Goal: Information Seeking & Learning: Check status

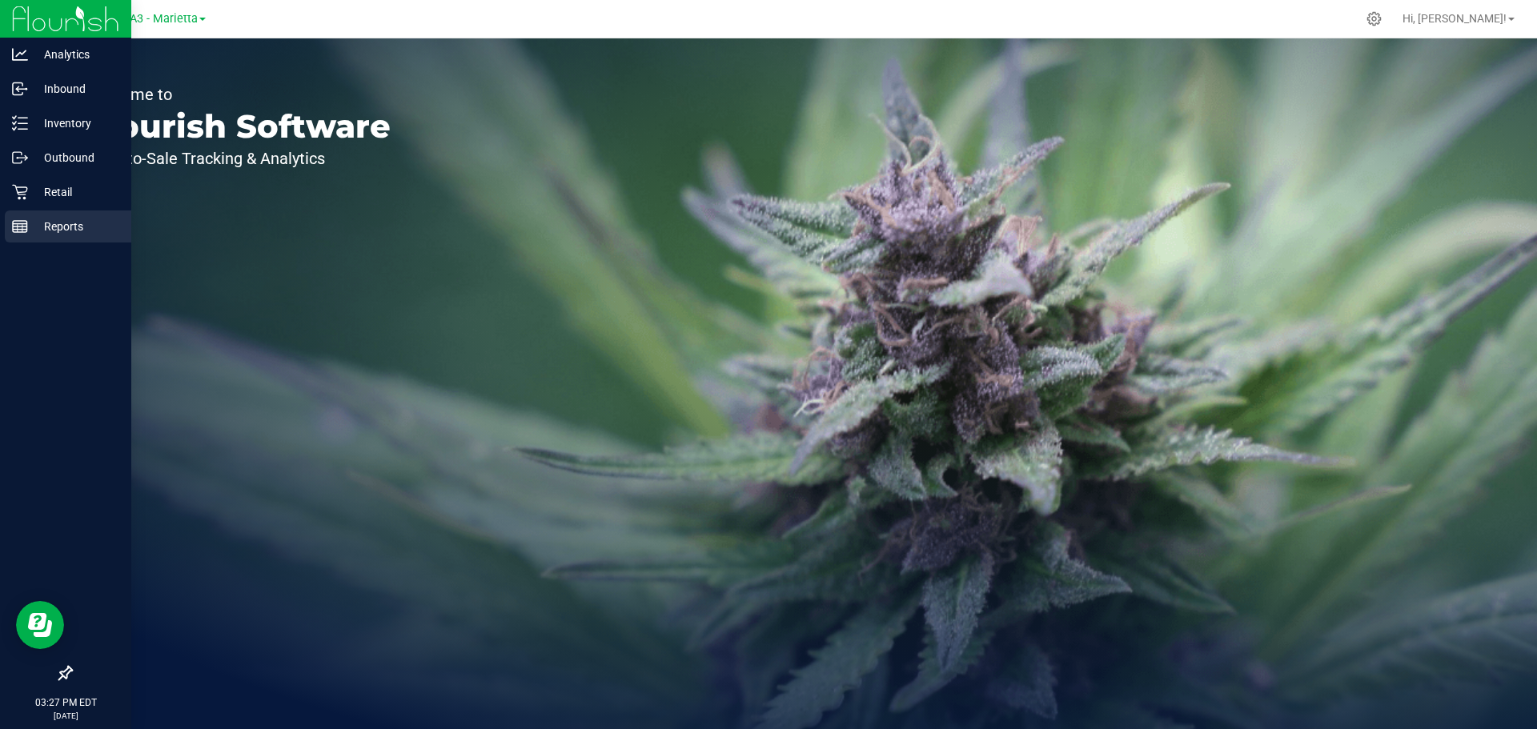
click at [26, 222] on icon at bounding box center [20, 227] width 16 height 16
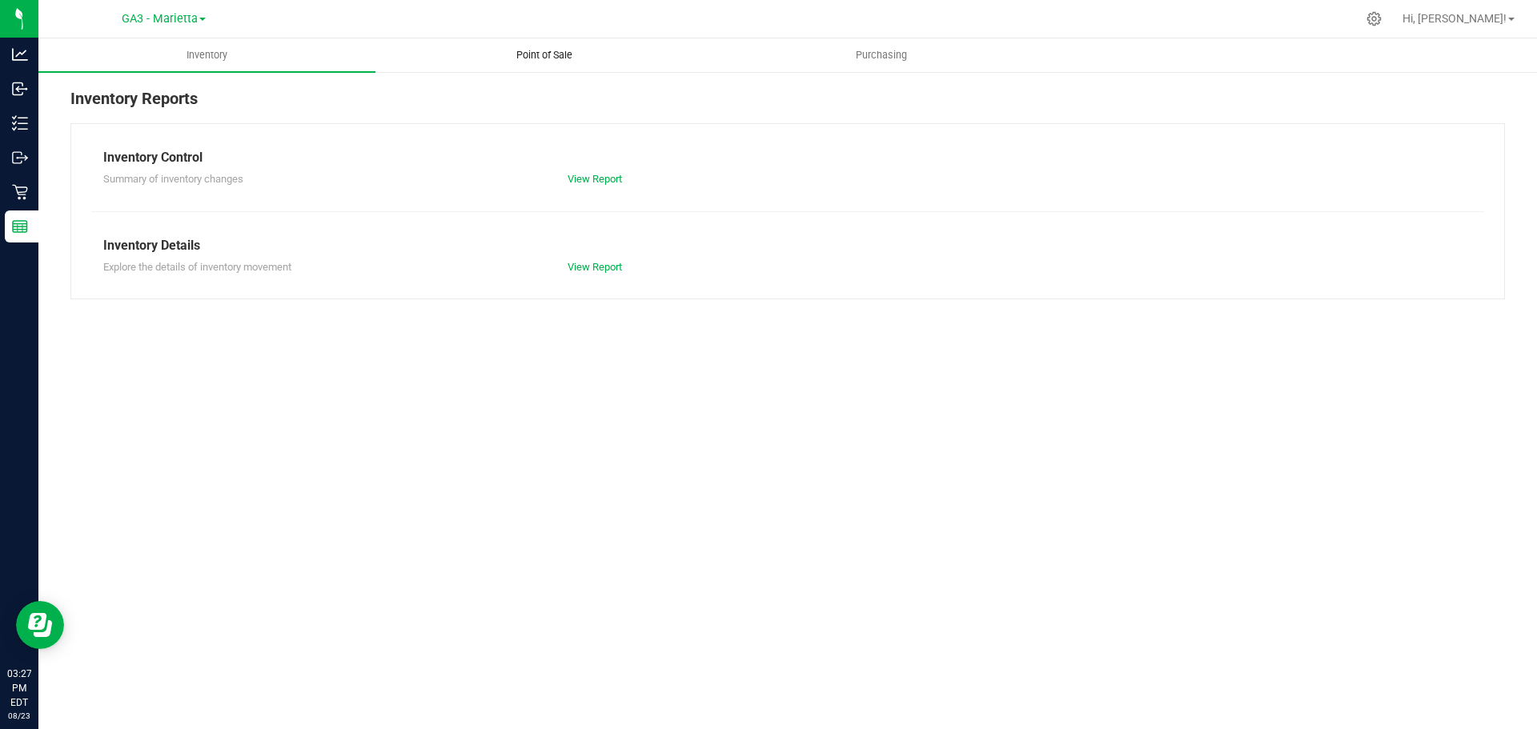
click at [579, 57] on span "Point of Sale" at bounding box center [544, 55] width 99 height 14
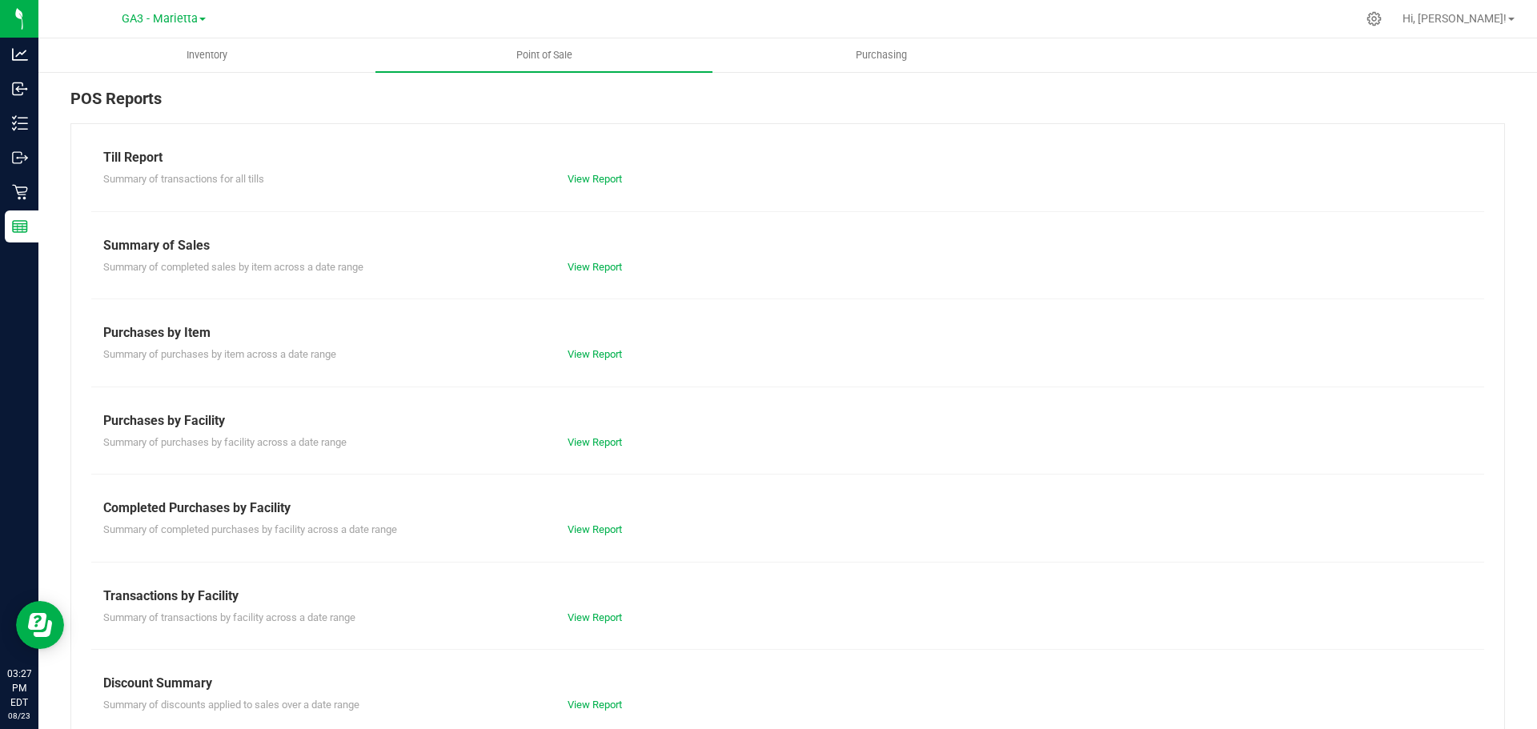
click at [620, 184] on div "View Report" at bounding box center [788, 179] width 464 height 16
click at [612, 179] on link "View Report" at bounding box center [595, 179] width 54 height 12
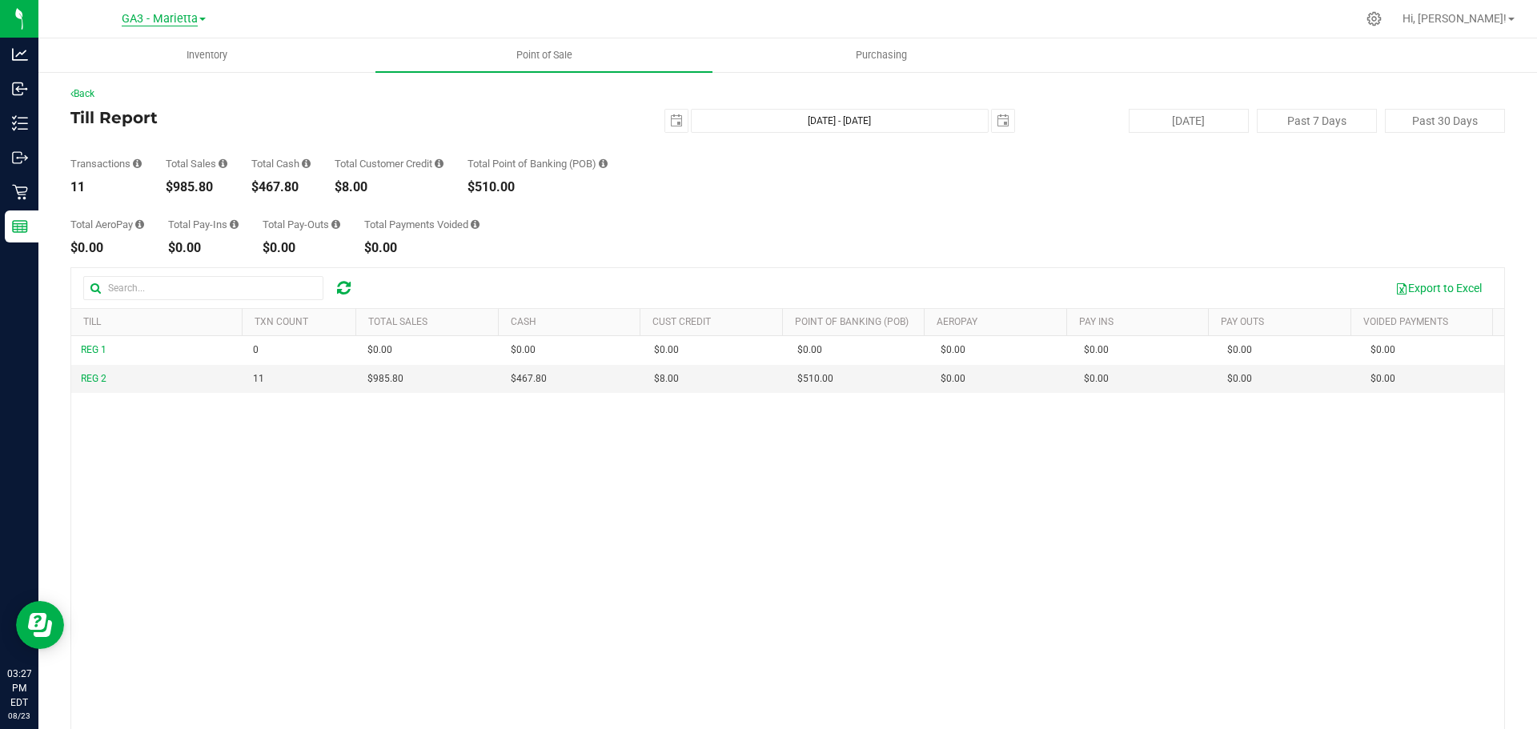
click at [191, 14] on span "GA3 - Marietta" at bounding box center [160, 19] width 76 height 14
click at [178, 49] on link "GA1 - [PERSON_NAME]" at bounding box center [163, 57] width 234 height 22
click at [199, 24] on span "GA1 - [PERSON_NAME]" at bounding box center [159, 19] width 119 height 14
click at [150, 79] on link "GA2 - [GEOGRAPHIC_DATA]" at bounding box center [163, 78] width 234 height 22
click at [181, 17] on span "GA2 - [GEOGRAPHIC_DATA]" at bounding box center [159, 19] width 141 height 14
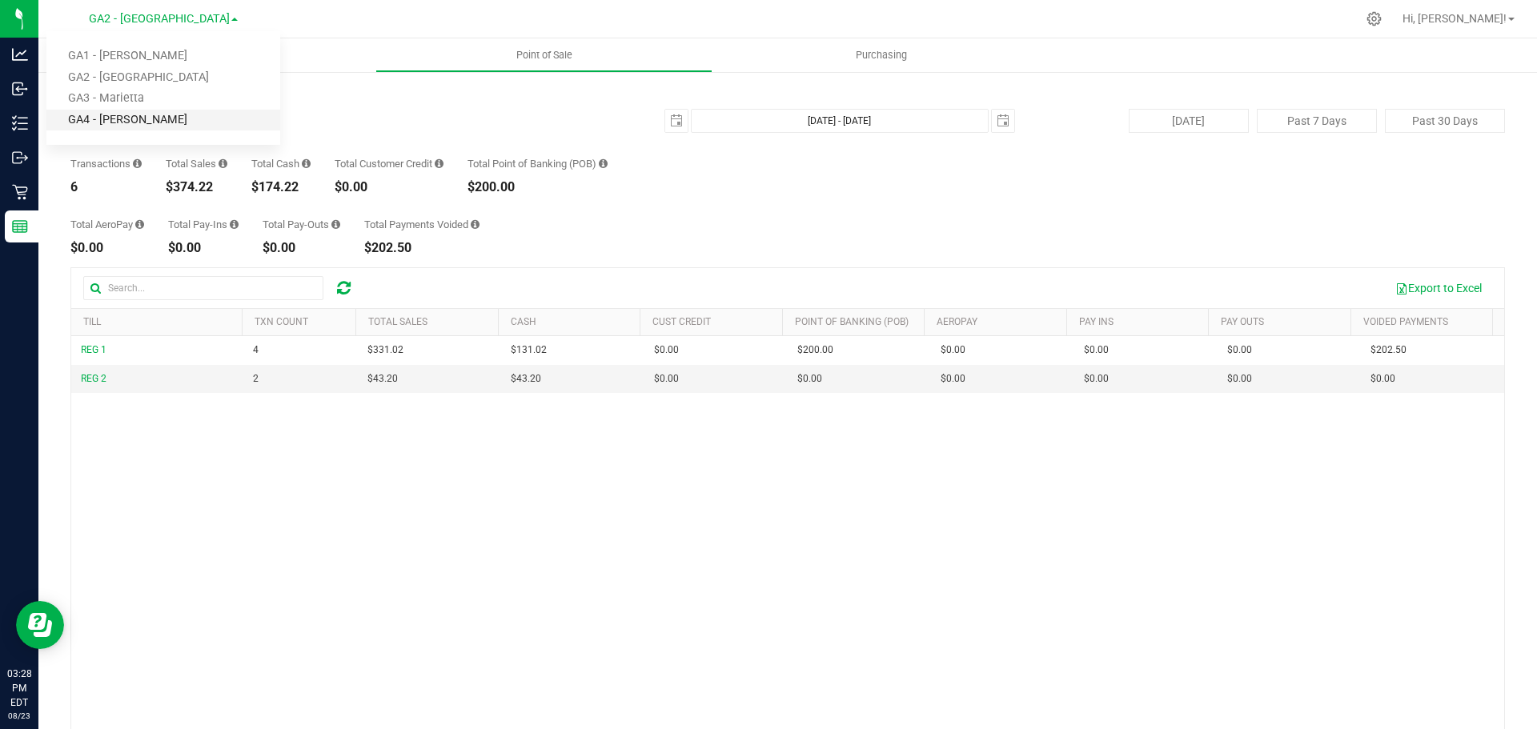
click at [140, 126] on link "GA4 - [PERSON_NAME]" at bounding box center [163, 121] width 234 height 22
click at [182, 22] on span "GA4 - [PERSON_NAME]" at bounding box center [159, 19] width 119 height 14
click at [130, 93] on link "GA3 - Marietta" at bounding box center [163, 99] width 234 height 22
click at [170, 17] on span "GA3 - Marietta" at bounding box center [160, 19] width 76 height 14
click at [166, 56] on link "GA1 - [PERSON_NAME]" at bounding box center [163, 57] width 234 height 22
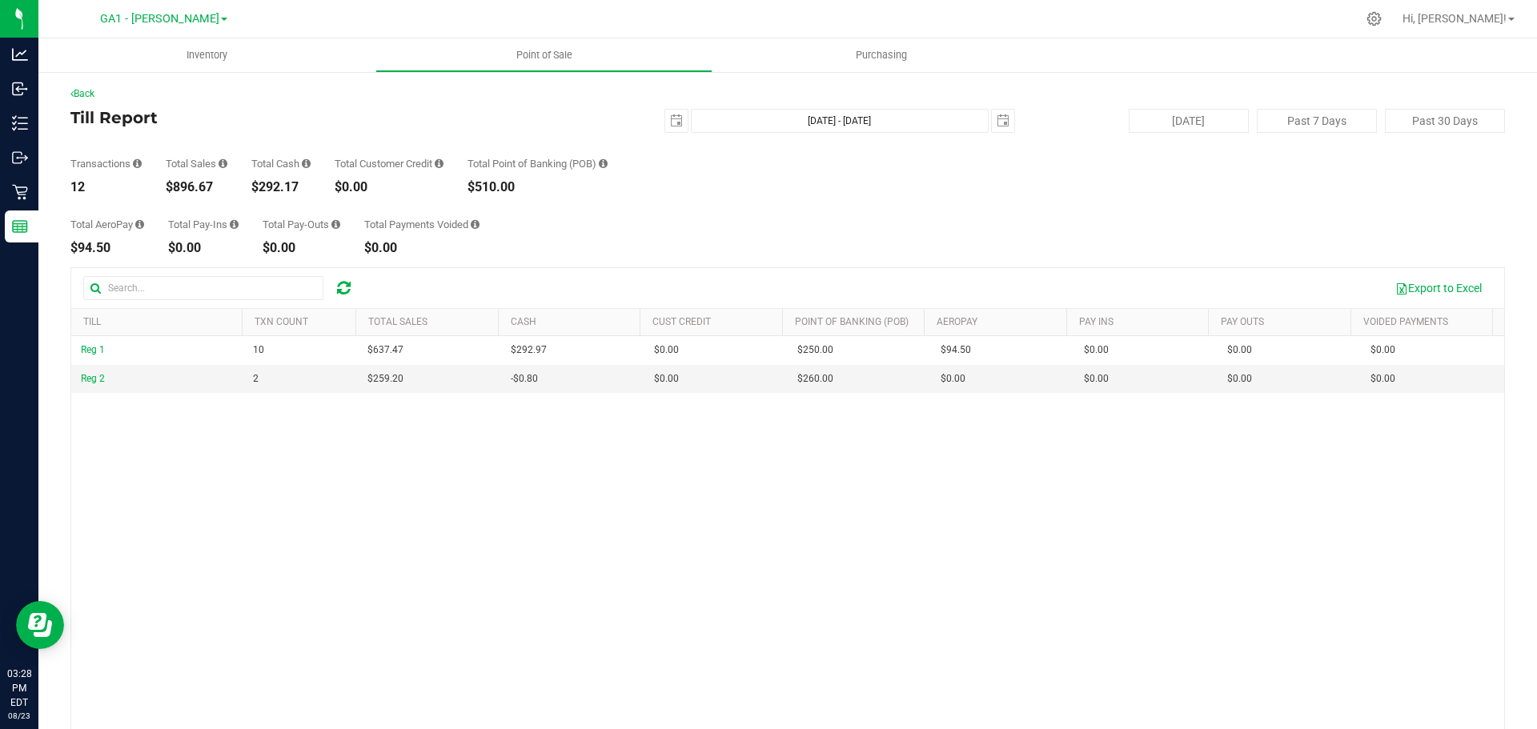
click at [185, 30] on div "GA1 - Chamblee GA1 - Chamblee GA2 - Stockbridge GA3 - Marietta GA4 - Pooler" at bounding box center [163, 18] width 234 height 25
click at [192, 21] on span "GA1 - [PERSON_NAME]" at bounding box center [159, 19] width 119 height 14
click at [113, 94] on link "GA3 - Marietta" at bounding box center [163, 99] width 234 height 22
click at [170, 18] on span "GA3 - Marietta" at bounding box center [160, 19] width 76 height 14
click at [156, 45] on ul "GA1 - Chamblee GA2 - Stockbridge GA3 - Marietta GA4 - Pooler" at bounding box center [163, 88] width 234 height 114
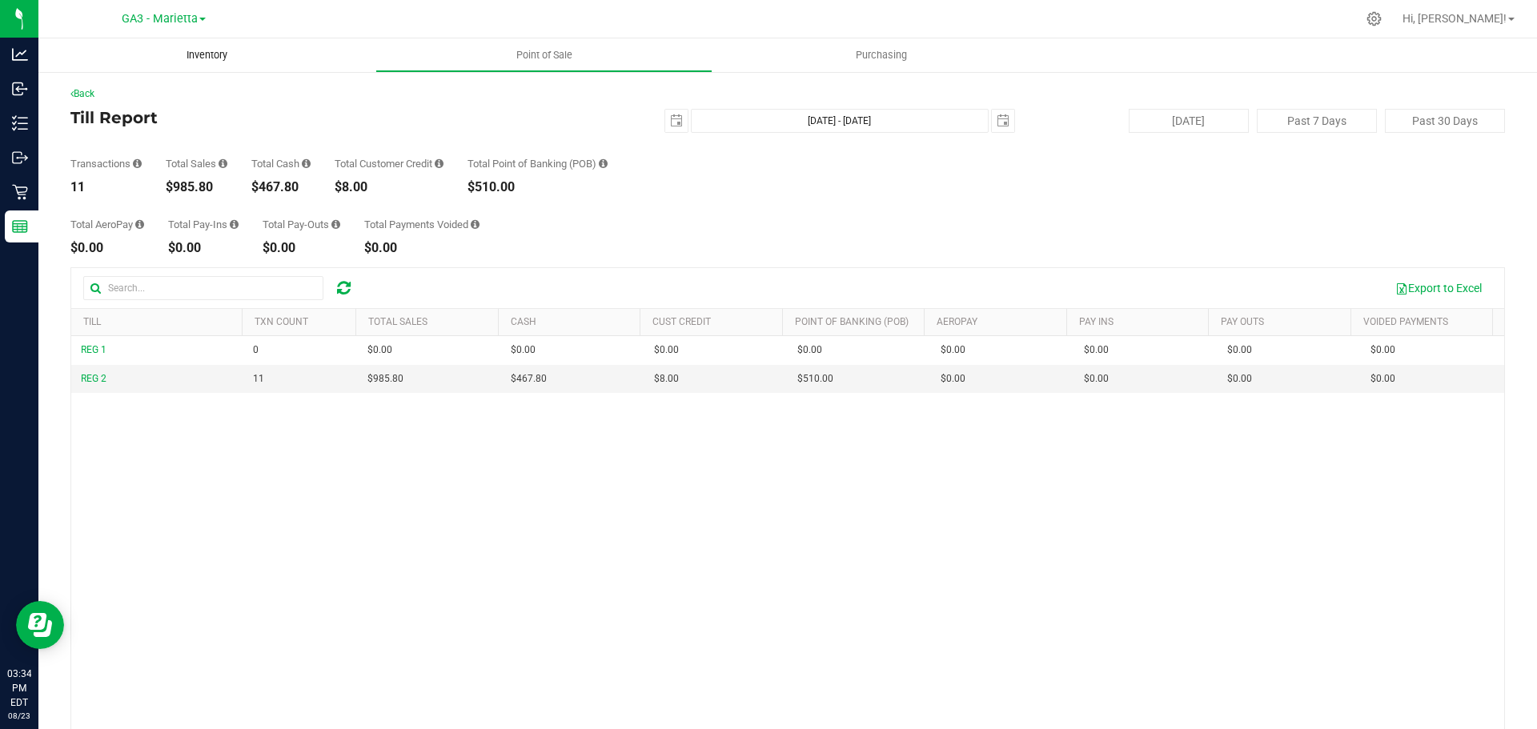
click at [156, 51] on uib-tab-heading "Inventory" at bounding box center [206, 55] width 337 height 34
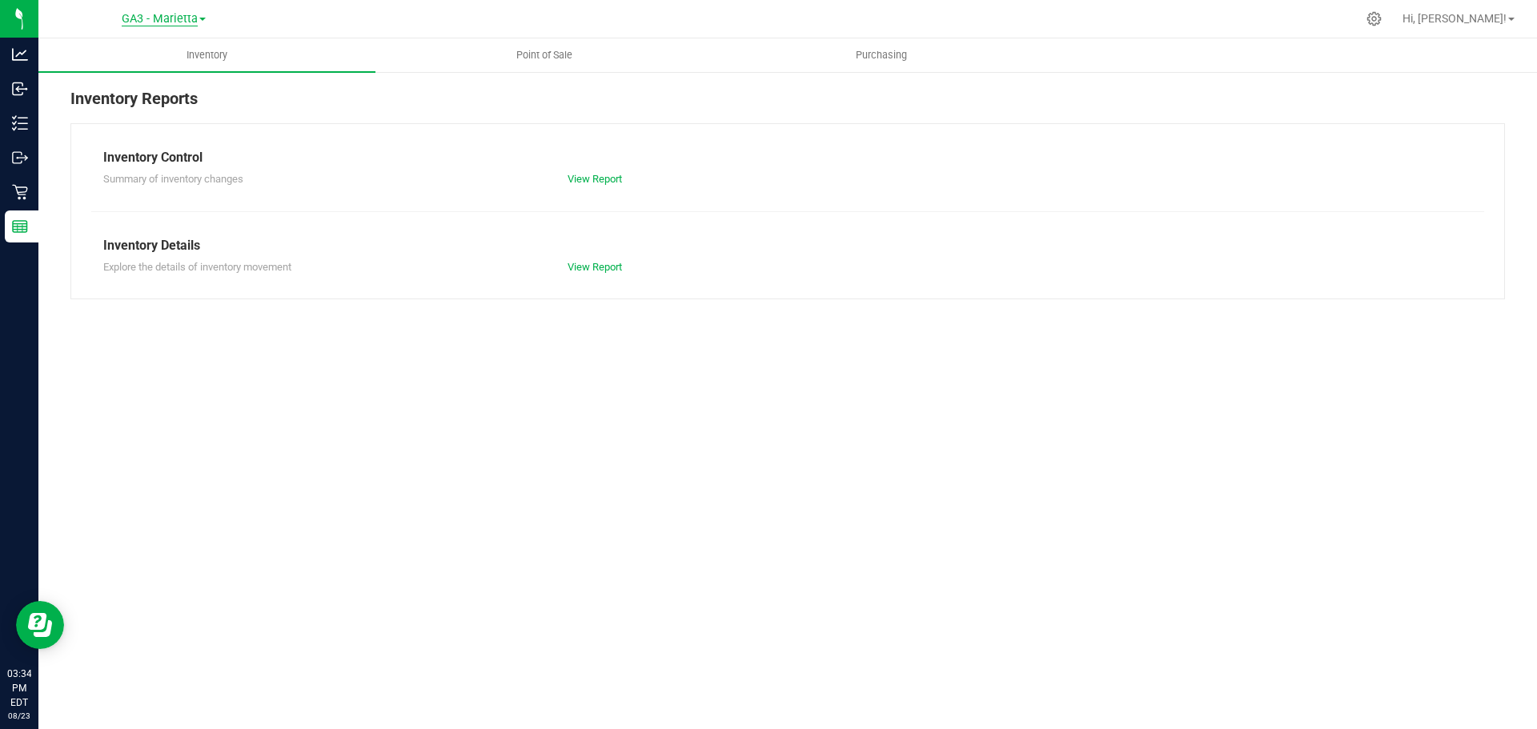
click at [173, 22] on span "GA3 - Marietta" at bounding box center [160, 19] width 76 height 14
click at [517, 59] on span "Point of Sale" at bounding box center [544, 55] width 99 height 14
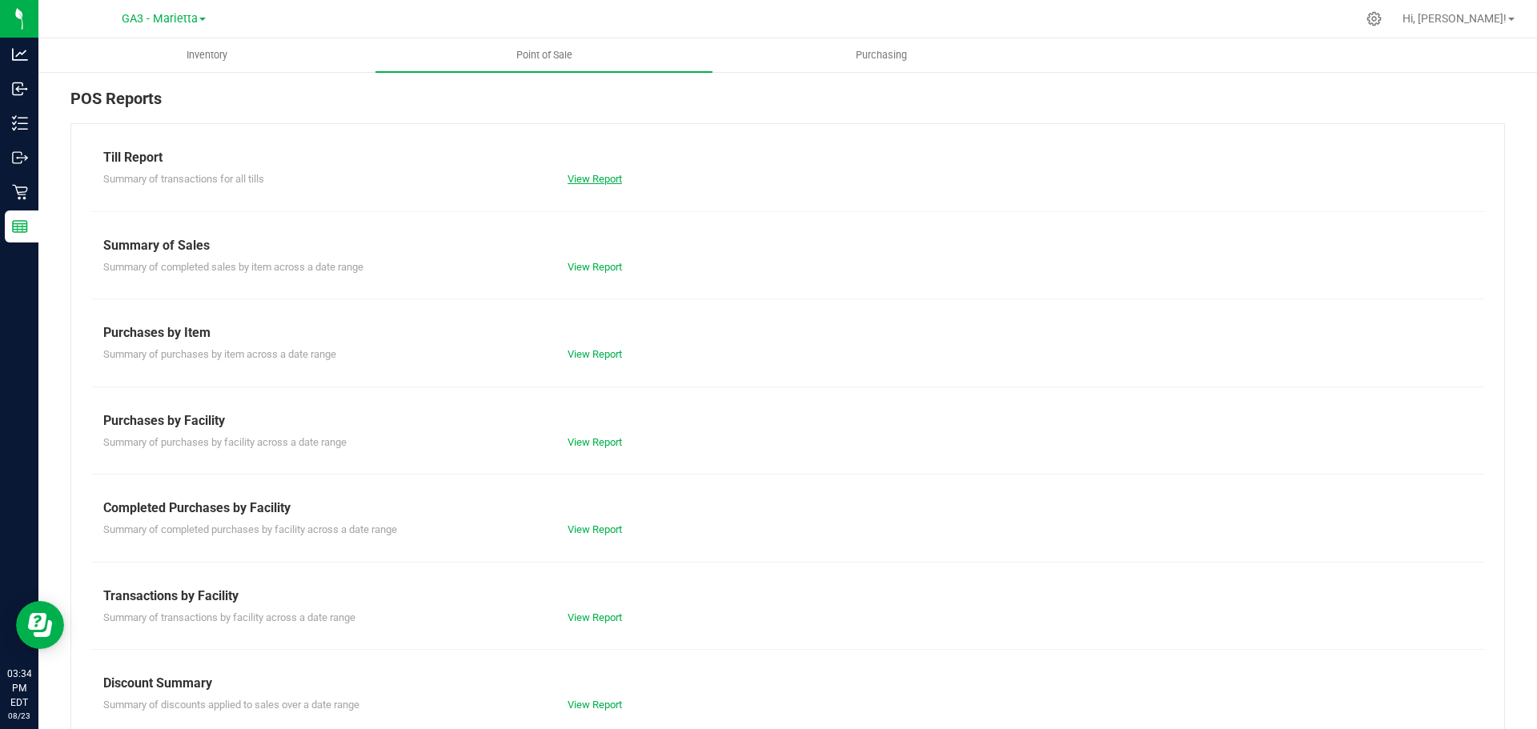
click at [595, 183] on link "View Report" at bounding box center [595, 179] width 54 height 12
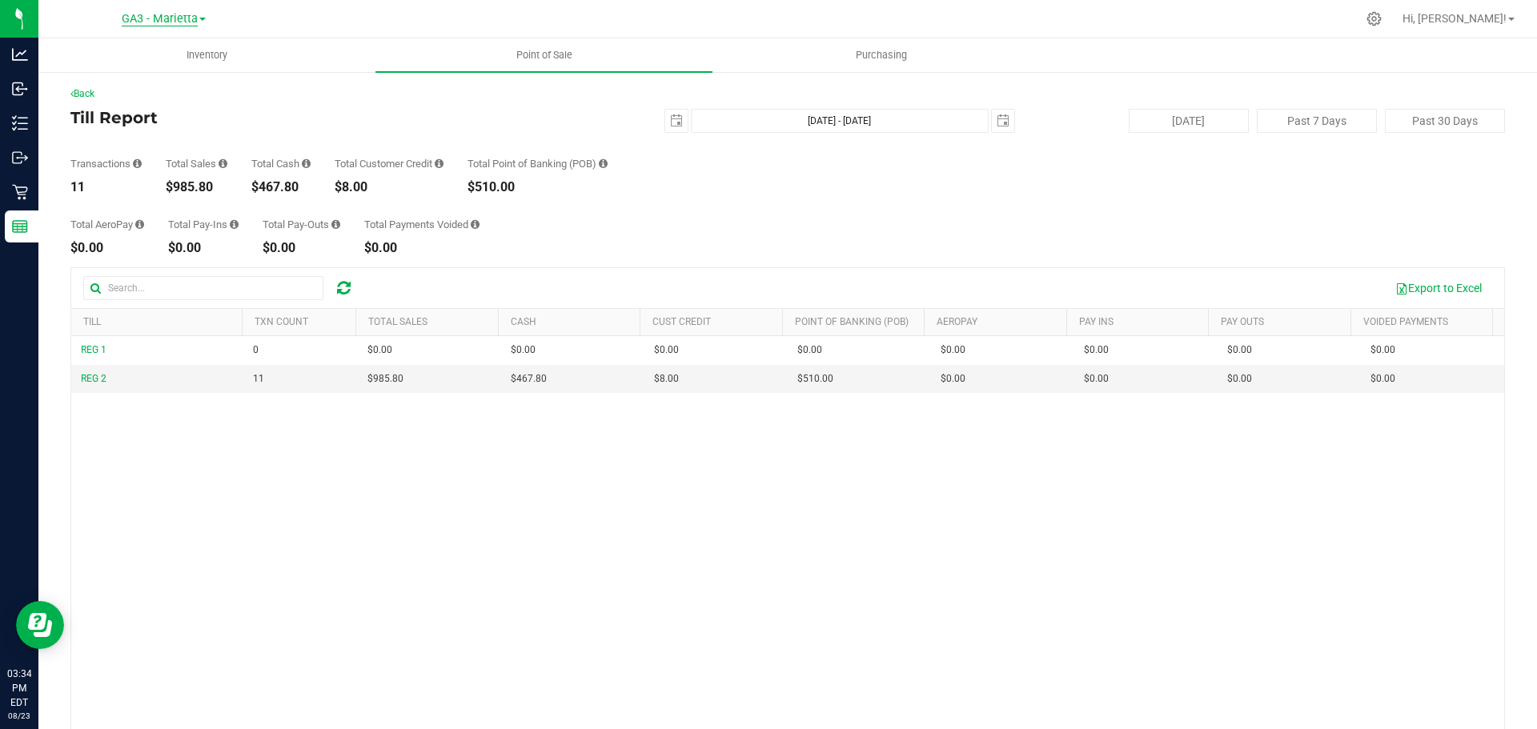
click at [193, 25] on span "GA3 - Marietta" at bounding box center [160, 19] width 76 height 14
click at [178, 55] on link "GA1 - [PERSON_NAME]" at bounding box center [163, 57] width 234 height 22
click at [203, 16] on link "GA1 - [PERSON_NAME]" at bounding box center [163, 17] width 127 height 15
click at [188, 78] on link "GA2 - [GEOGRAPHIC_DATA]" at bounding box center [163, 78] width 234 height 22
click at [191, 18] on span "GA2 - [GEOGRAPHIC_DATA]" at bounding box center [159, 19] width 141 height 14
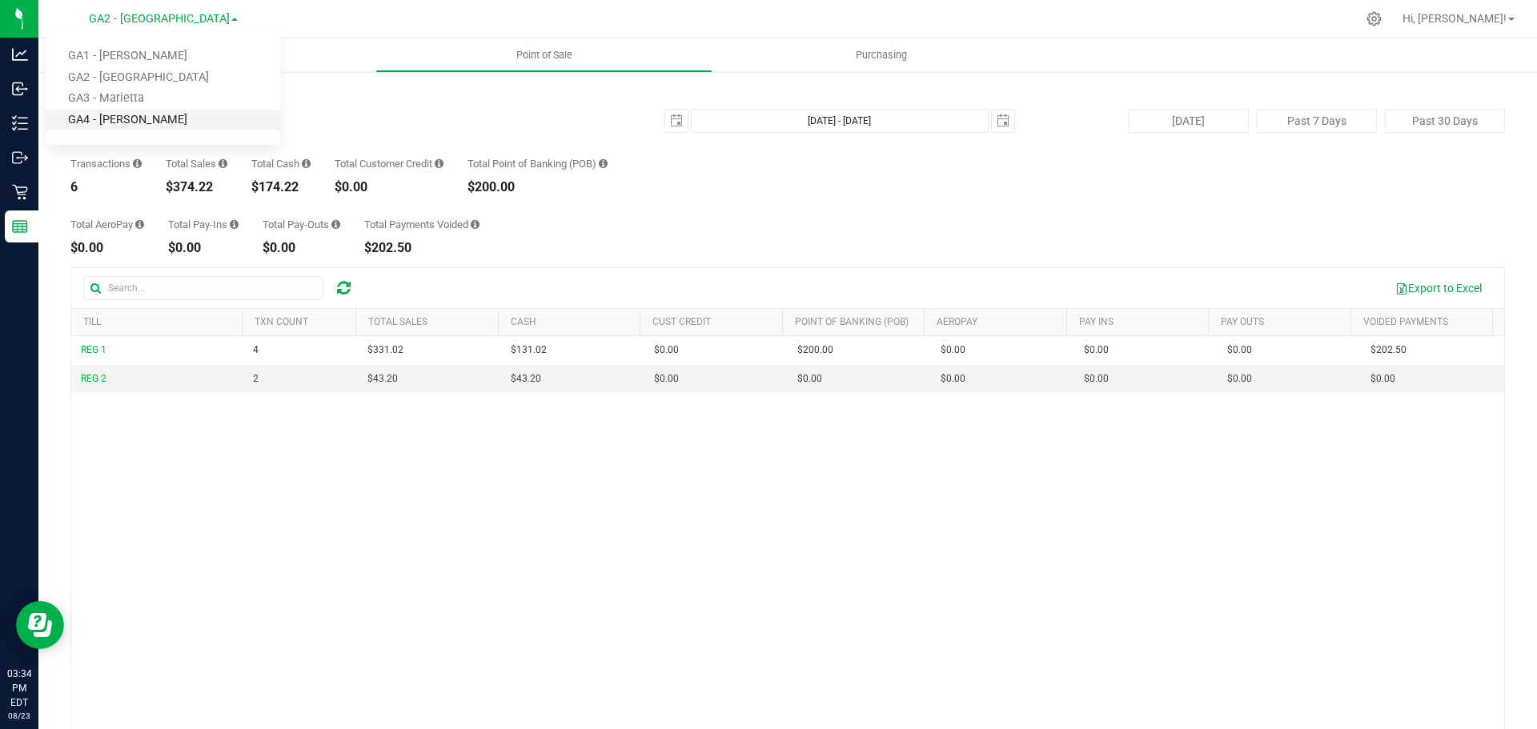
click at [182, 126] on link "GA4 - [PERSON_NAME]" at bounding box center [163, 121] width 234 height 22
click at [196, 14] on link "GA4 - [PERSON_NAME]" at bounding box center [163, 17] width 127 height 15
click at [122, 90] on link "GA3 - Marietta" at bounding box center [163, 99] width 234 height 22
click at [667, 113] on span "select" at bounding box center [676, 121] width 22 height 22
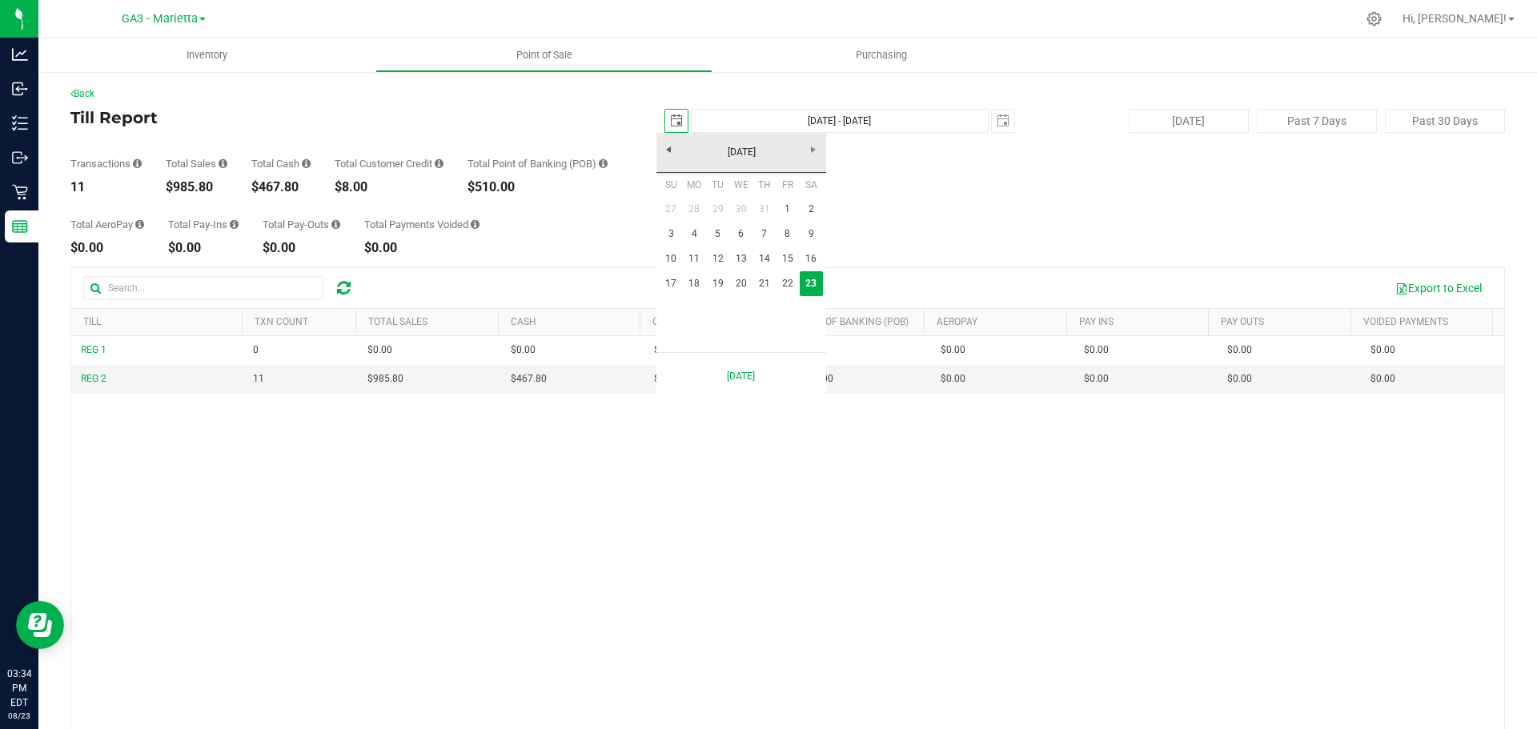
scroll to position [0, 40]
click at [796, 206] on link "1" at bounding box center [787, 209] width 23 height 25
type input "2025-08-01"
type input "Aug 1, 2025 - Aug 23, 2025"
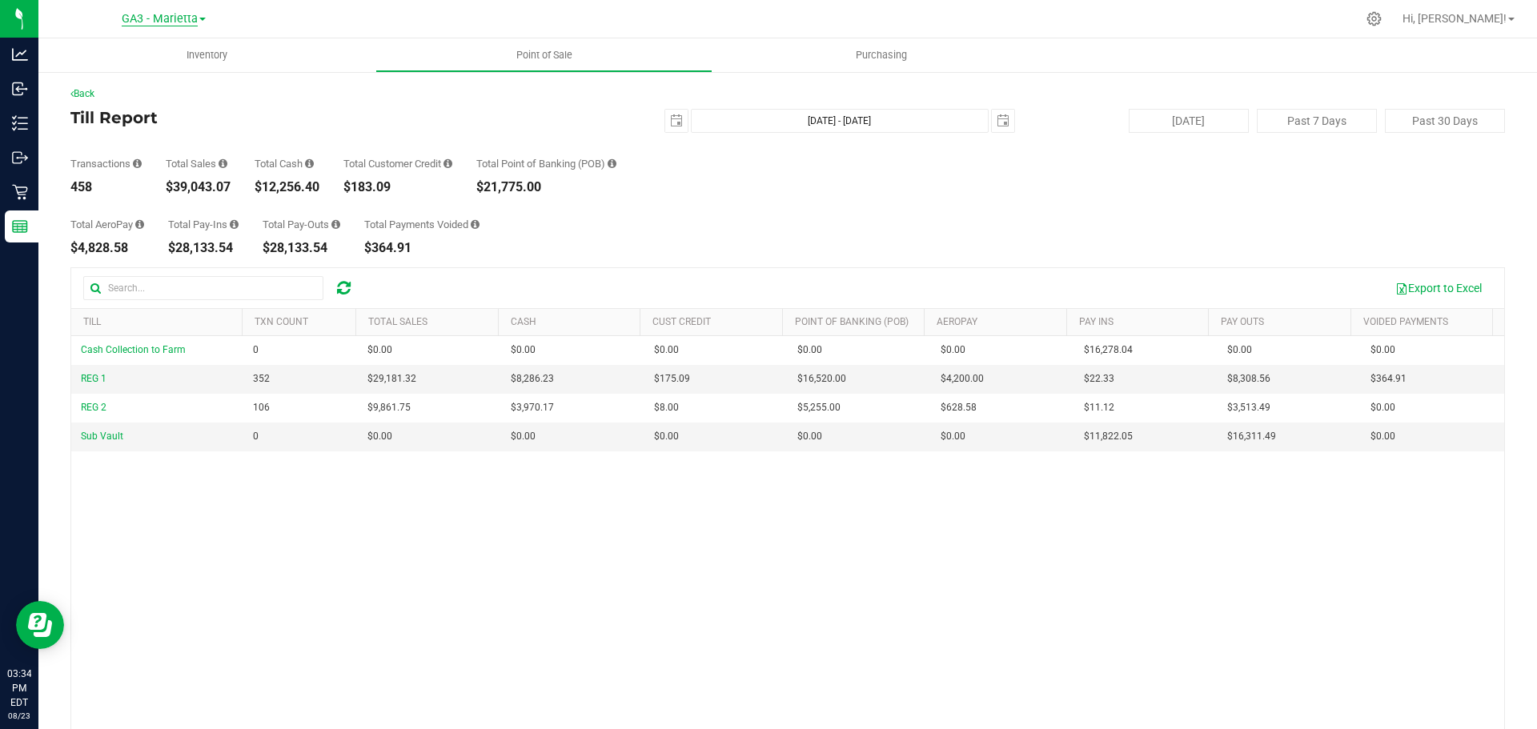
click at [196, 20] on span "GA3 - Marietta" at bounding box center [160, 19] width 76 height 14
click at [192, 54] on link "GA1 - [PERSON_NAME]" at bounding box center [163, 57] width 234 height 22
click at [202, 18] on link "GA1 - [PERSON_NAME]" at bounding box center [163, 17] width 127 height 15
click at [167, 79] on link "GA2 - [GEOGRAPHIC_DATA]" at bounding box center [163, 78] width 234 height 22
click at [169, 8] on div "GA2 - Stockbridge GA1 - Chamblee GA2 - Stockbridge GA3 - Marietta GA4 - Pooler" at bounding box center [163, 18] width 234 height 25
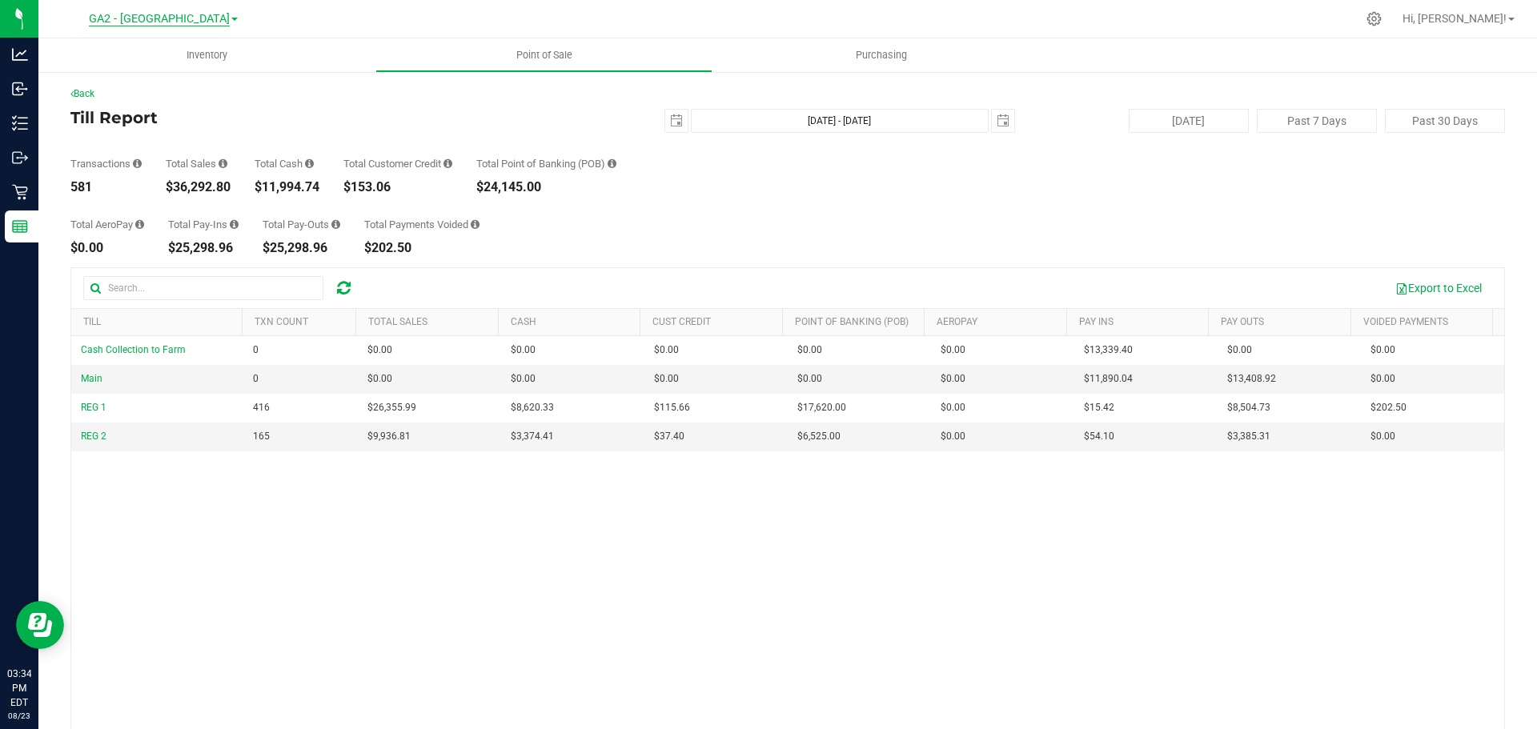
click at [169, 17] on span "GA2 - [GEOGRAPHIC_DATA]" at bounding box center [159, 19] width 141 height 14
click at [143, 118] on link "GA4 - [PERSON_NAME]" at bounding box center [163, 121] width 234 height 22
click at [177, 17] on span "GA4 - [PERSON_NAME]" at bounding box center [159, 19] width 119 height 14
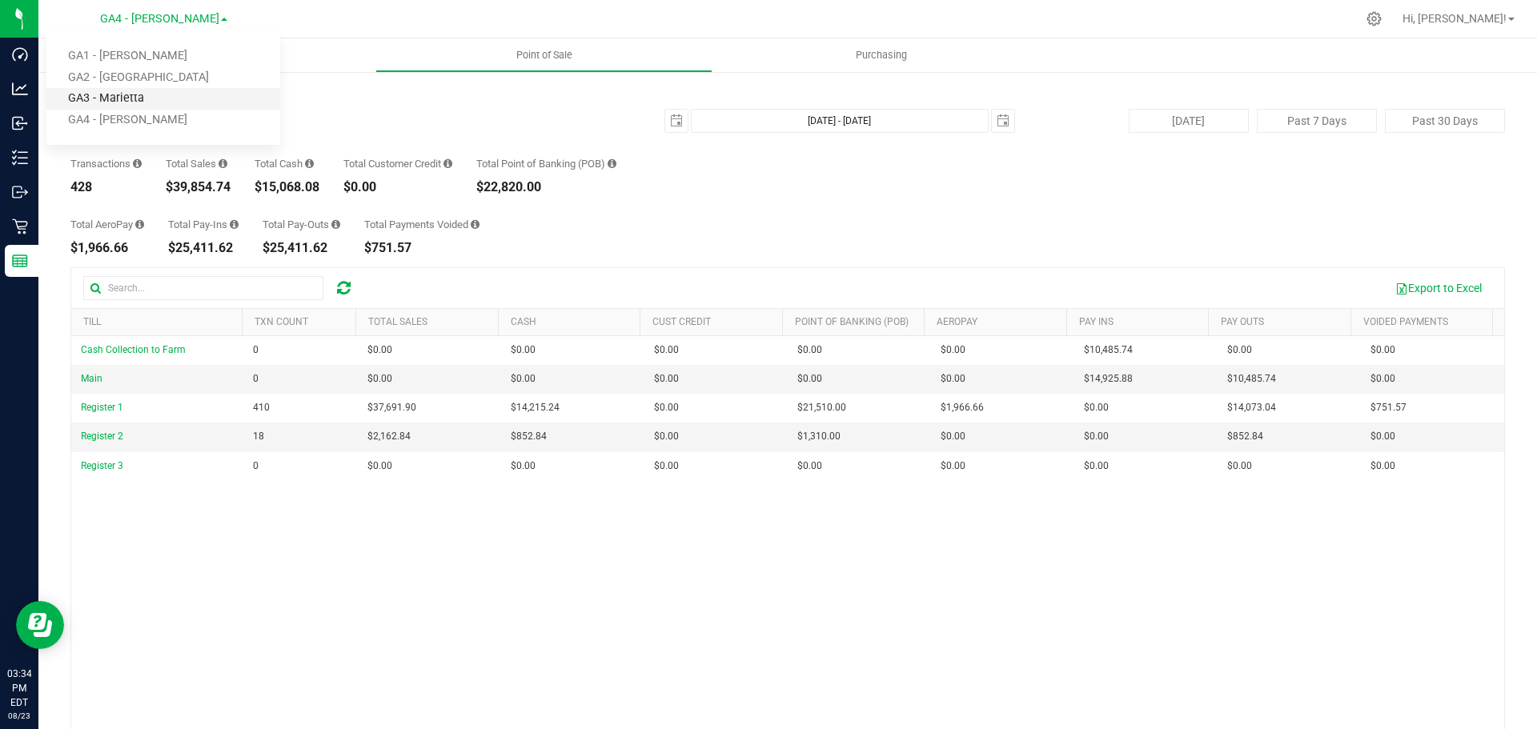
click at [154, 91] on link "GA3 - Marietta" at bounding box center [163, 99] width 234 height 22
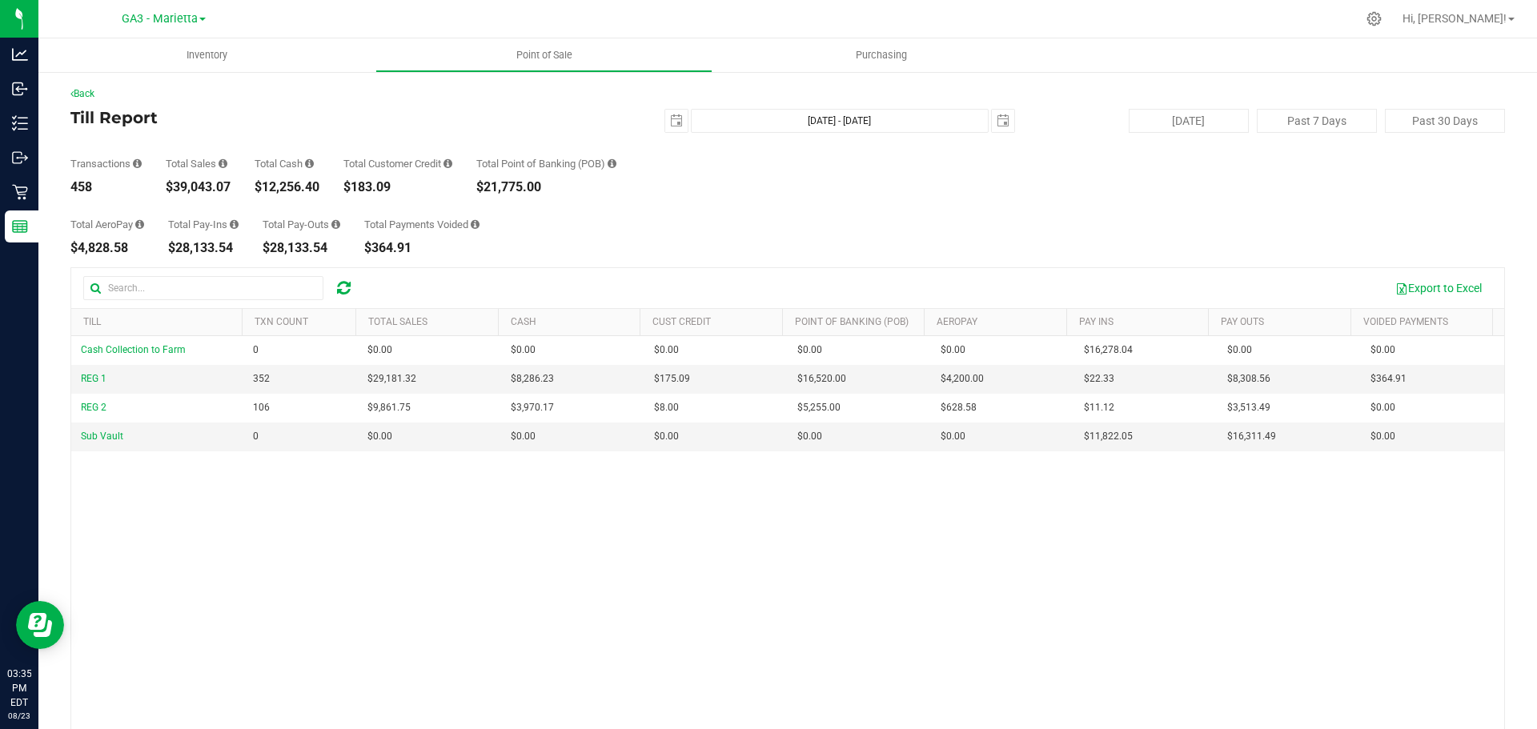
click at [200, 14] on link "GA3 - Marietta" at bounding box center [164, 17] width 84 height 15
click at [174, 53] on link "GA1 - [PERSON_NAME]" at bounding box center [163, 57] width 234 height 22
click at [178, 24] on span "GA1 - [PERSON_NAME]" at bounding box center [159, 19] width 119 height 14
click at [178, 77] on link "GA2 - [GEOGRAPHIC_DATA]" at bounding box center [163, 78] width 234 height 22
click at [184, 17] on span "GA2 - [GEOGRAPHIC_DATA]" at bounding box center [159, 19] width 141 height 14
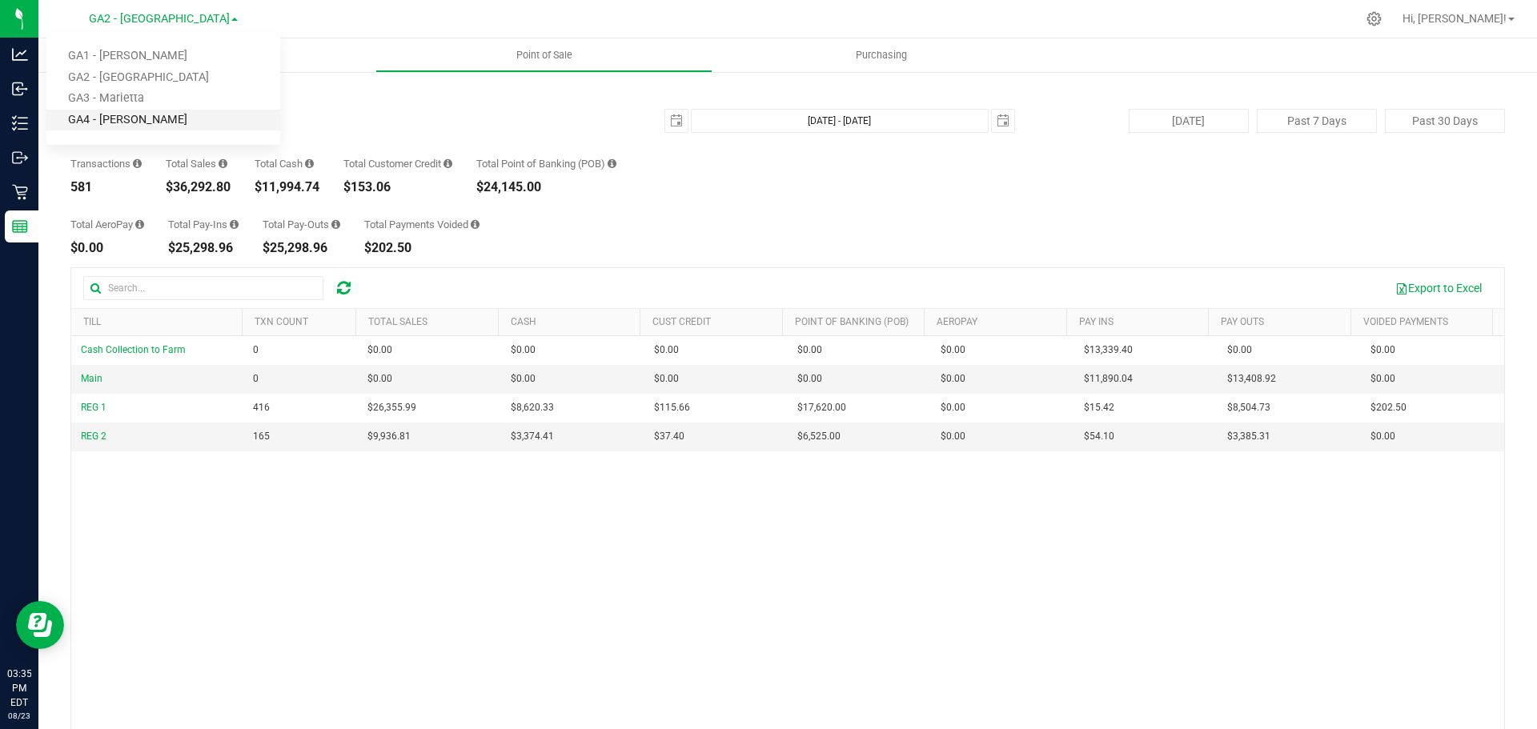
click at [143, 127] on link "GA4 - [PERSON_NAME]" at bounding box center [163, 121] width 234 height 22
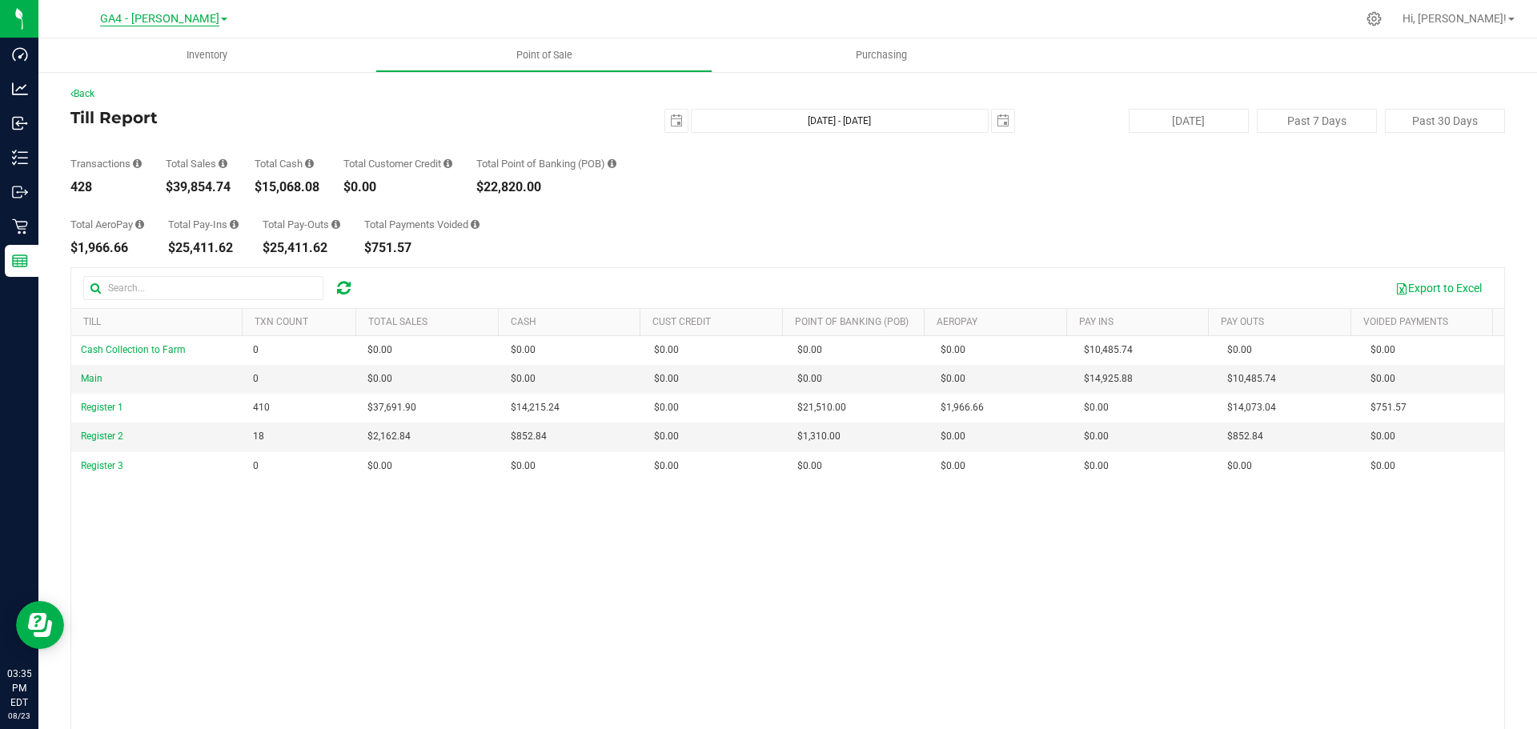
click at [171, 24] on span "GA4 - [PERSON_NAME]" at bounding box center [159, 19] width 119 height 14
click at [113, 101] on link "GA3 - Marietta" at bounding box center [163, 99] width 234 height 22
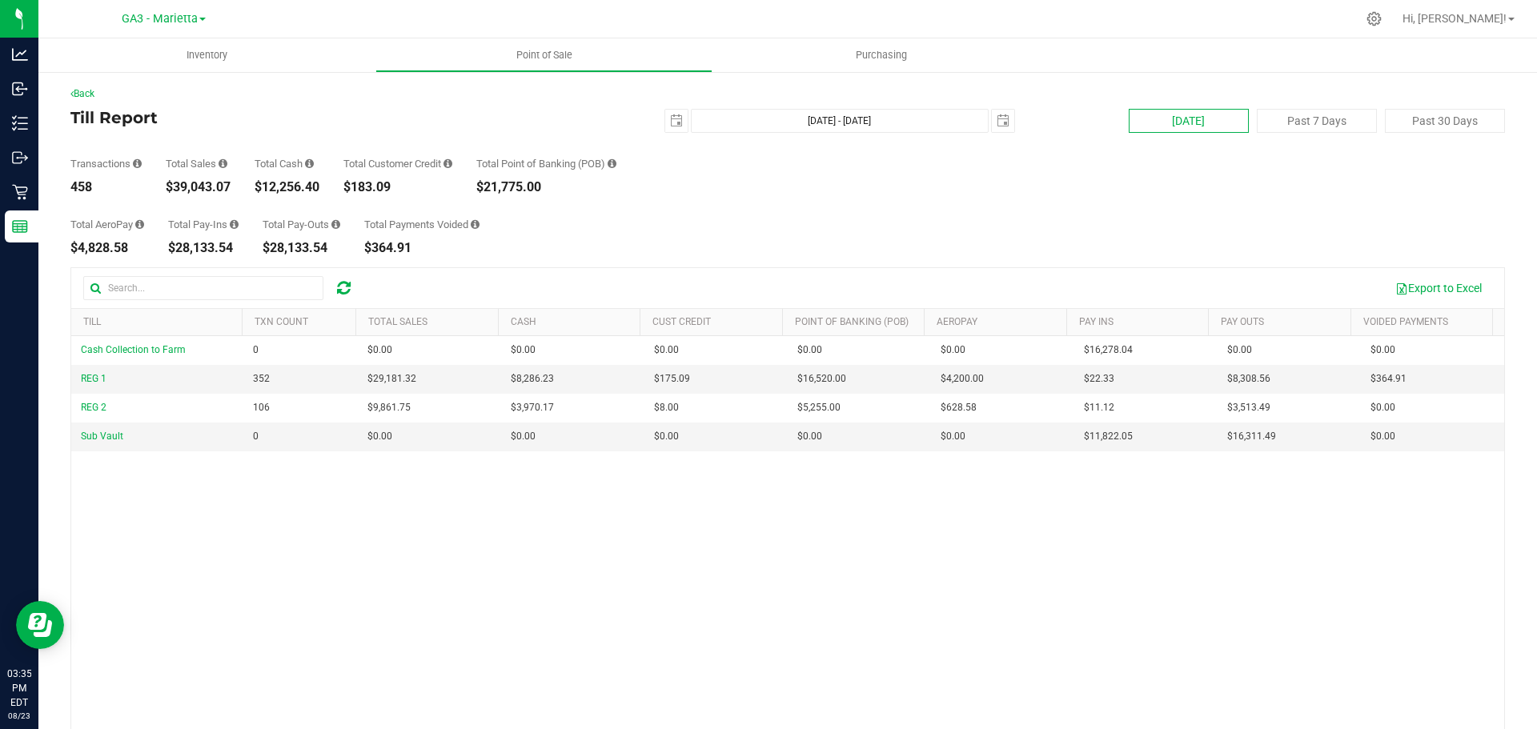
click at [1194, 124] on button "[DATE]" at bounding box center [1189, 121] width 120 height 24
type input "[DATE] - [DATE]"
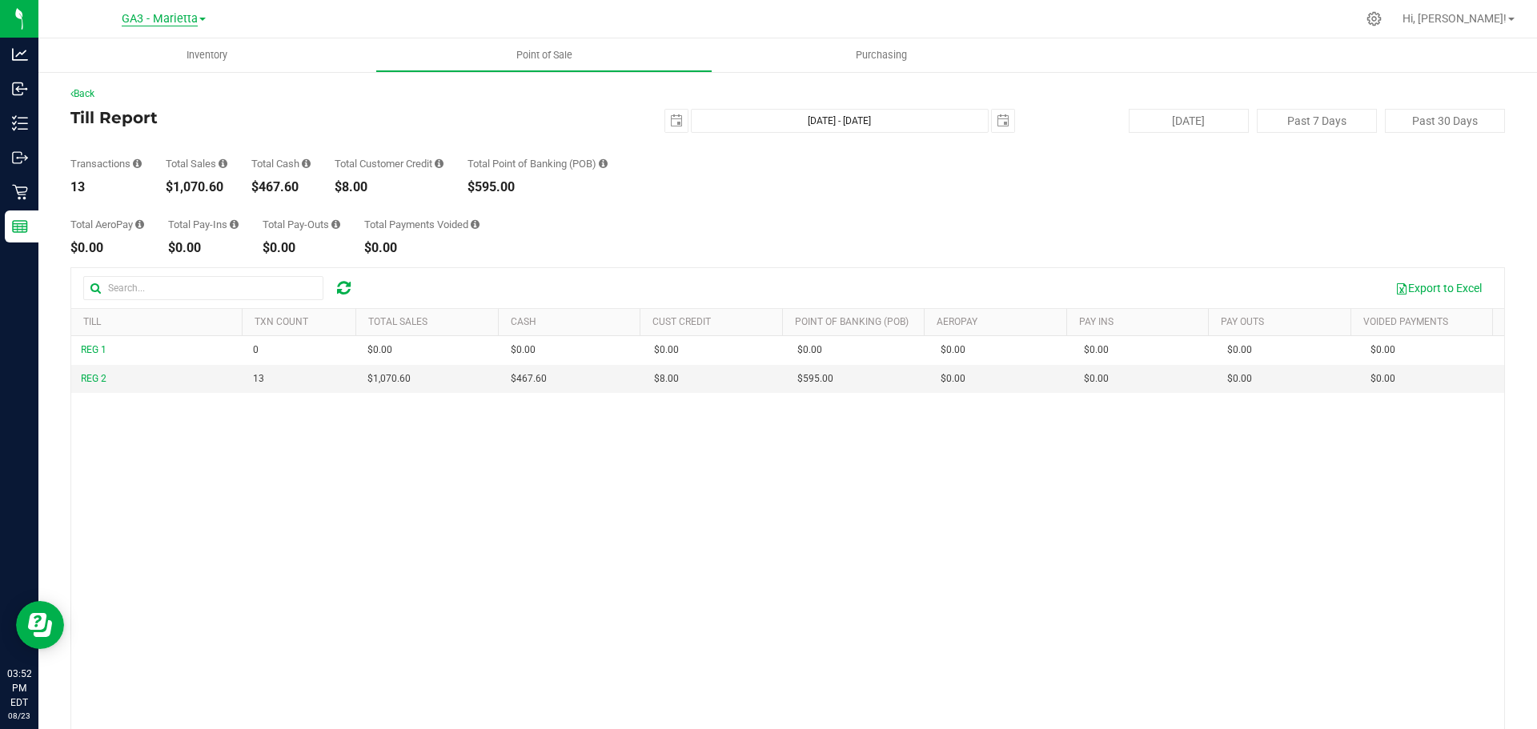
click at [163, 22] on span "GA3 - Marietta" at bounding box center [160, 19] width 76 height 14
click at [170, 49] on link "GA1 - [PERSON_NAME]" at bounding box center [163, 57] width 234 height 22
click at [202, 16] on link "GA1 - [PERSON_NAME]" at bounding box center [163, 17] width 127 height 15
click at [156, 74] on link "GA2 - [GEOGRAPHIC_DATA]" at bounding box center [163, 78] width 234 height 22
click at [175, 18] on span "GA2 - [GEOGRAPHIC_DATA]" at bounding box center [159, 19] width 141 height 14
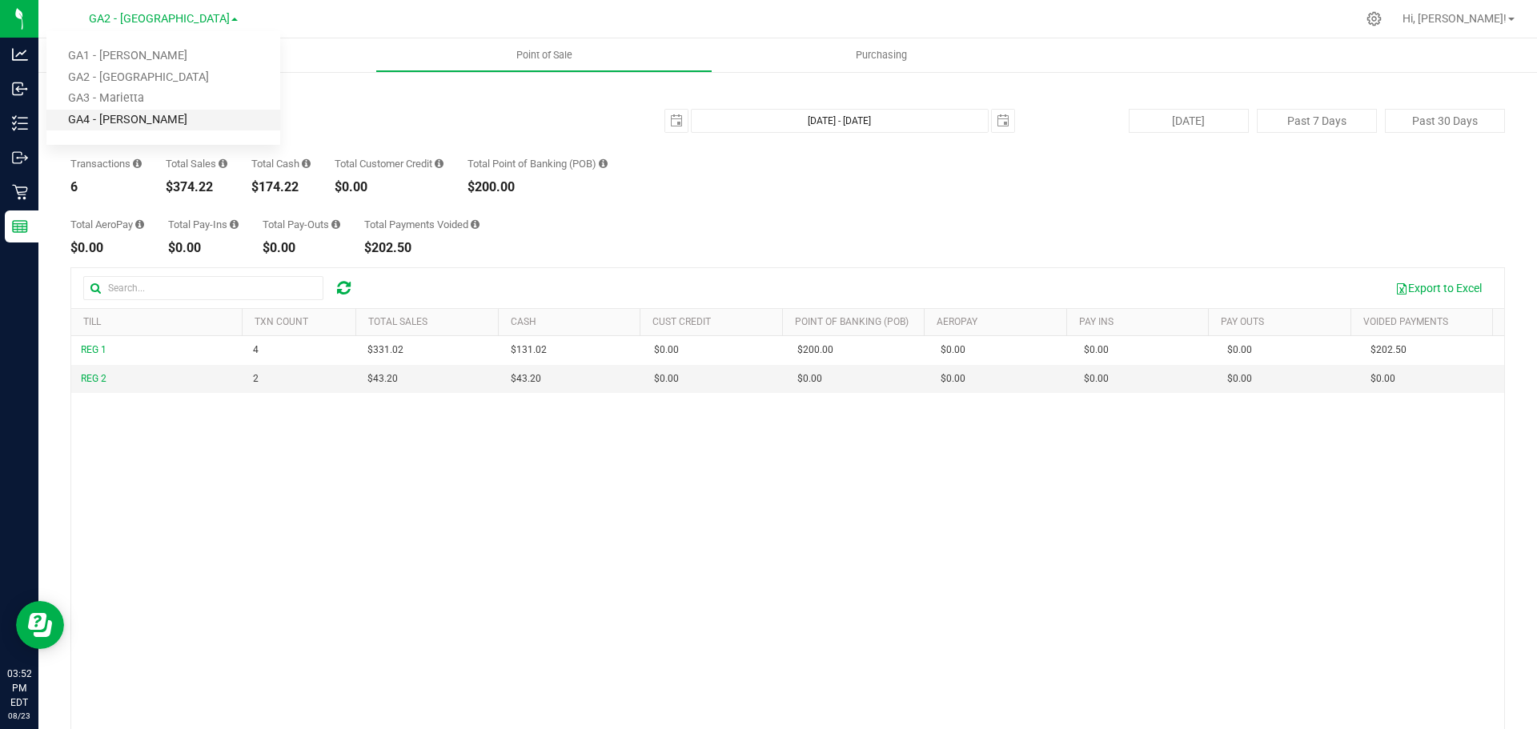
click at [155, 118] on link "GA4 - [PERSON_NAME]" at bounding box center [163, 121] width 234 height 22
click at [179, 18] on span "GA4 - [PERSON_NAME]" at bounding box center [159, 19] width 119 height 14
click at [168, 96] on link "GA3 - Marietta" at bounding box center [163, 99] width 234 height 22
click at [350, 284] on icon at bounding box center [344, 288] width 14 height 16
click at [194, 18] on span "GA3 - Marietta" at bounding box center [160, 19] width 76 height 14
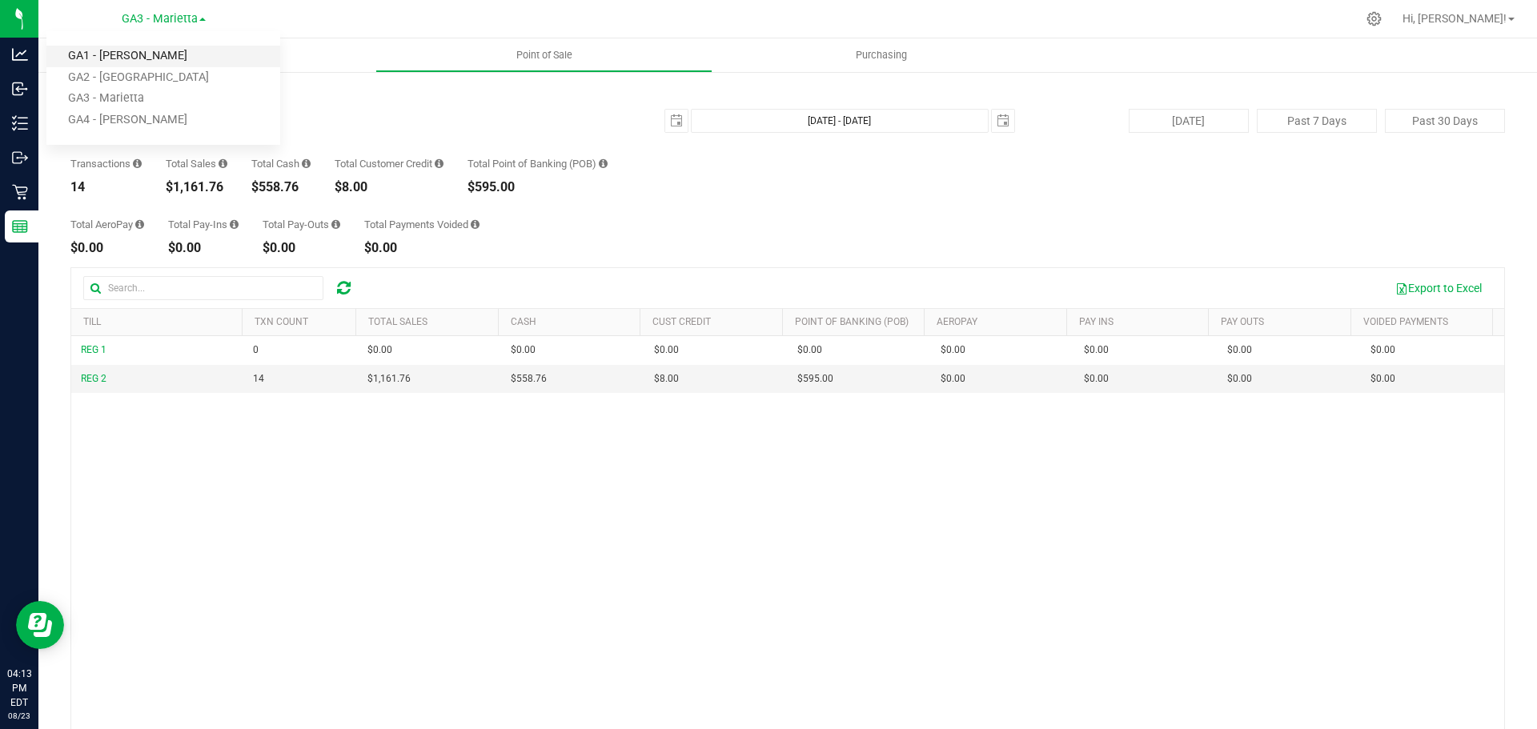
click at [175, 60] on link "GA1 - [PERSON_NAME]" at bounding box center [163, 57] width 234 height 22
click at [206, 13] on link "GA1 - [PERSON_NAME]" at bounding box center [163, 17] width 127 height 15
click at [163, 78] on link "GA2 - [GEOGRAPHIC_DATA]" at bounding box center [163, 78] width 234 height 22
click at [179, 23] on span "GA2 - [GEOGRAPHIC_DATA]" at bounding box center [159, 19] width 141 height 14
click at [158, 123] on link "GA4 - [PERSON_NAME]" at bounding box center [163, 121] width 234 height 22
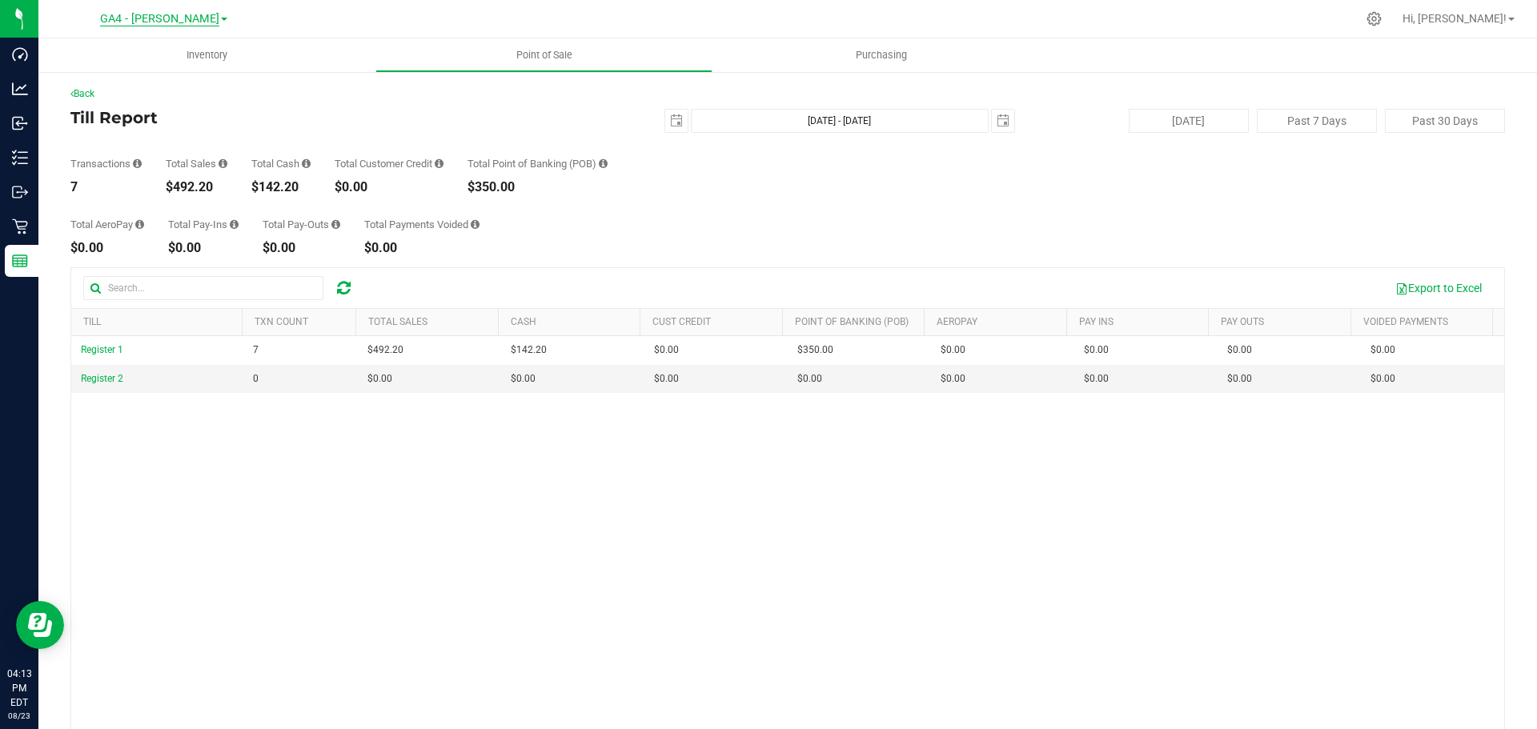
click at [187, 13] on span "GA4 - [PERSON_NAME]" at bounding box center [159, 19] width 119 height 14
click at [139, 102] on link "GA3 - Marietta" at bounding box center [163, 99] width 234 height 22
click at [670, 115] on span "select" at bounding box center [676, 120] width 13 height 13
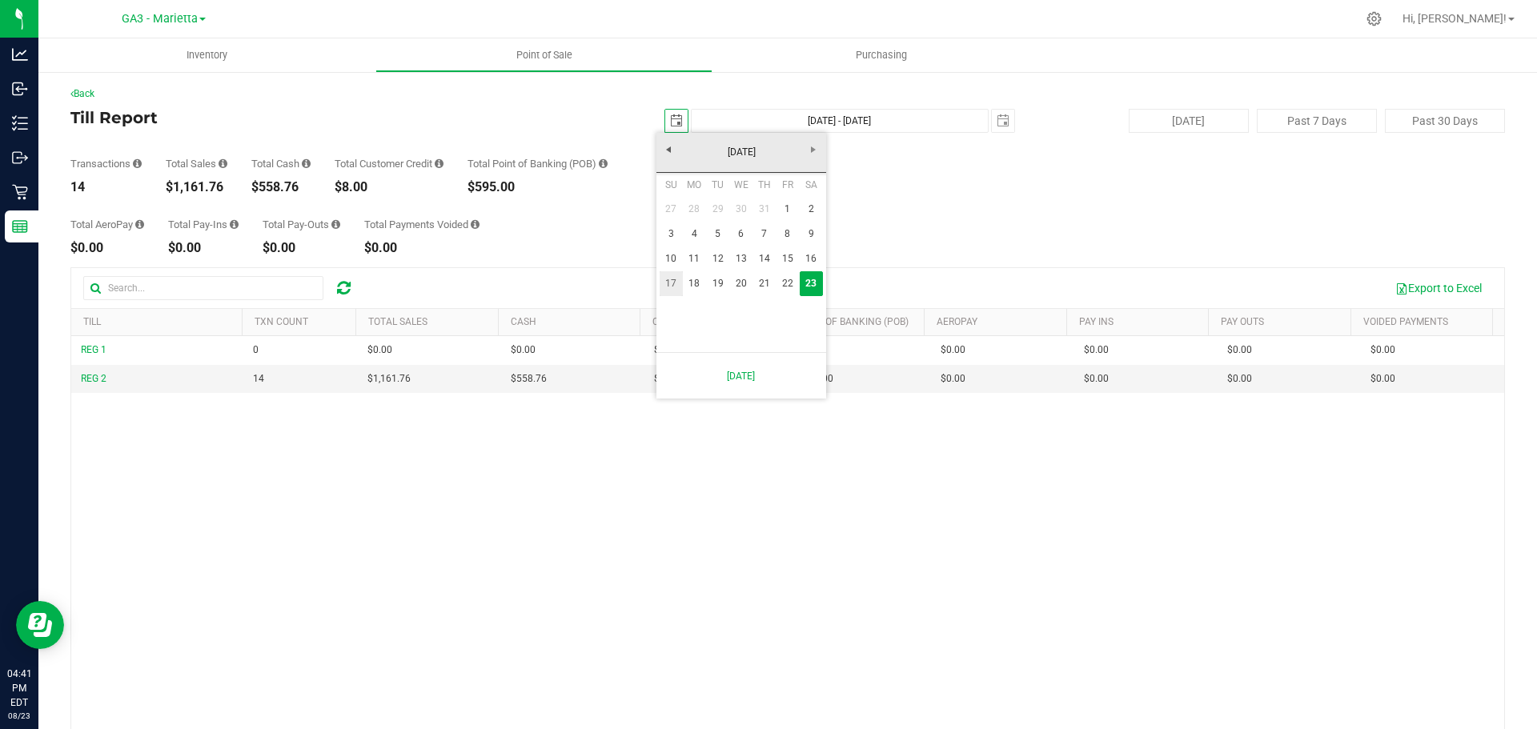
click at [674, 285] on link "17" at bounding box center [671, 283] width 23 height 25
type input "[DATE]"
type input "[DATE] - [DATE]"
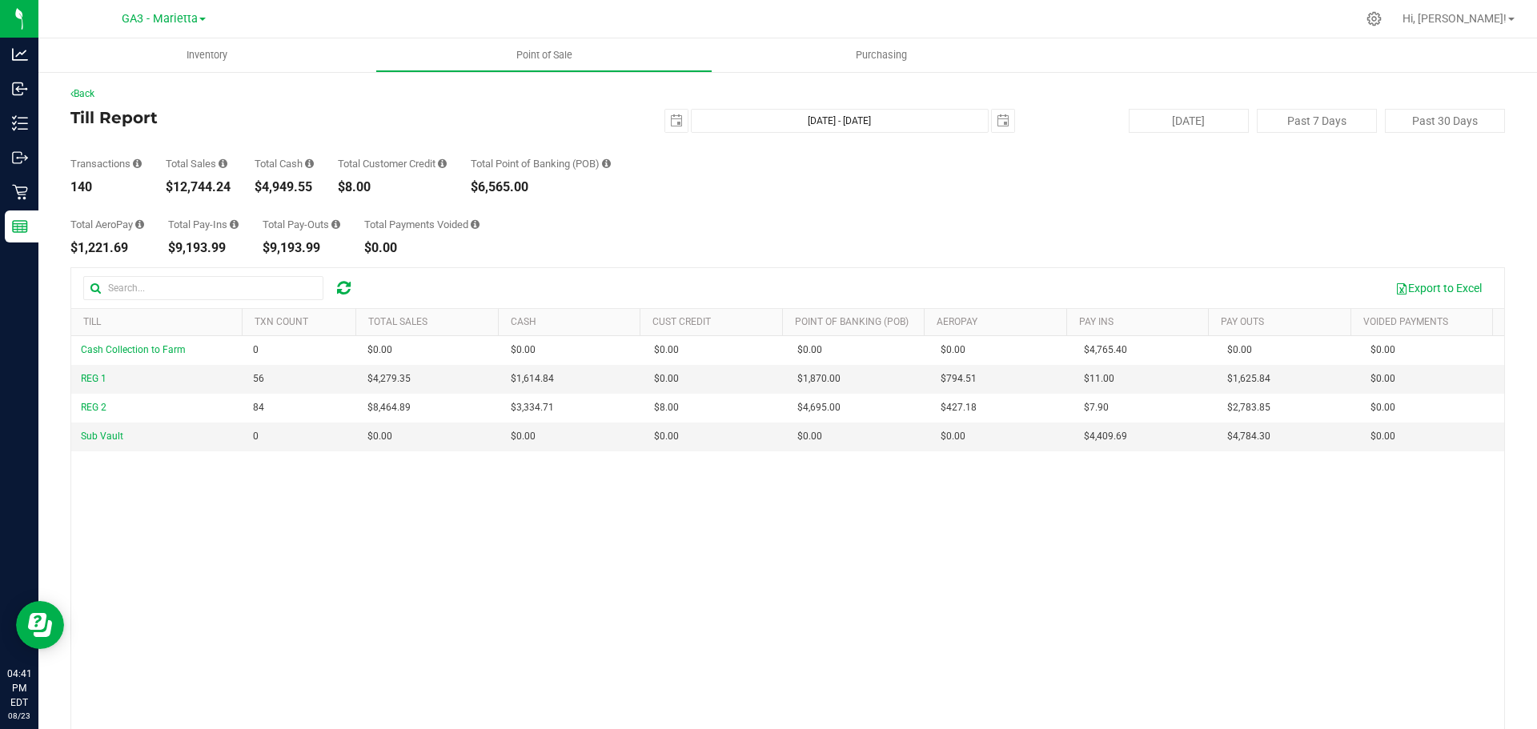
click at [202, 188] on div "$12,744.24" at bounding box center [198, 187] width 65 height 13
click at [219, 185] on div "$12,744.24" at bounding box center [198, 187] width 65 height 13
click at [230, 198] on div "Total AeroPay $1,221.69 Total Pay-Ins $9,193.99 Total Pay-Outs $9,193.99 Total …" at bounding box center [787, 224] width 1434 height 61
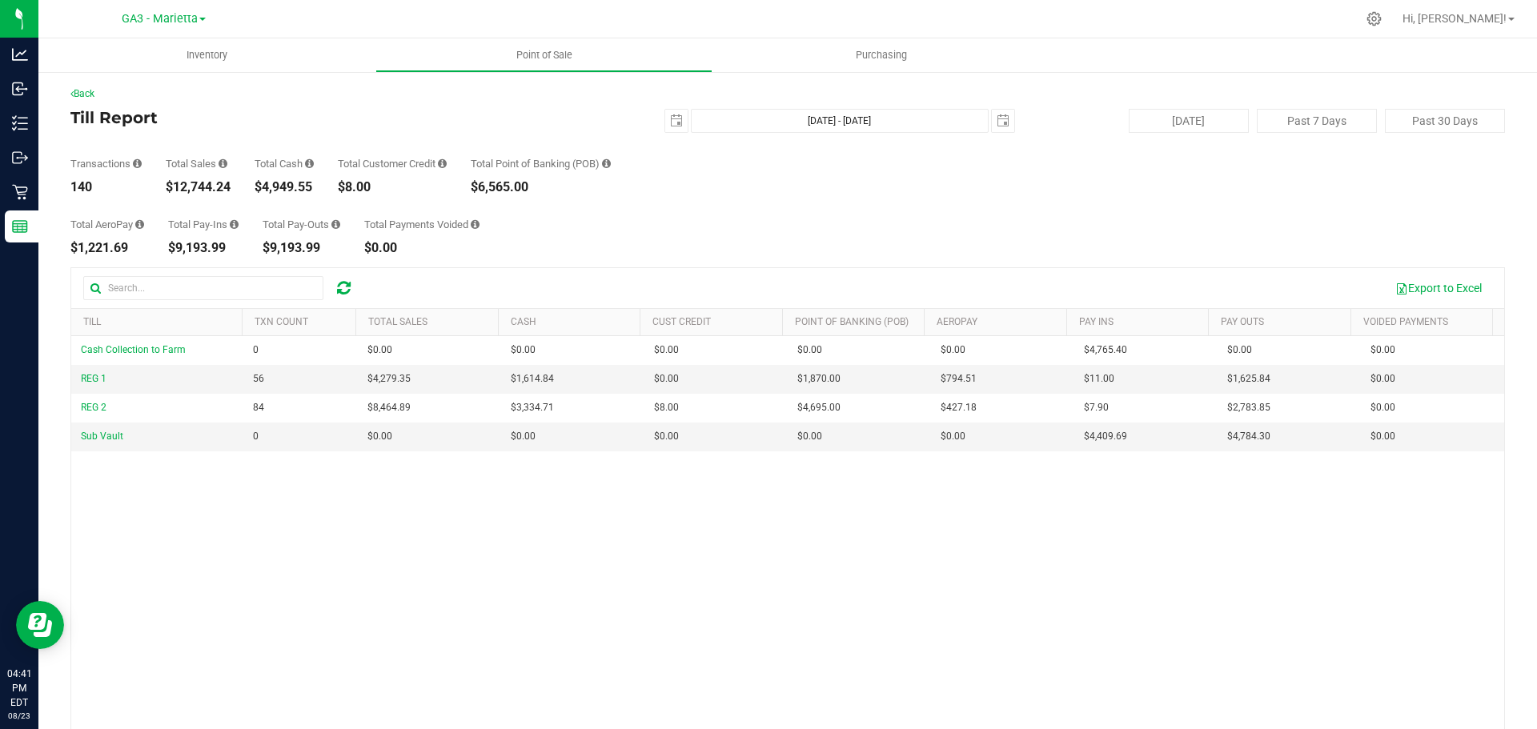
click at [231, 197] on div "Total AeroPay $1,221.69 Total Pay-Ins $9,193.99 Total Pay-Outs $9,193.99 Total …" at bounding box center [787, 224] width 1434 height 61
click at [90, 96] on link "Back" at bounding box center [82, 93] width 24 height 11
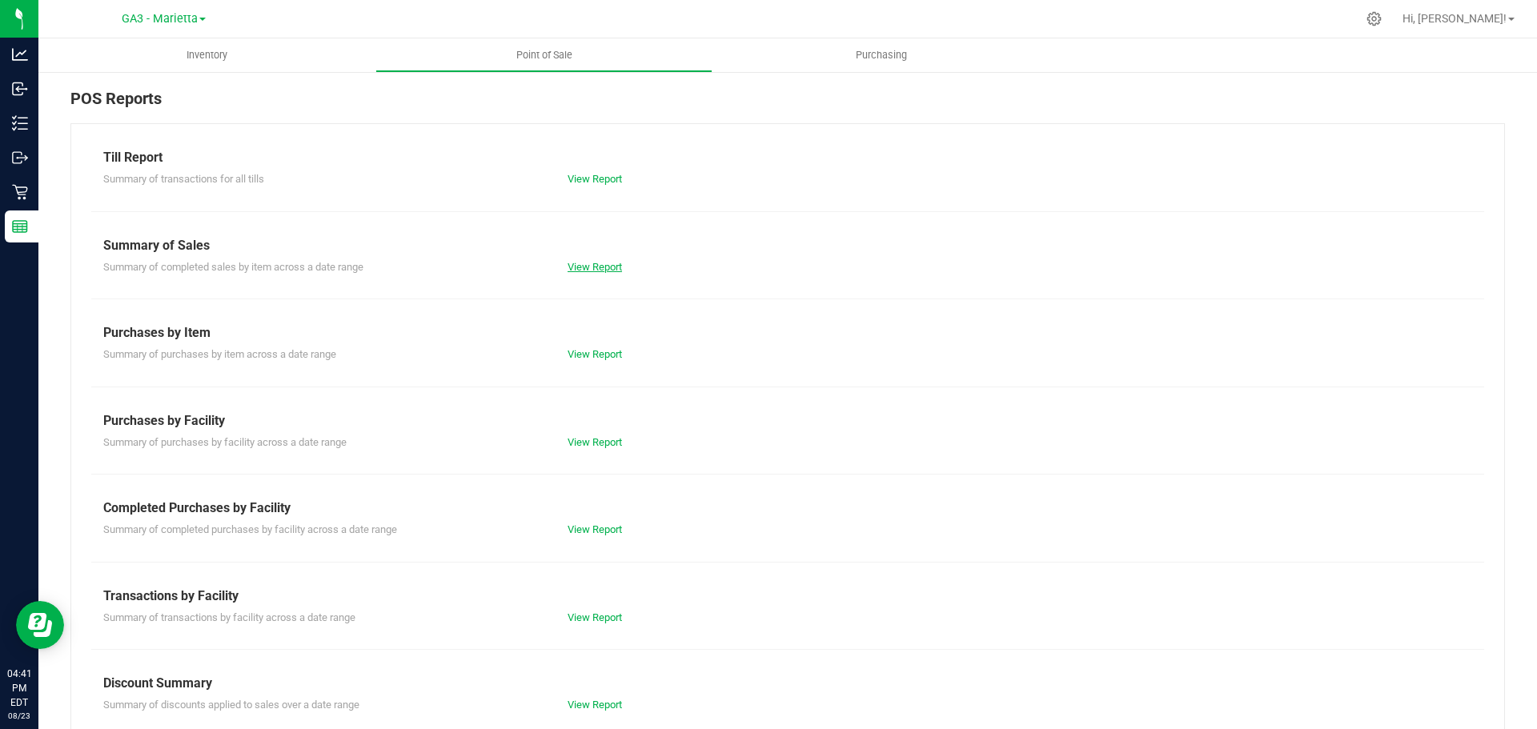
click at [612, 272] on link "View Report" at bounding box center [595, 267] width 54 height 12
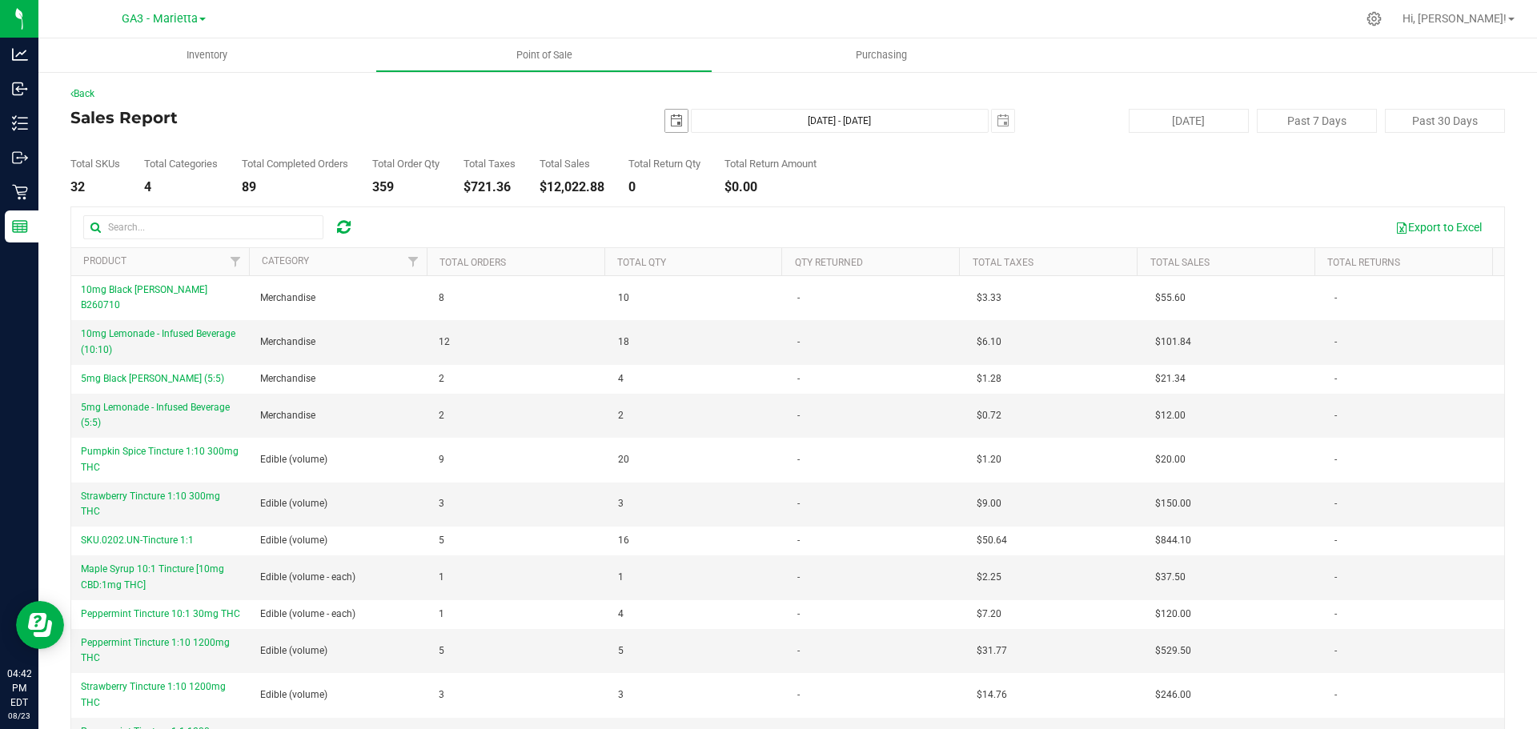
click at [665, 117] on span "select" at bounding box center [676, 121] width 22 height 22
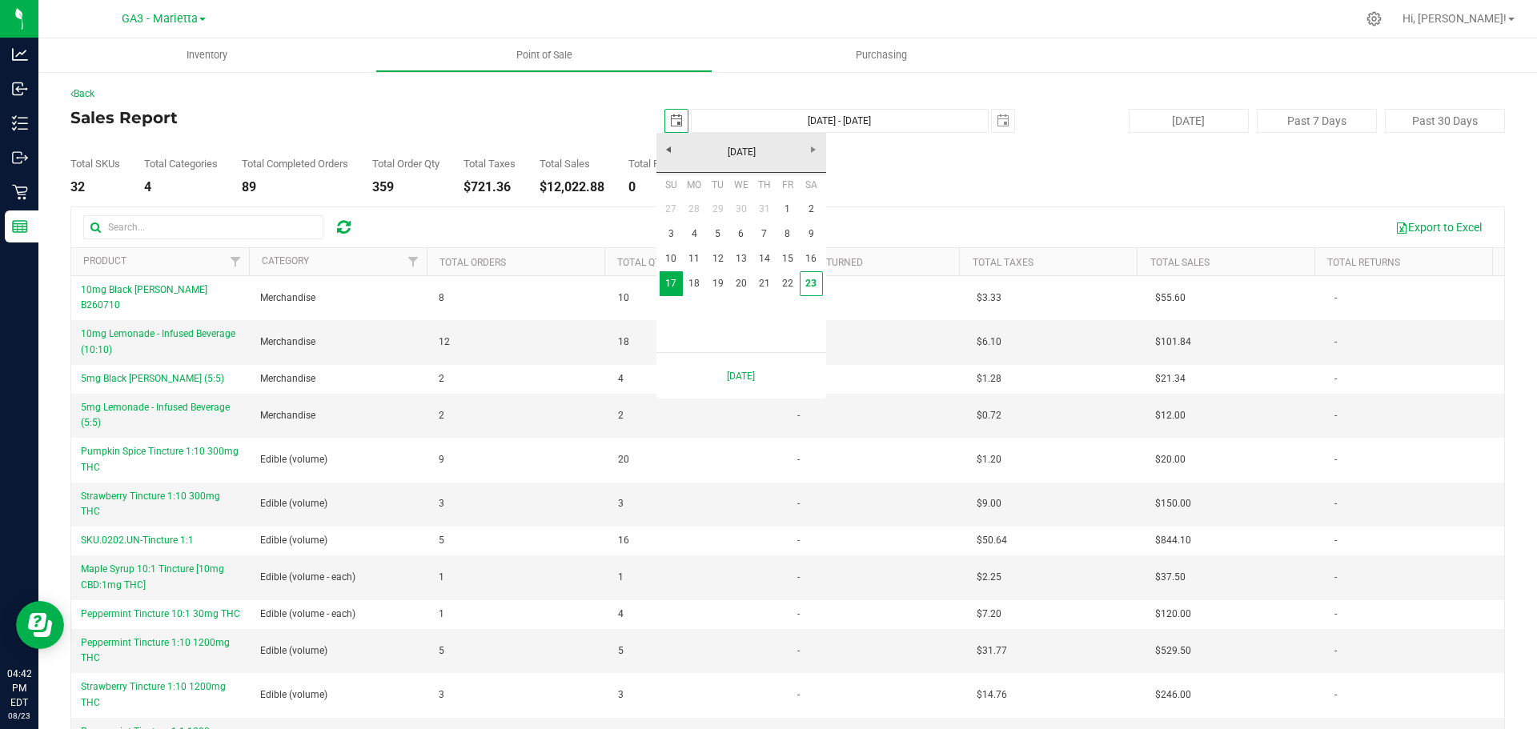
scroll to position [0, 40]
click at [676, 262] on link "10" at bounding box center [671, 259] width 23 height 25
type input "[DATE]"
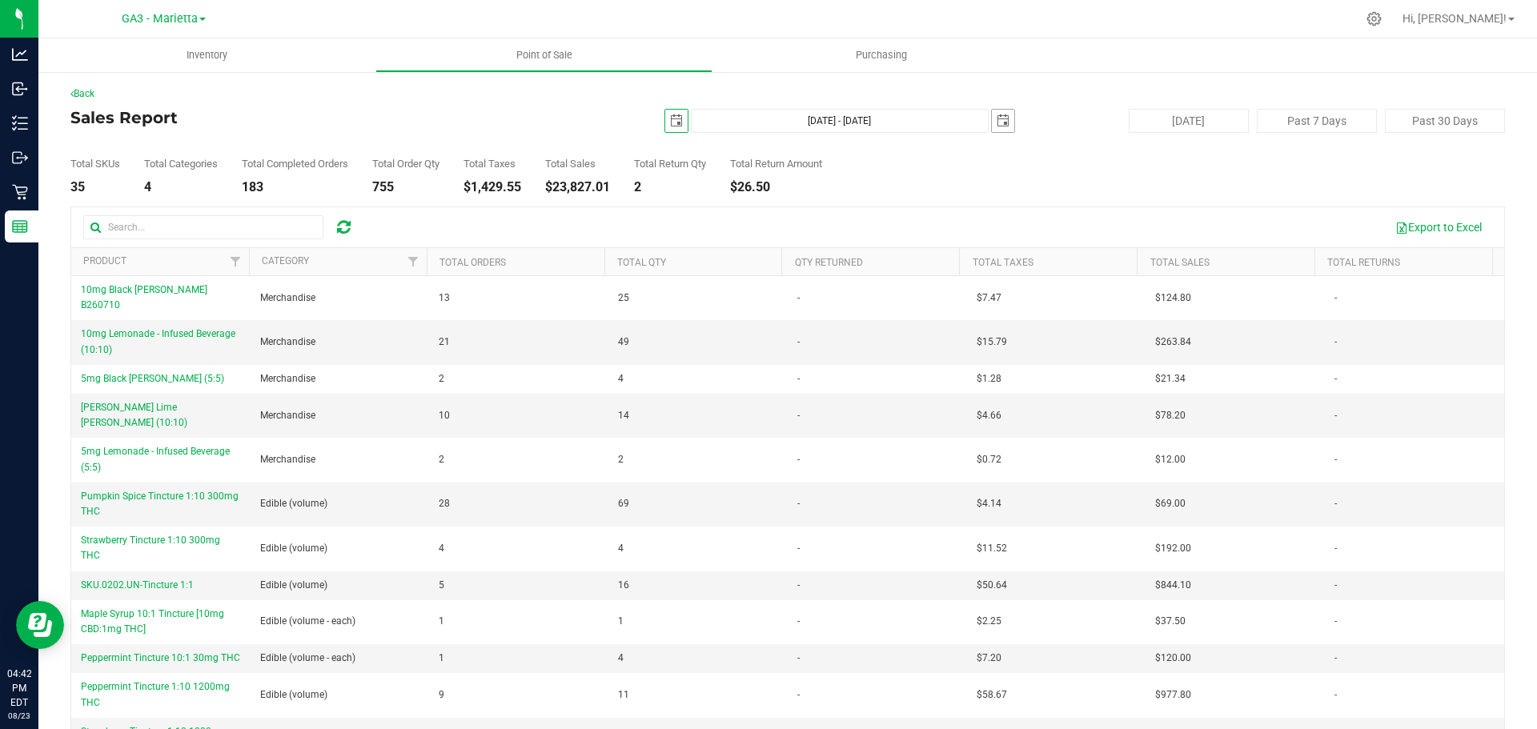
click at [997, 123] on span "select" at bounding box center [1003, 120] width 13 height 13
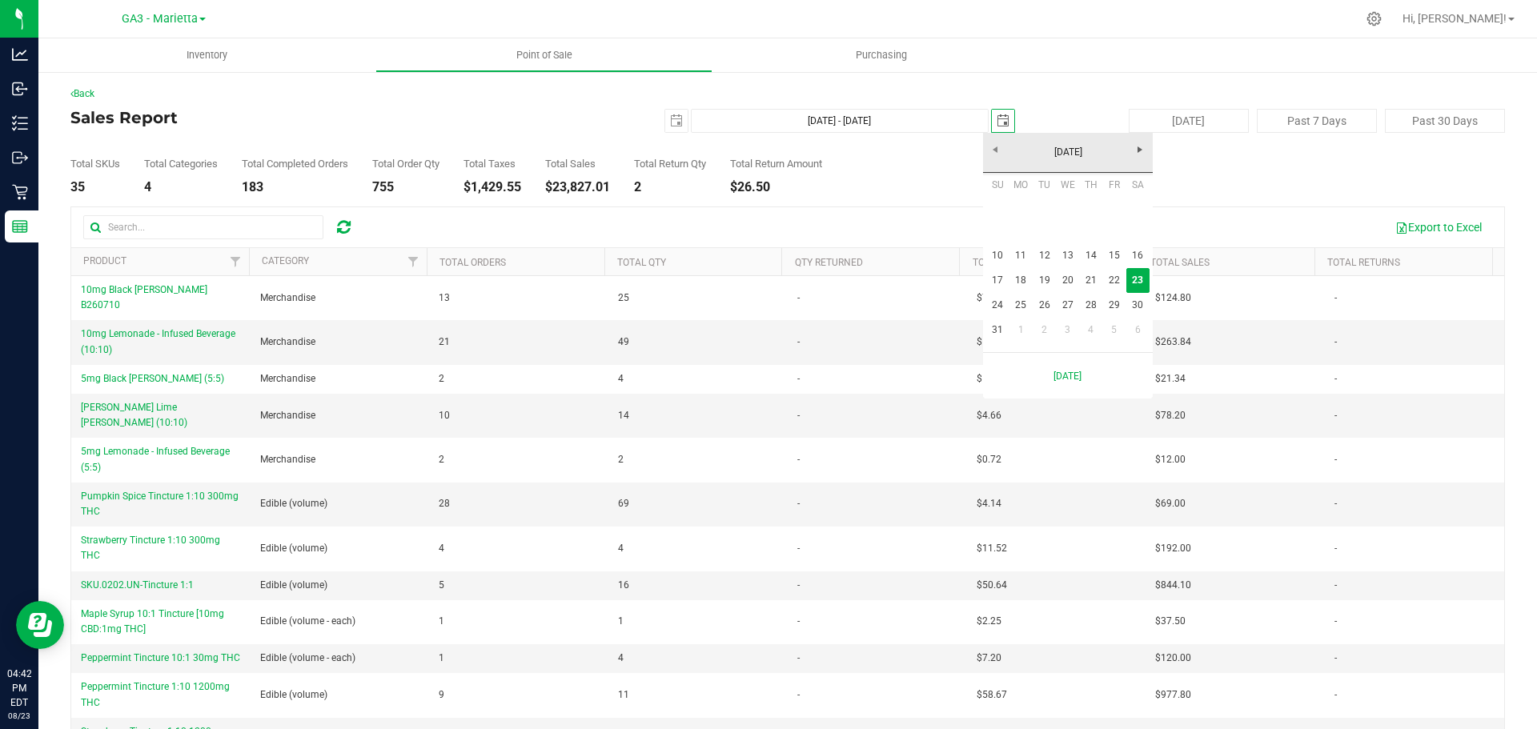
scroll to position [0, 40]
click at [1142, 261] on link "16" at bounding box center [1137, 255] width 23 height 25
type input "[DATE] - [DATE]"
type input "[DATE]"
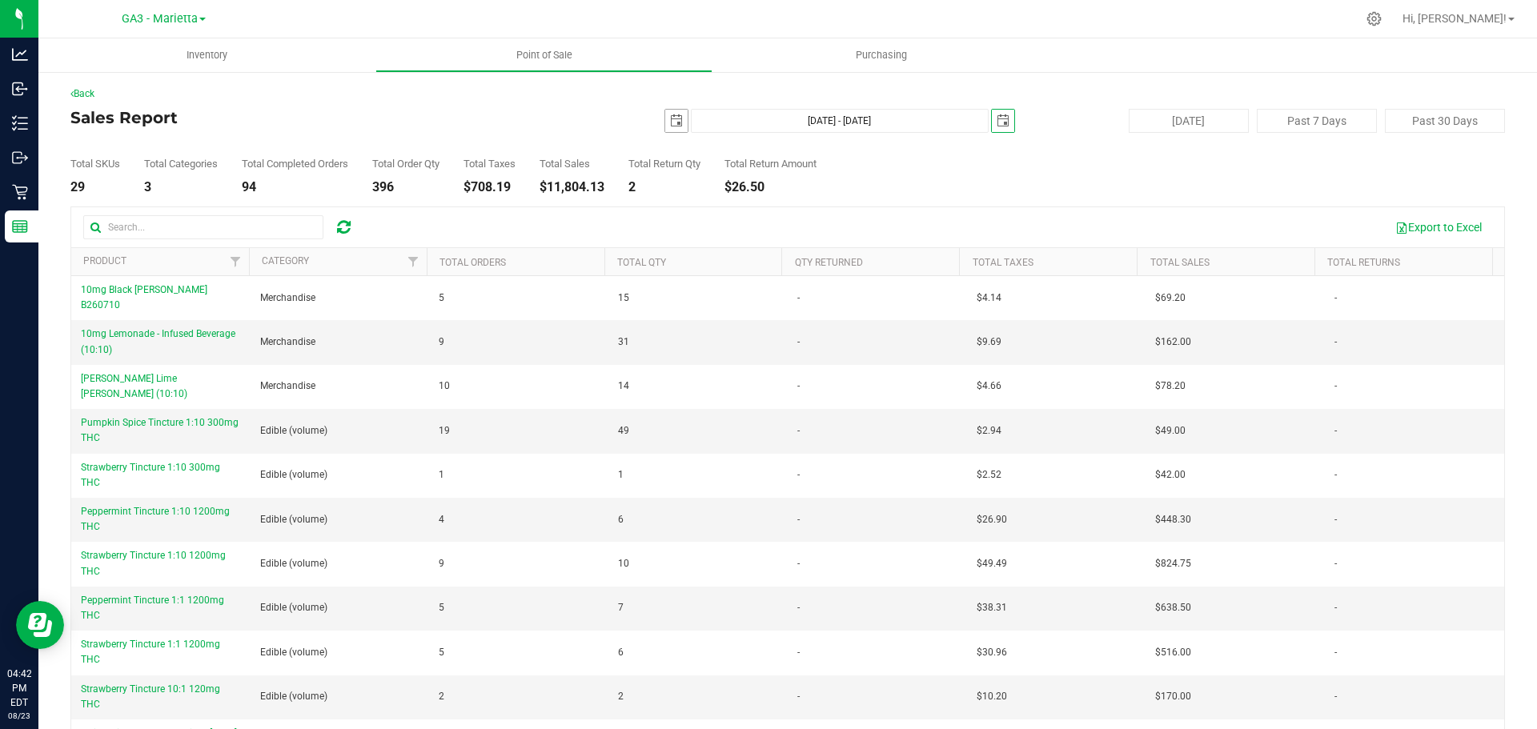
click at [670, 126] on span "select" at bounding box center [676, 120] width 13 height 13
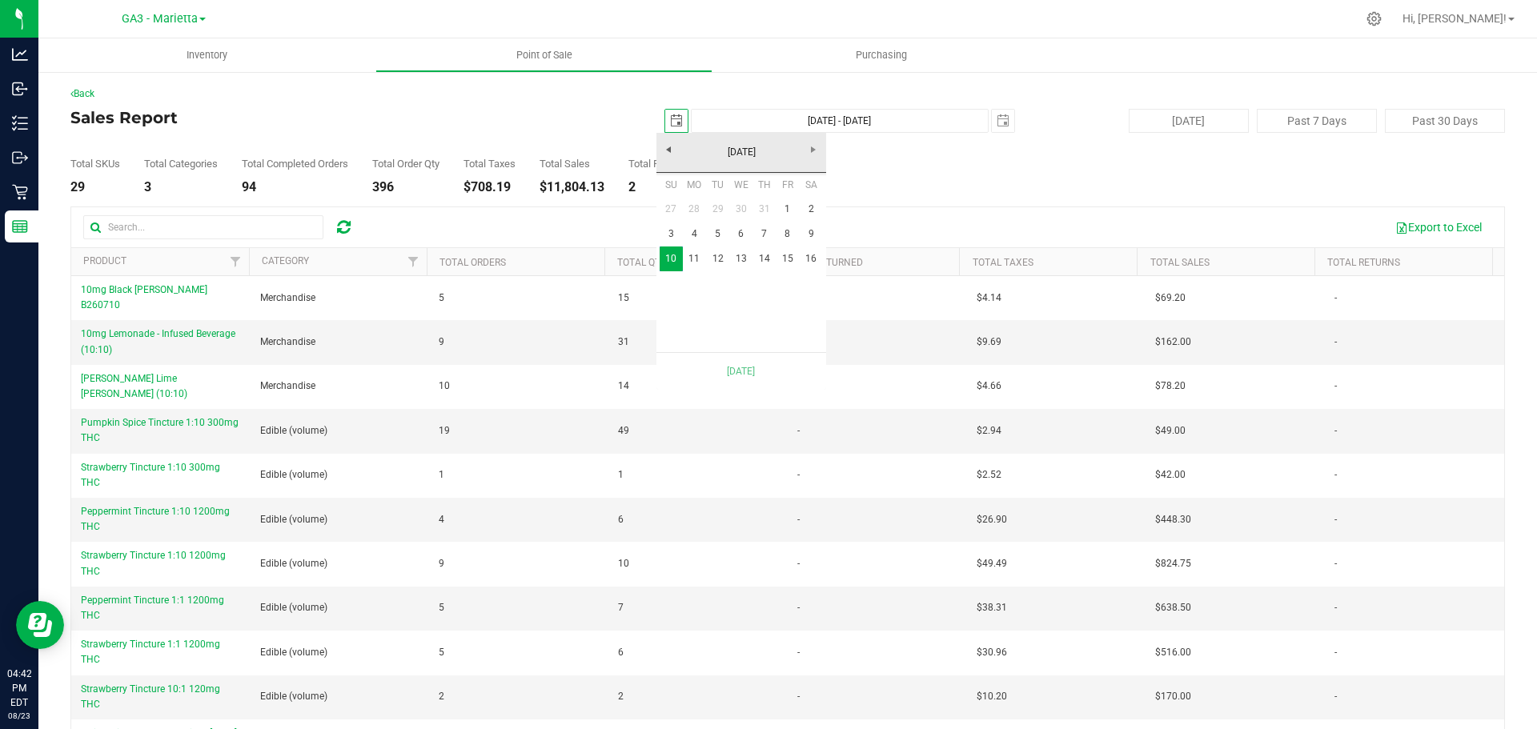
scroll to position [0, 40]
click at [676, 239] on link "3" at bounding box center [671, 234] width 23 height 25
type input "[DATE] - [DATE]"
type input "[DATE]"
click at [676, 239] on div "[DATE] Su Mo Tu We Th Fr Sa 27 28 29 30 31 1 2 3 4 5 6 7 8 9 10 11 12 13 14 15 …" at bounding box center [741, 261] width 170 height 257
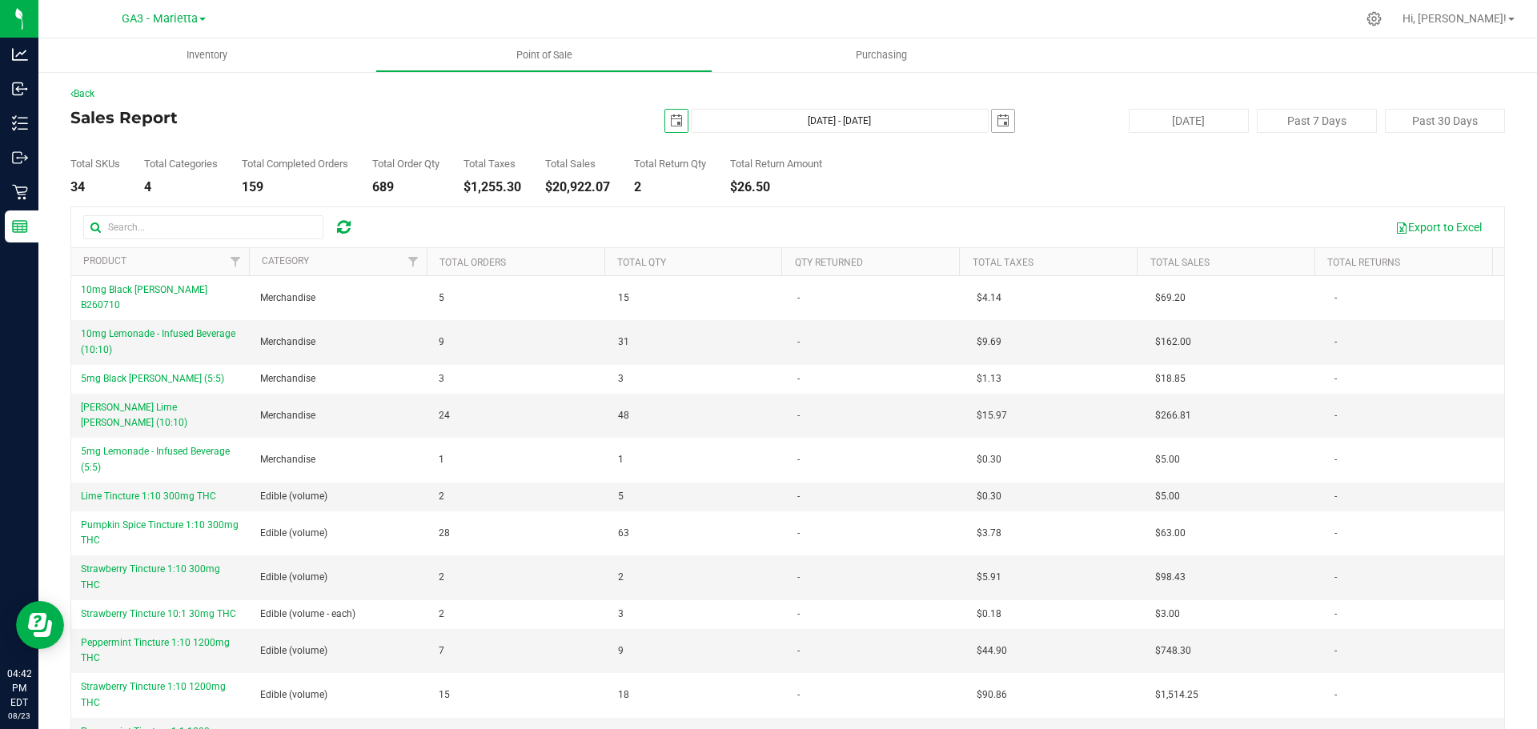
click at [1001, 117] on span "select" at bounding box center [1003, 120] width 13 height 13
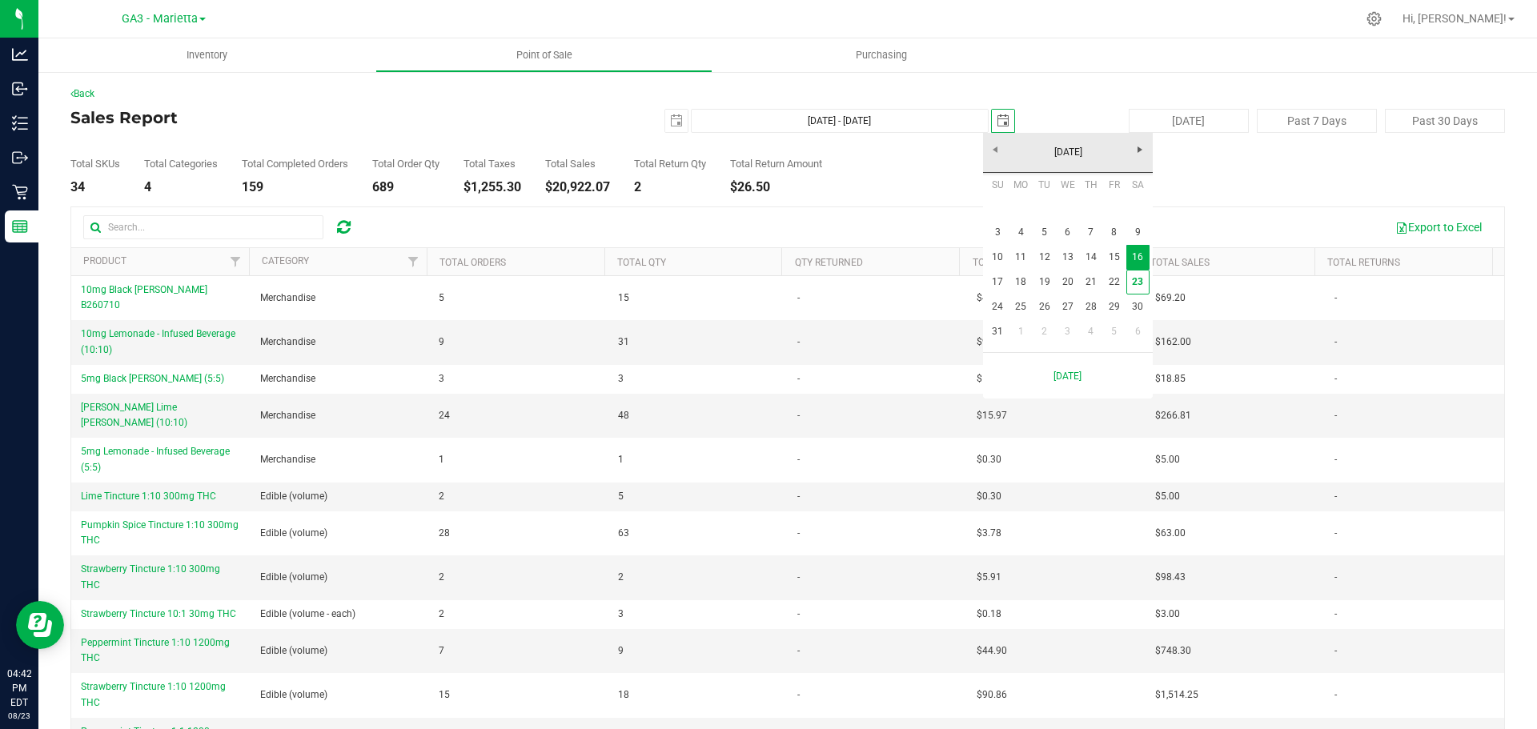
scroll to position [0, 40]
click at [1140, 236] on link "9" at bounding box center [1137, 232] width 23 height 25
type input "[DATE] - [DATE]"
type input "[DATE]"
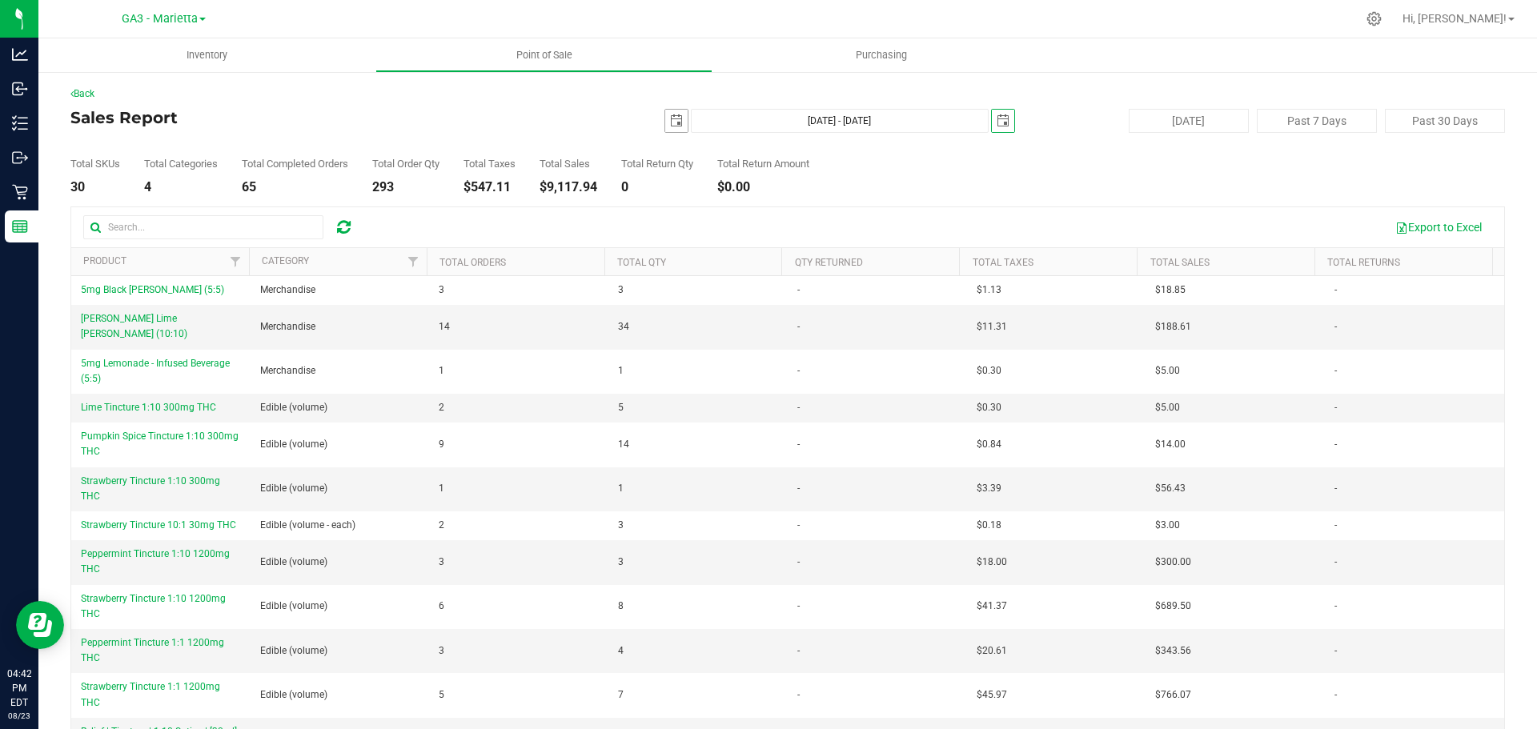
click at [670, 122] on span "select" at bounding box center [676, 120] width 13 height 13
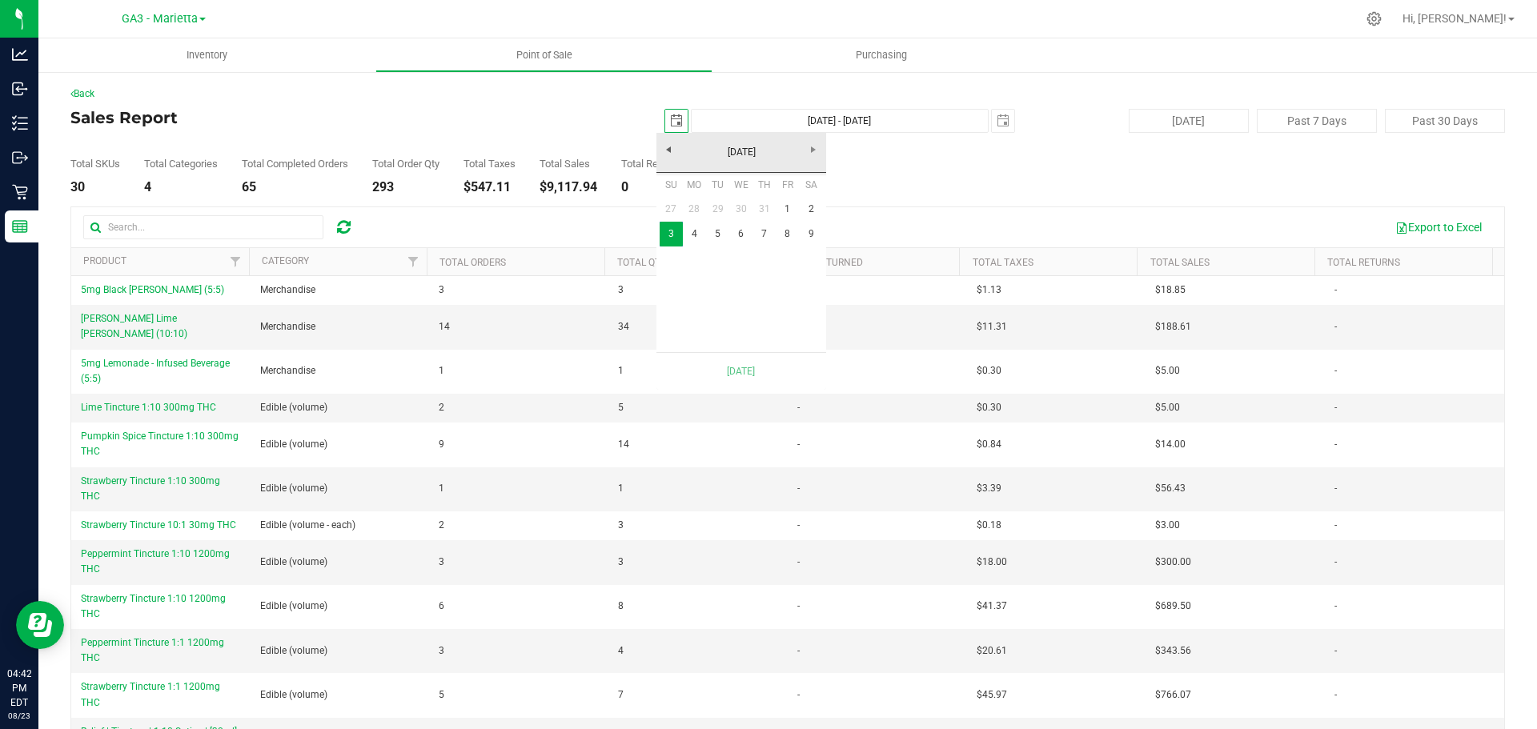
scroll to position [0, 40]
click at [669, 207] on link "27" at bounding box center [671, 209] width 23 height 25
type input "[DATE] - [DATE]"
type input "[DATE]"
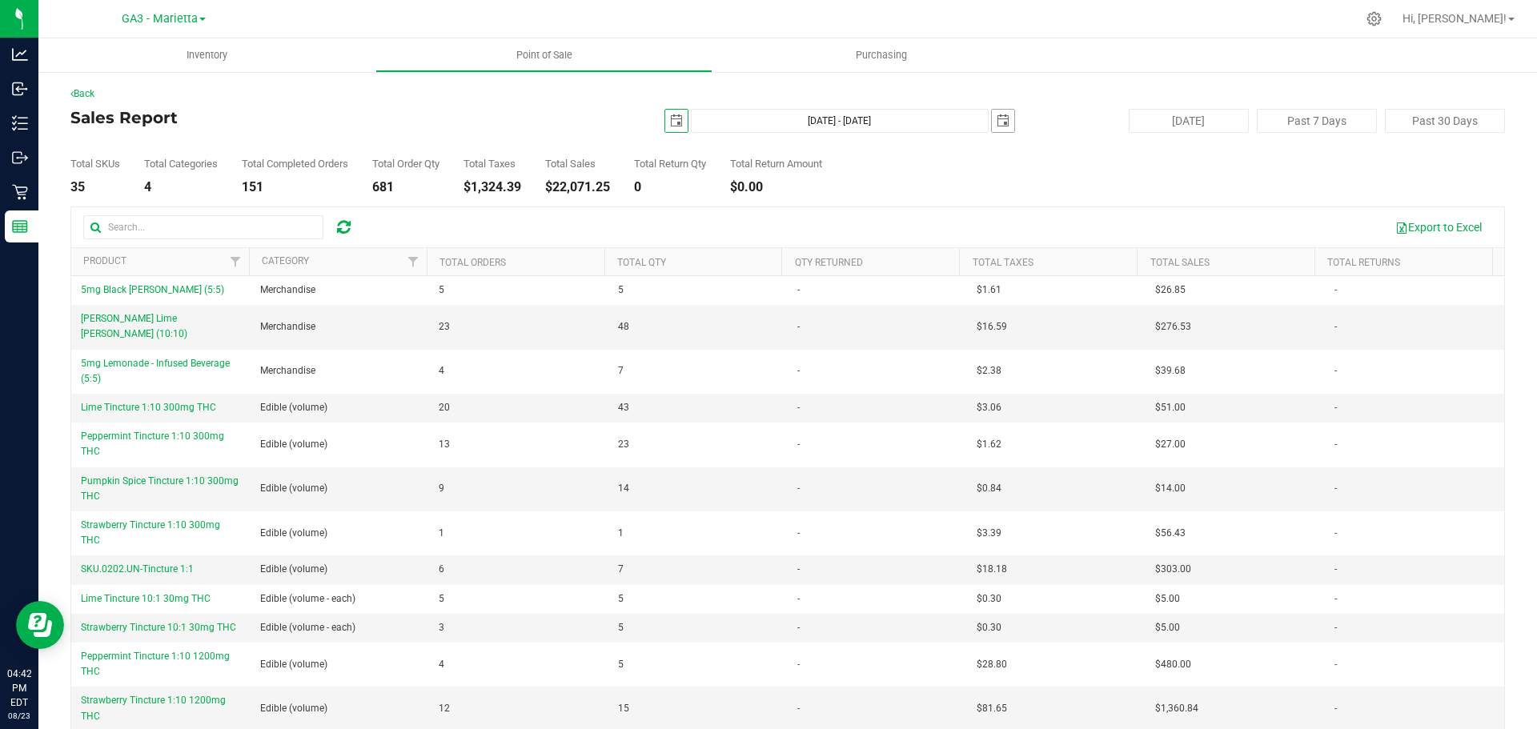
click at [997, 122] on span "select" at bounding box center [1003, 120] width 13 height 13
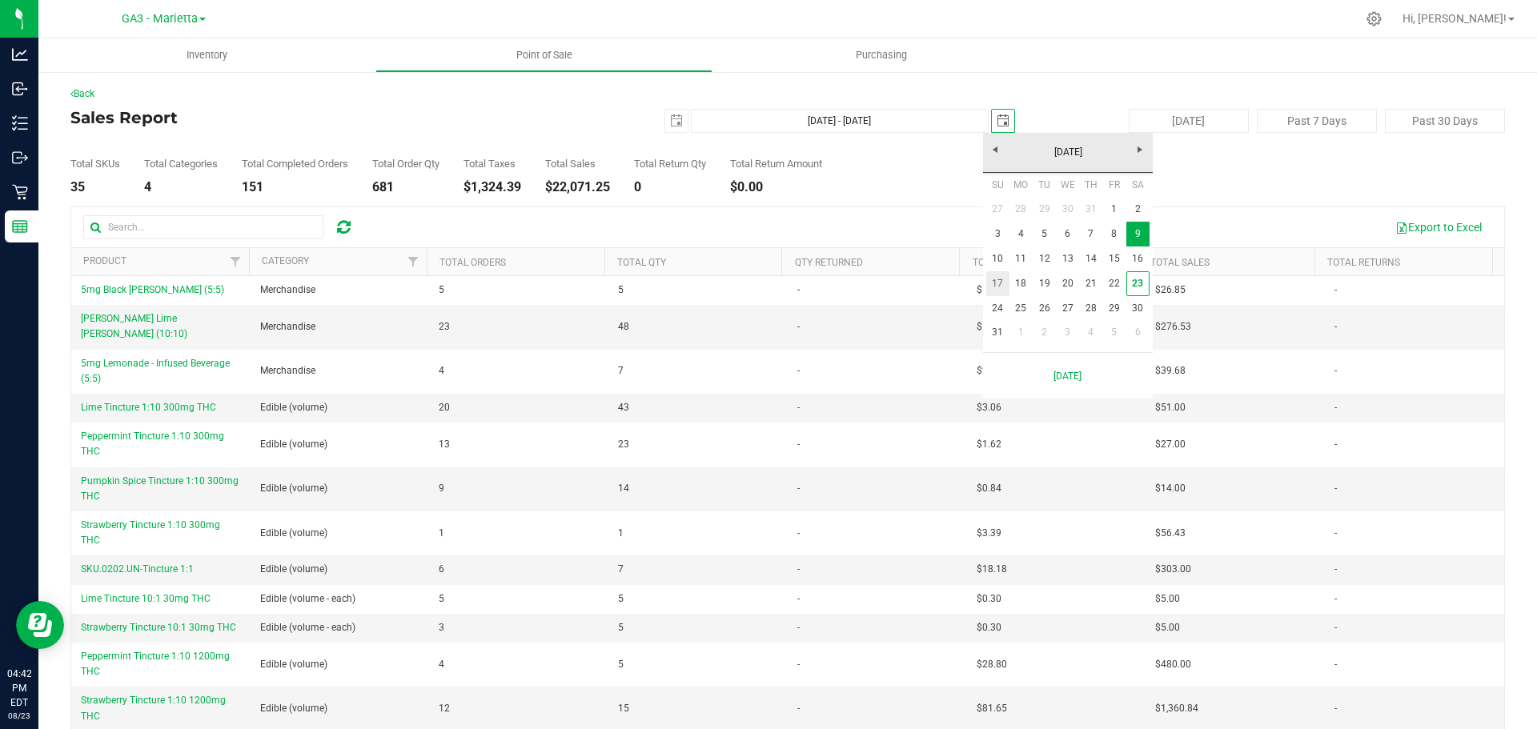
scroll to position [0, 40]
click at [1134, 211] on link "2" at bounding box center [1137, 209] width 23 height 25
type input "[DATE] - [DATE]"
type input "[DATE]"
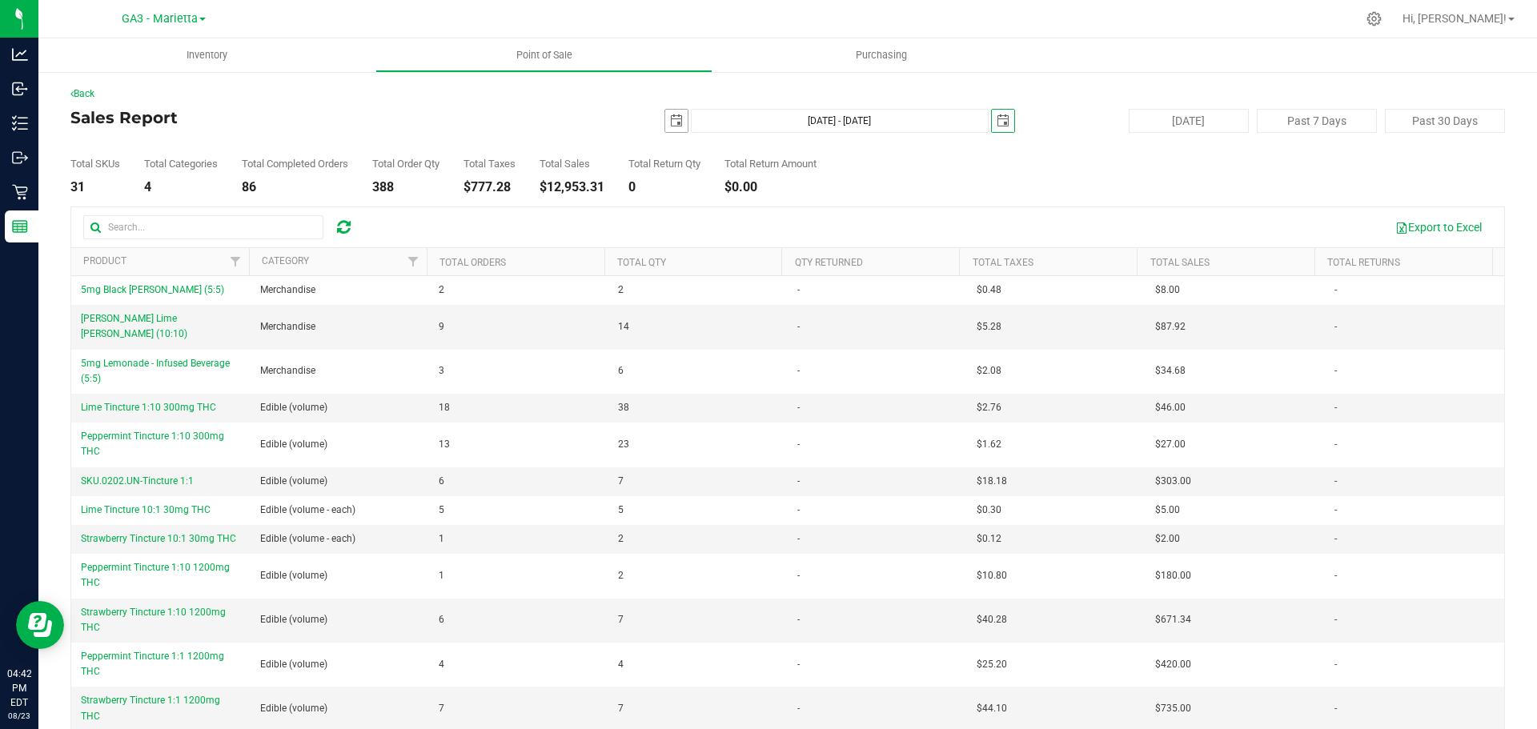
click at [674, 116] on span "select" at bounding box center [676, 120] width 13 height 13
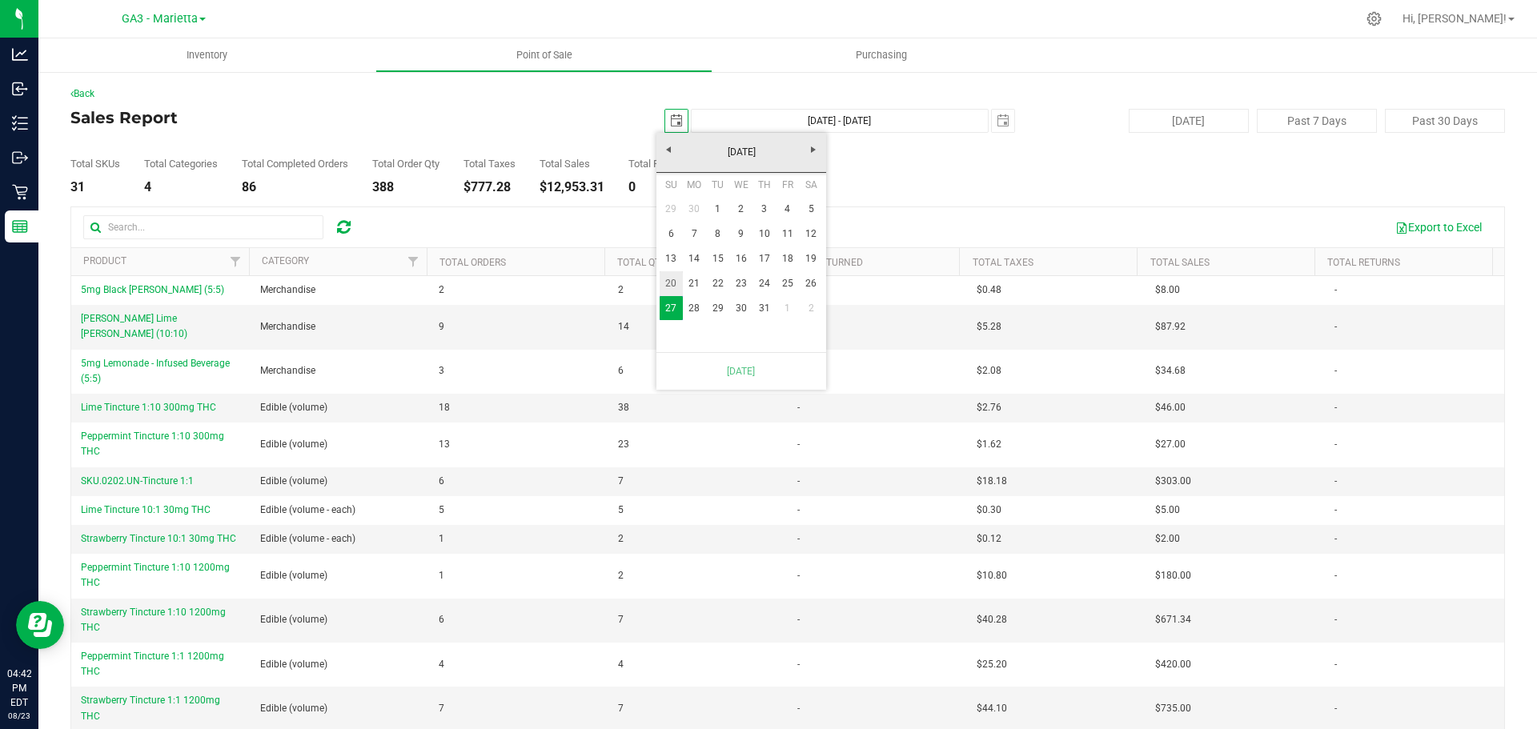
click at [676, 277] on link "20" at bounding box center [671, 283] width 23 height 25
type input "[DATE] - [DATE]"
type input "[DATE]"
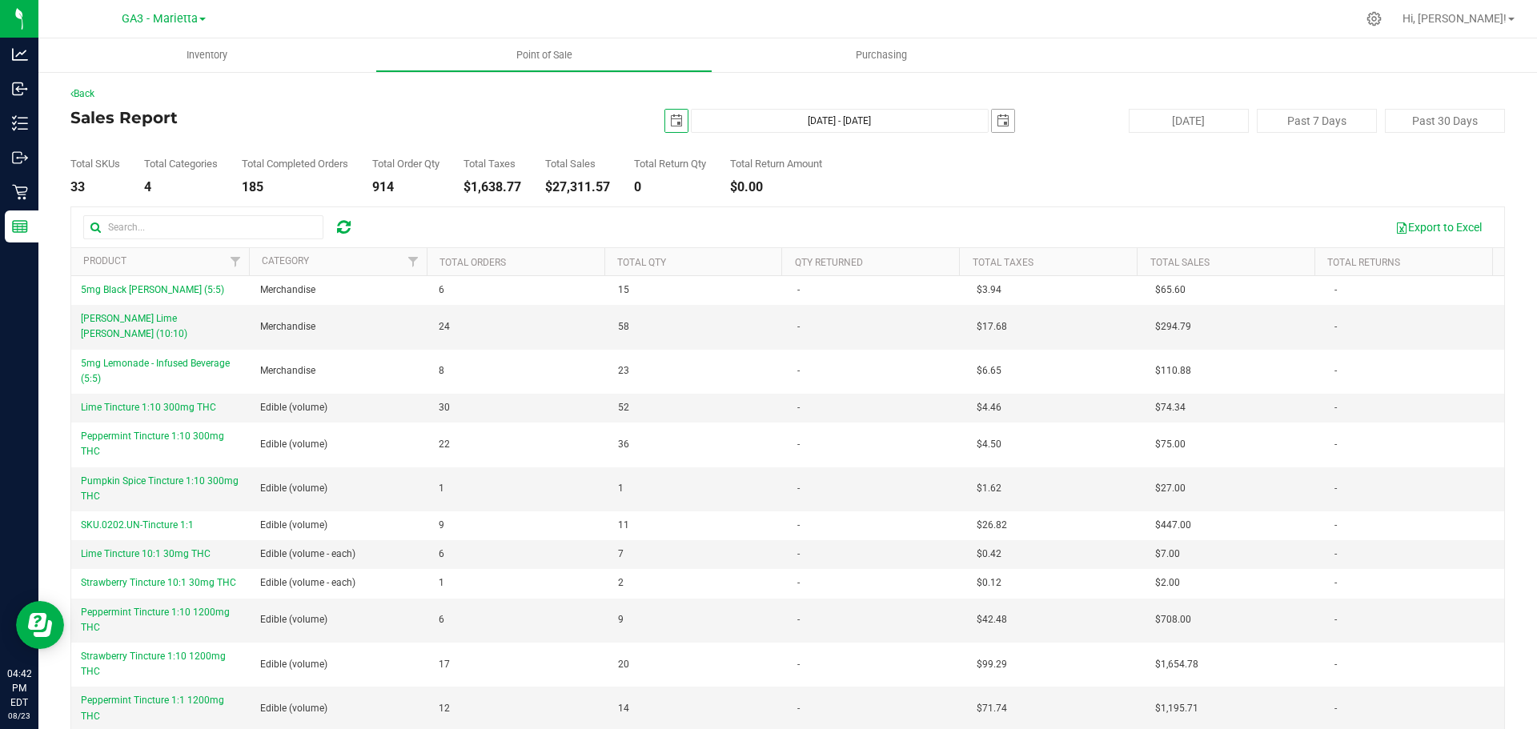
click at [992, 127] on span "select" at bounding box center [1003, 121] width 22 height 22
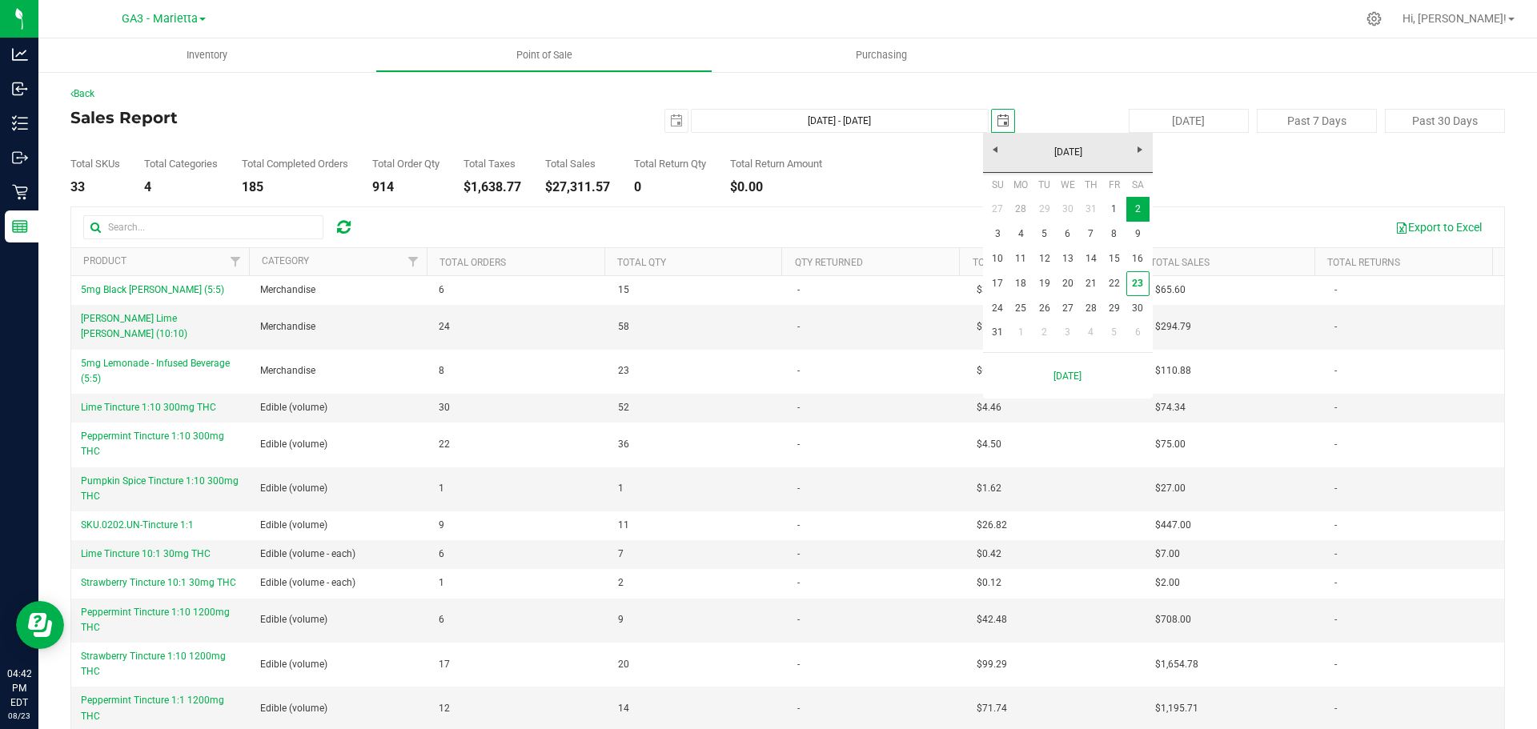
scroll to position [0, 40]
click at [1001, 152] on link "[DATE]" at bounding box center [1068, 152] width 172 height 25
click at [1093, 244] on link "[DATE]" at bounding box center [1088, 241] width 41 height 41
click at [1139, 275] on link "26" at bounding box center [1137, 279] width 23 height 25
type input "[DATE] - [DATE]"
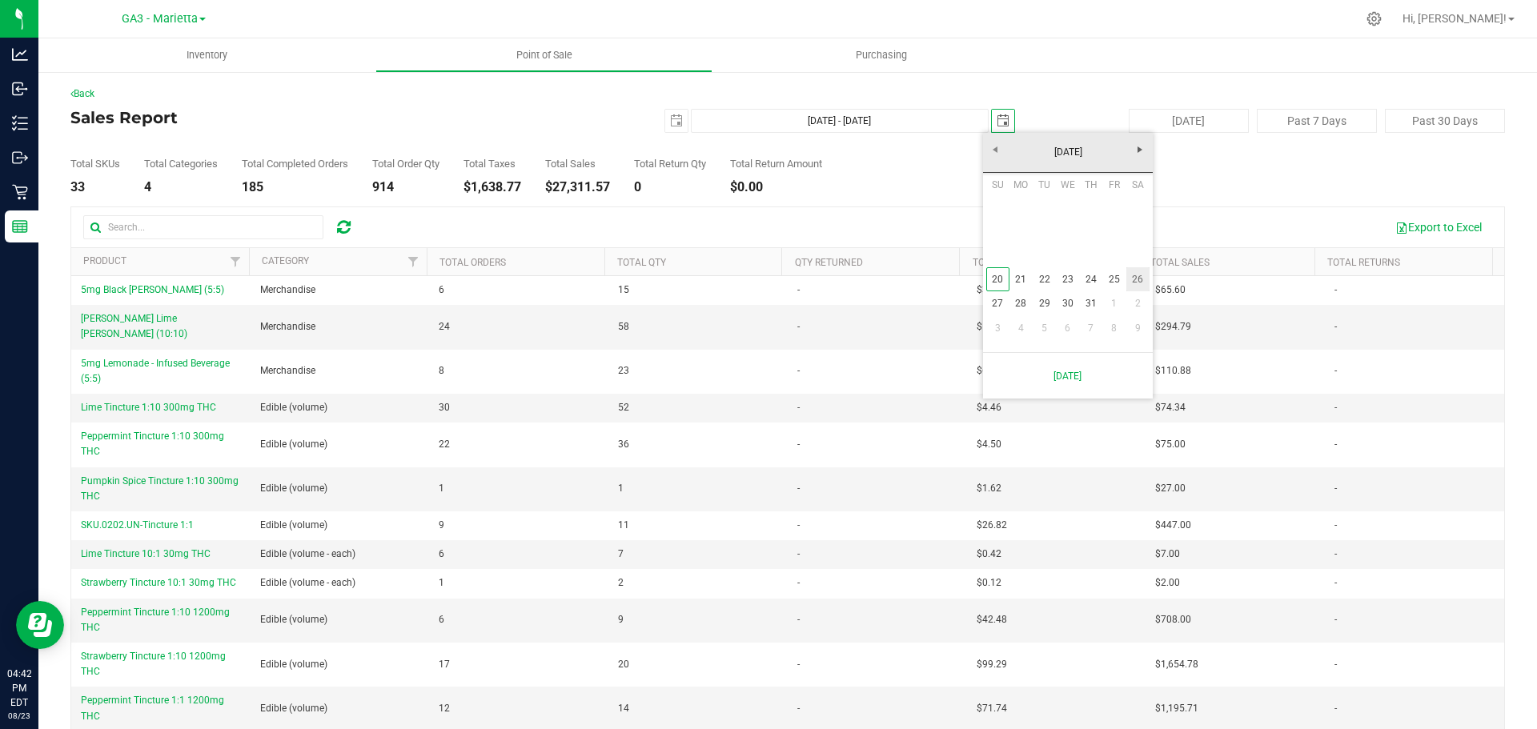
type input "[DATE]"
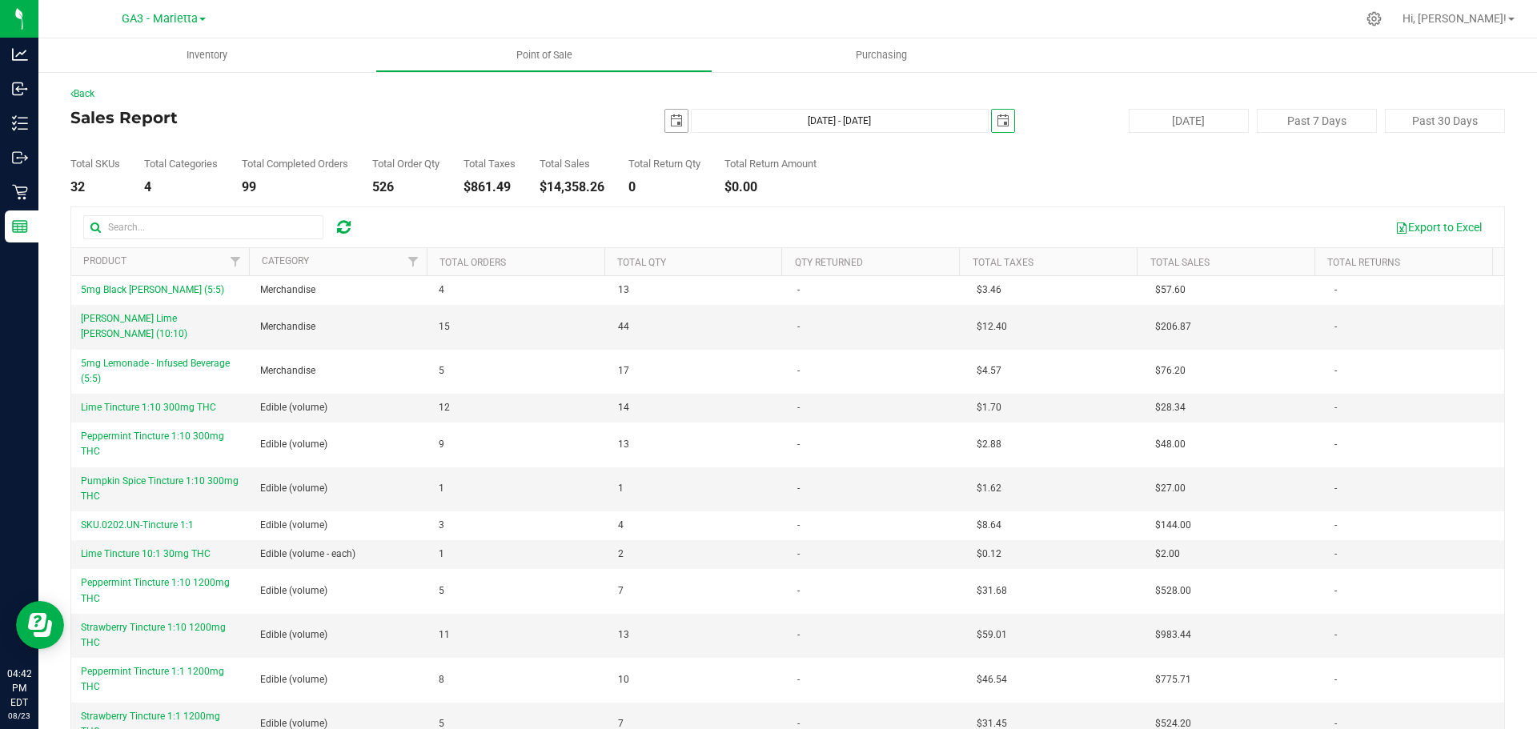
click at [670, 118] on span "select" at bounding box center [676, 120] width 13 height 13
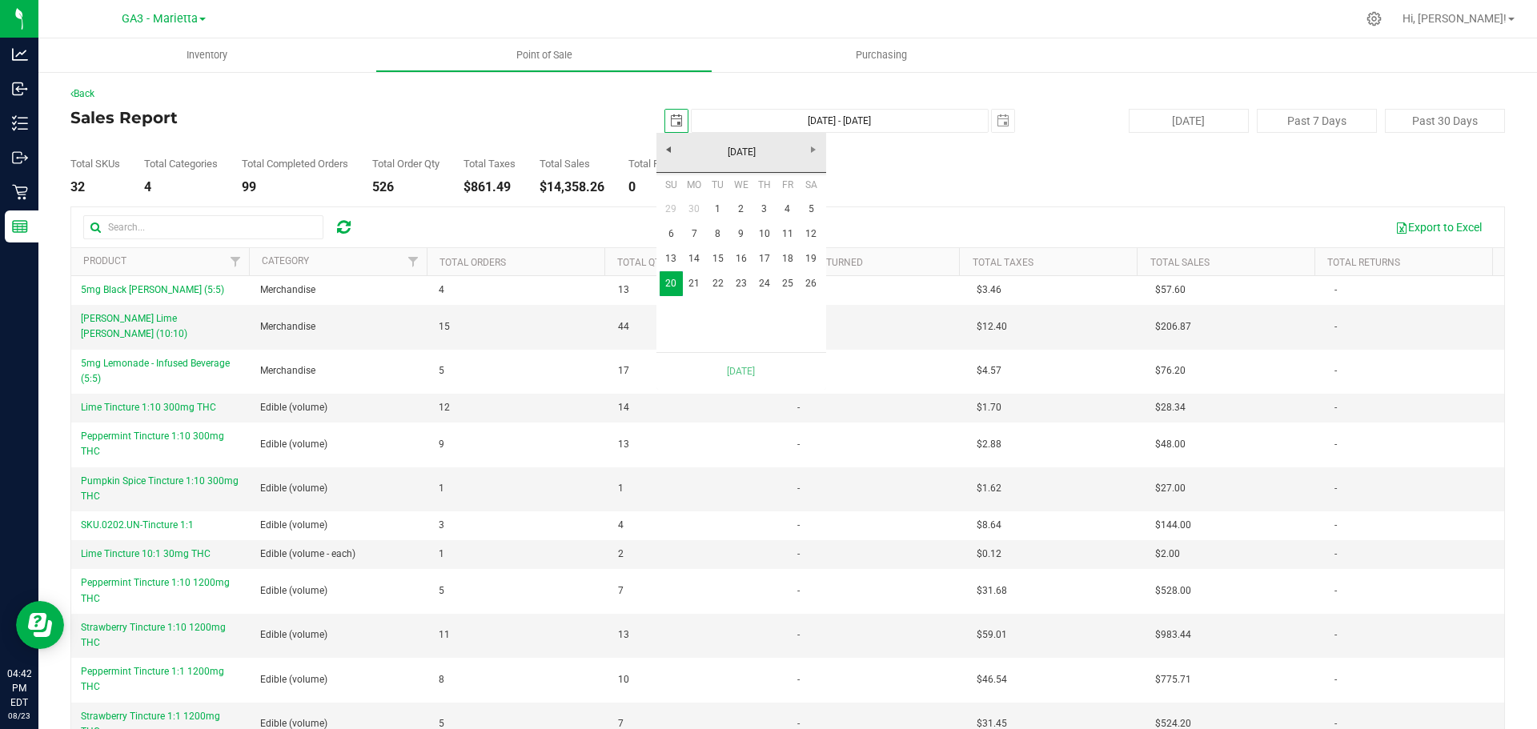
scroll to position [0, 40]
click at [679, 256] on link "13" at bounding box center [671, 259] width 23 height 25
type input "[DATE] - [DATE]"
type input "[DATE]"
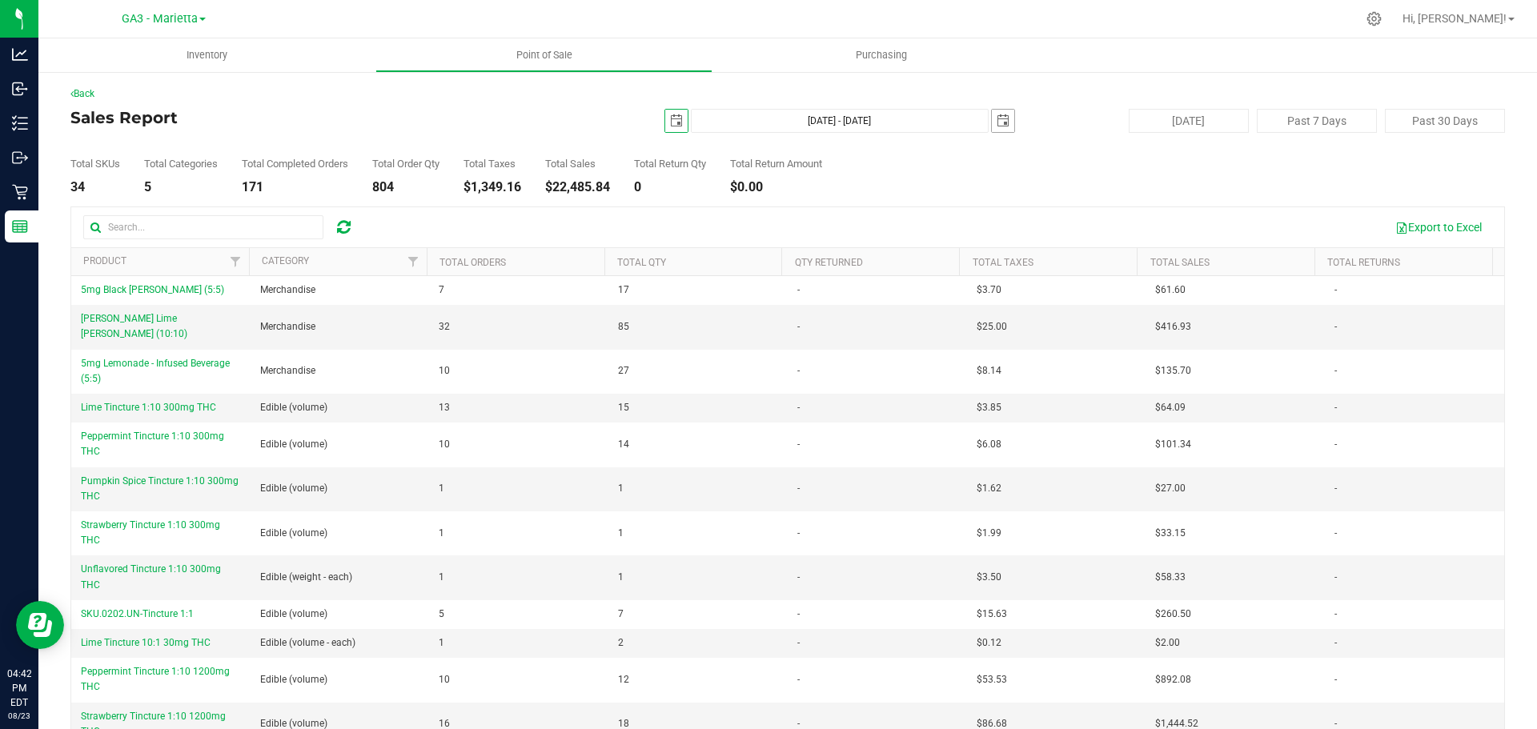
click at [992, 115] on span "select" at bounding box center [1003, 121] width 22 height 22
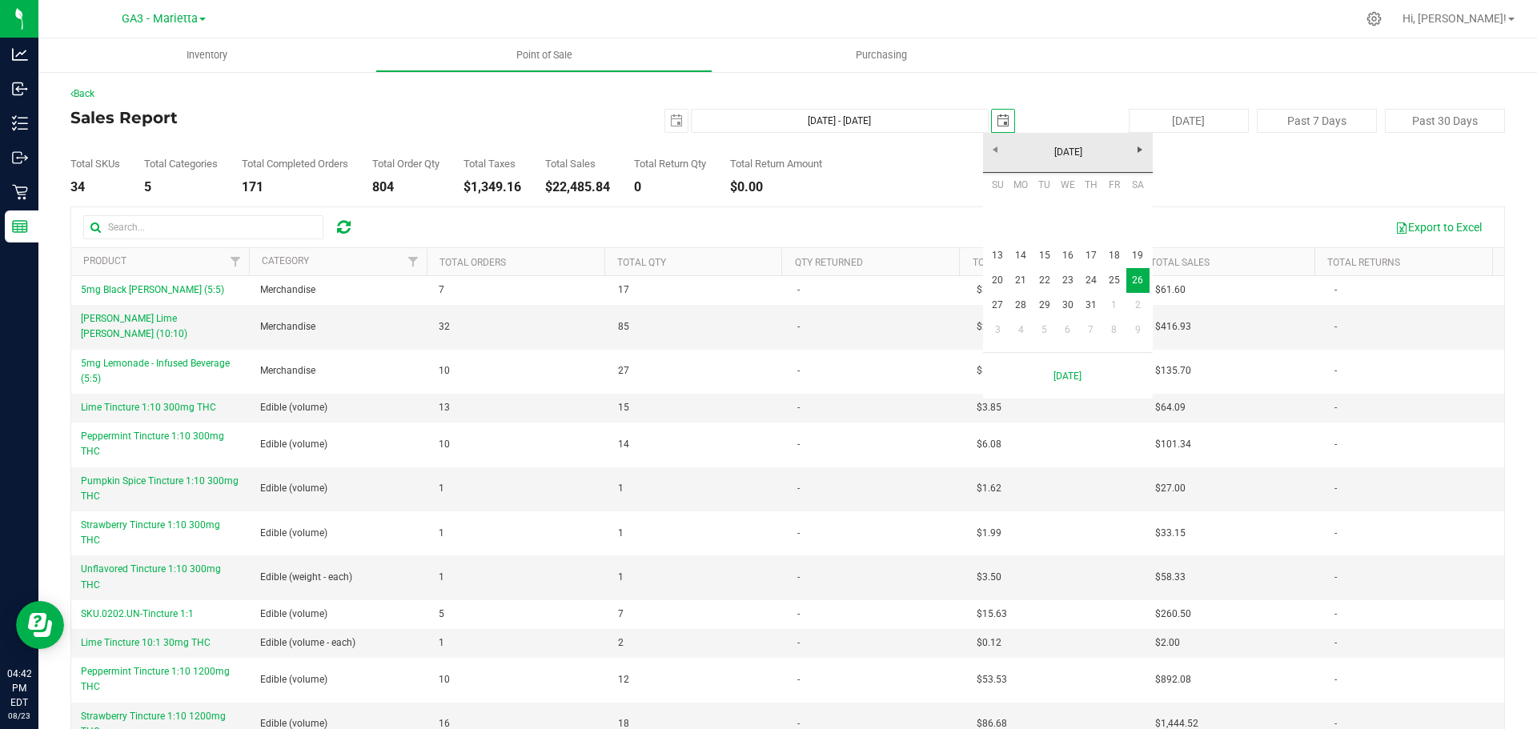
scroll to position [0, 40]
click at [1140, 259] on link "19" at bounding box center [1137, 255] width 23 height 25
type input "[DATE] - [DATE]"
type input "[DATE]"
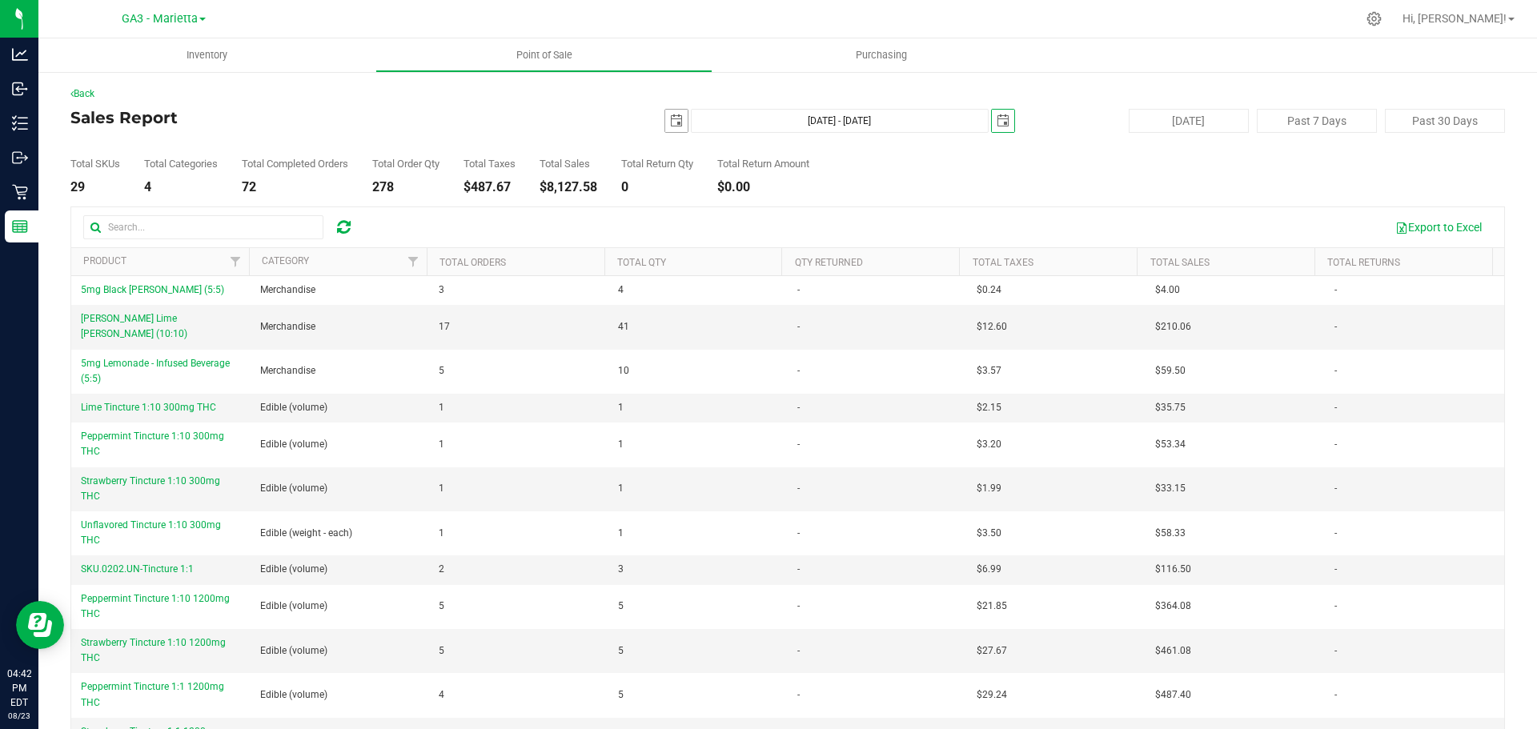
click at [676, 125] on span "select" at bounding box center [676, 121] width 22 height 22
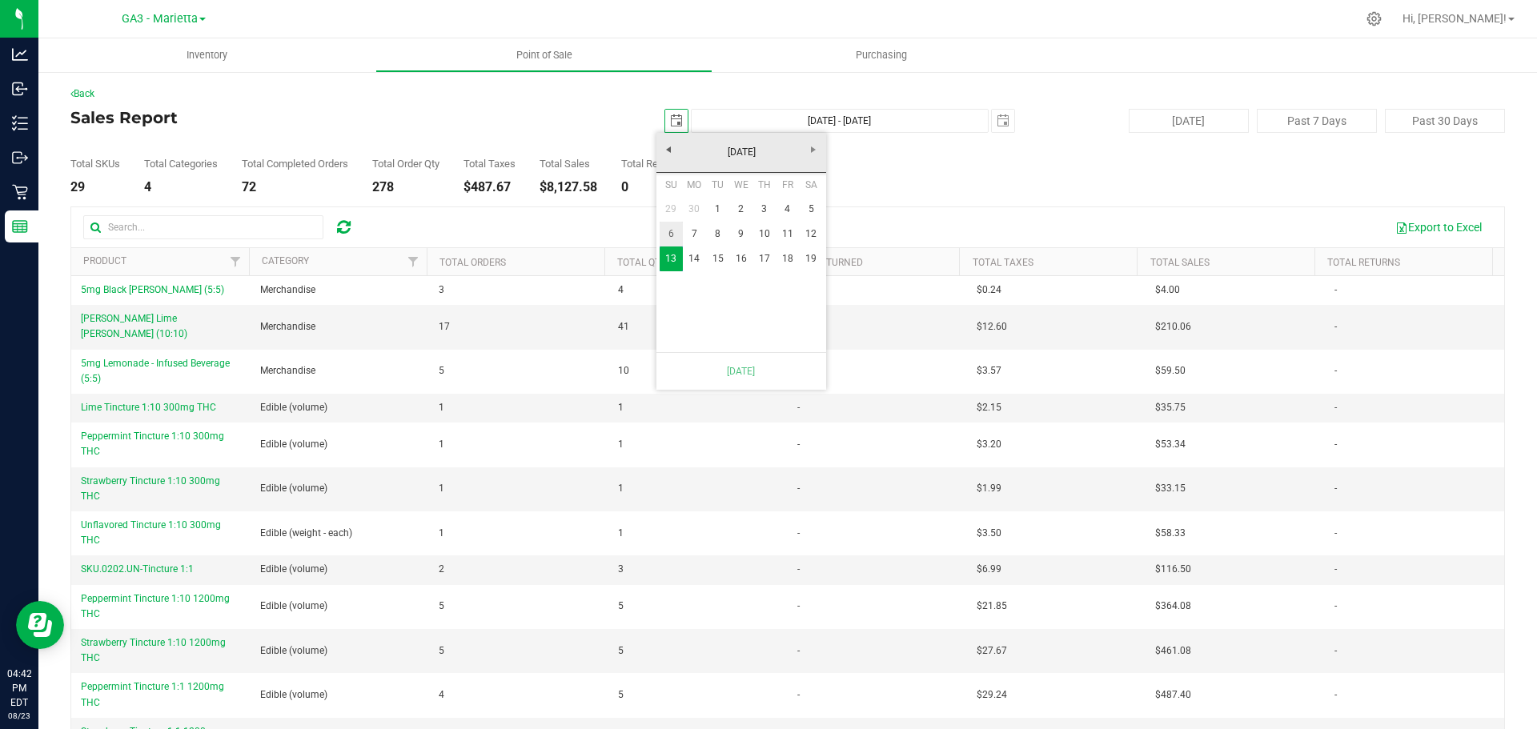
click at [666, 223] on link "6" at bounding box center [671, 234] width 23 height 25
type input "[DATE] - [DATE]"
type input "[DATE]"
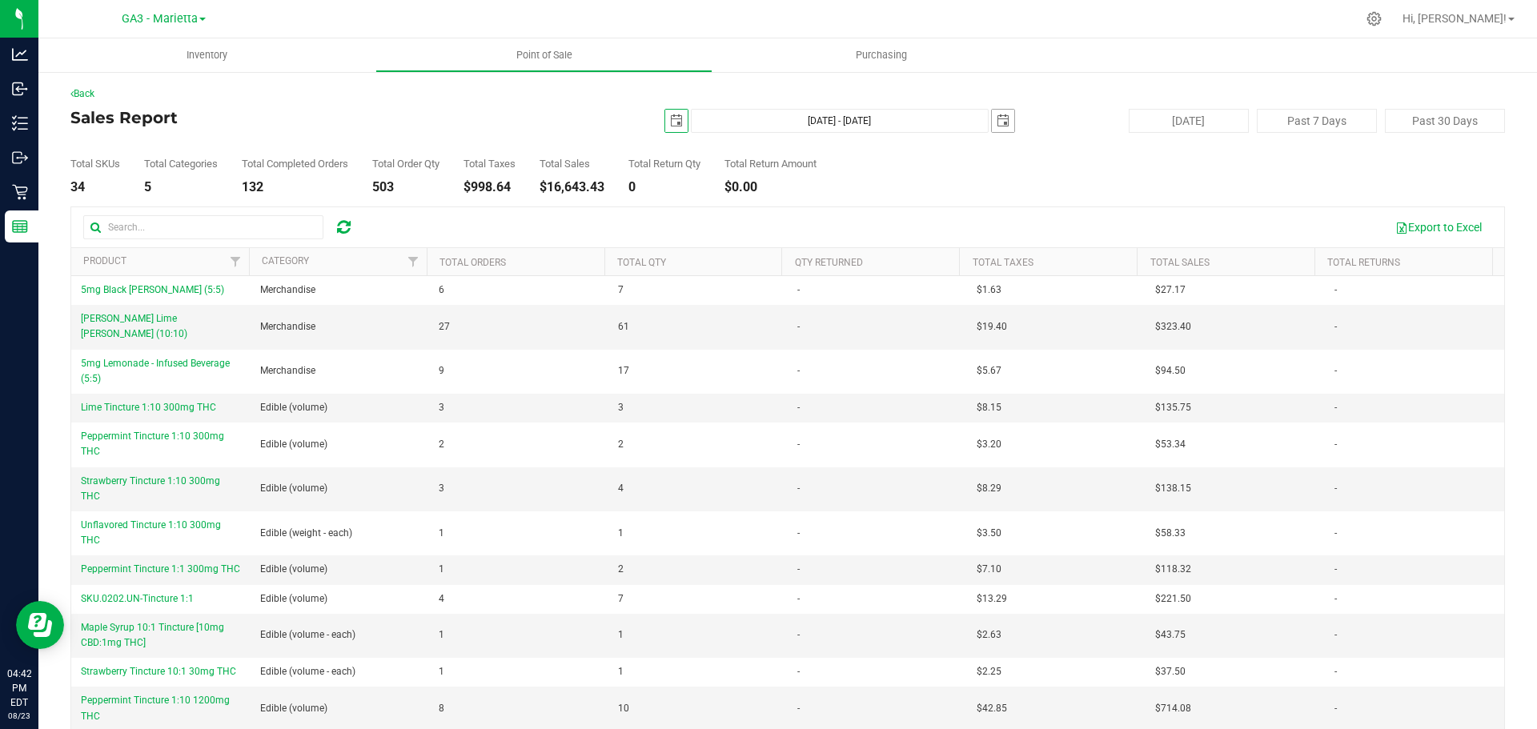
click at [997, 122] on span "select" at bounding box center [1003, 120] width 13 height 13
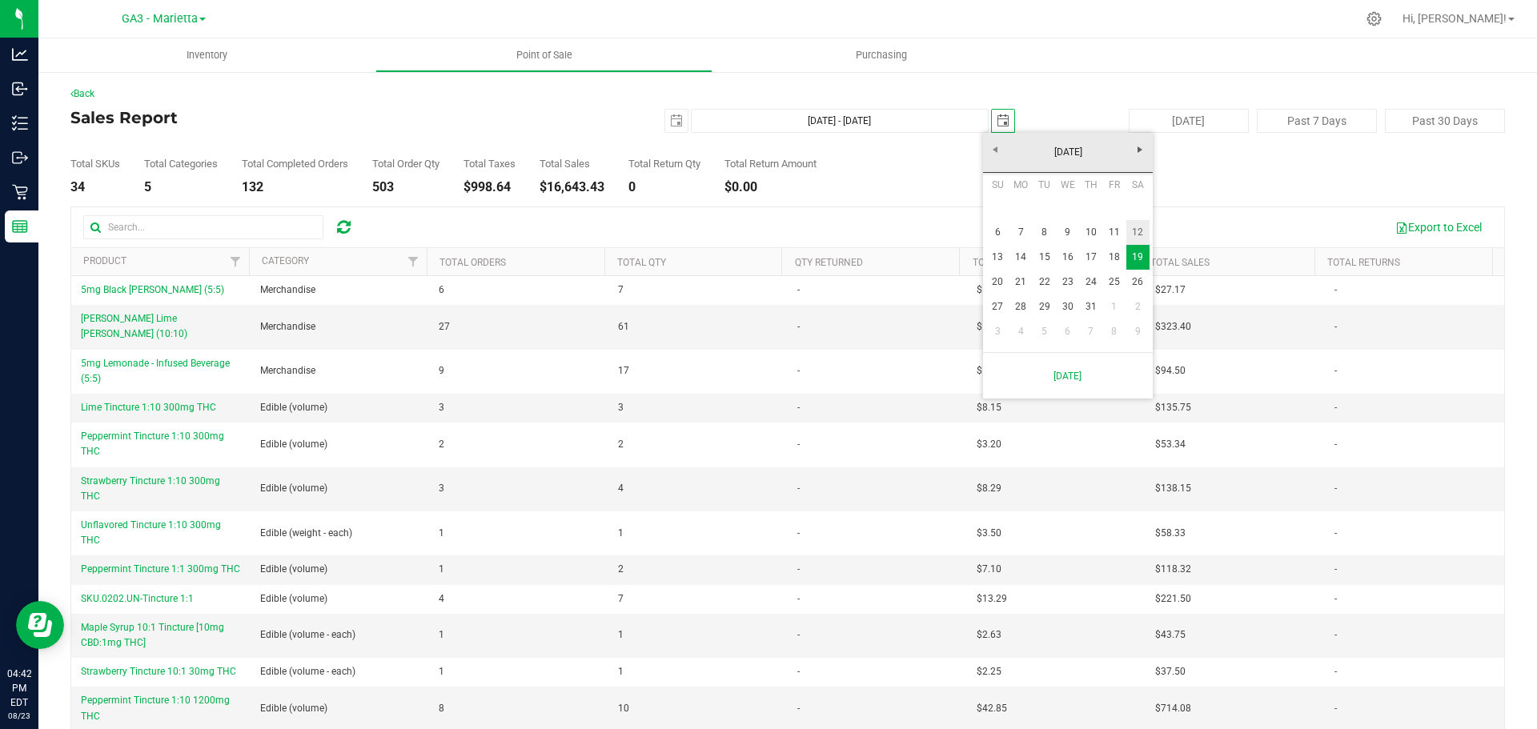
click at [1140, 234] on link "12" at bounding box center [1137, 232] width 23 height 25
type input "[DATE] - [DATE]"
type input "[DATE]"
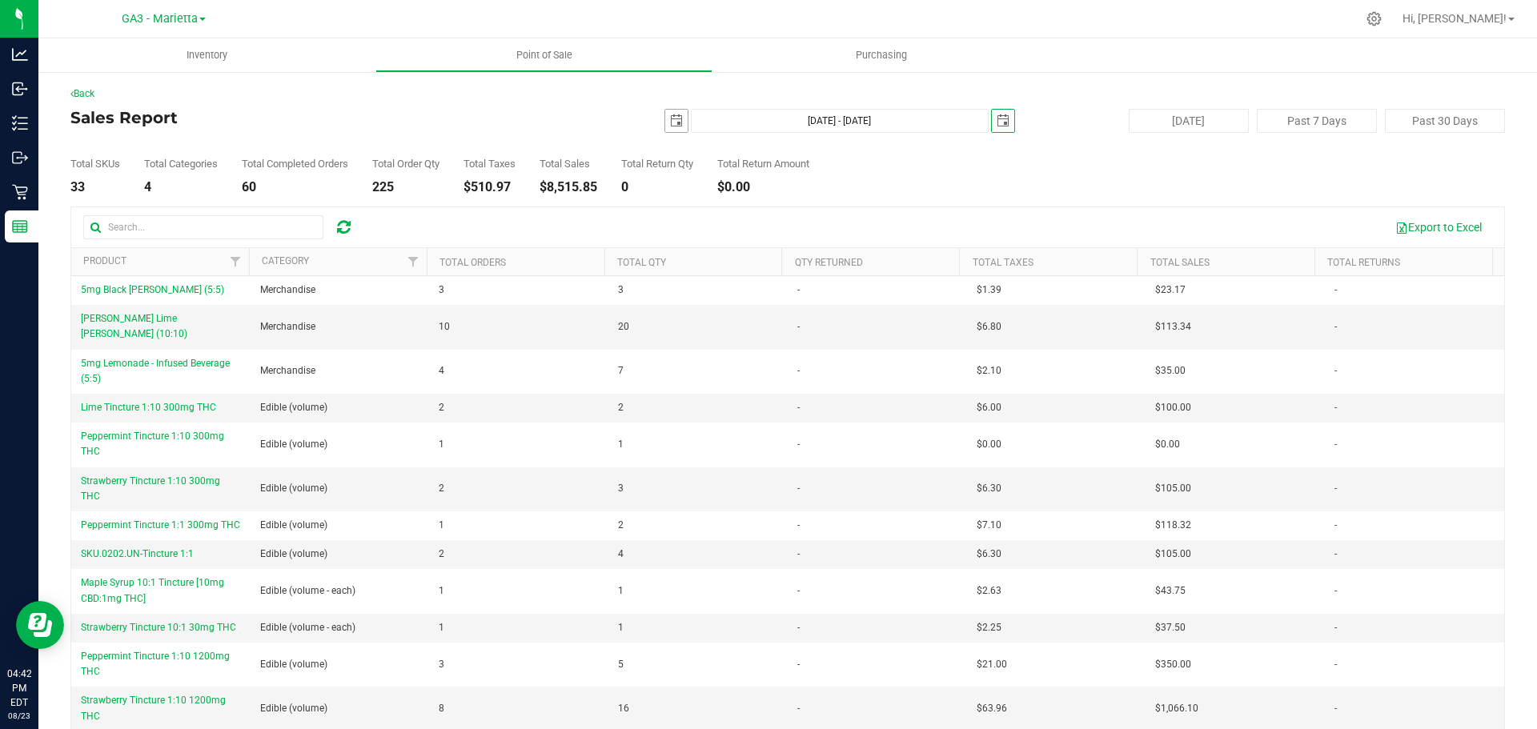
click at [664, 126] on span "[DATE]" at bounding box center [676, 121] width 24 height 24
click at [670, 124] on span "select" at bounding box center [676, 120] width 13 height 13
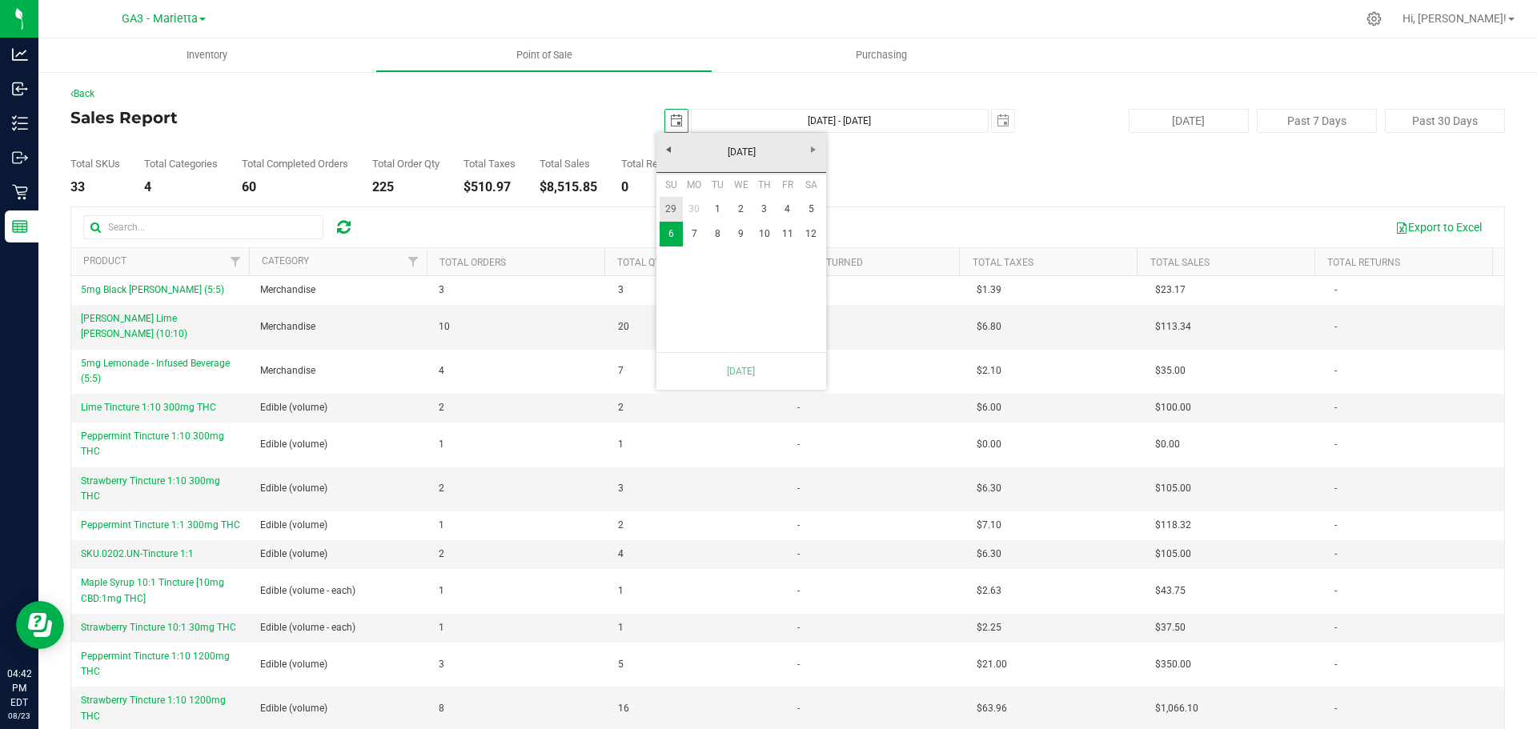
click at [667, 200] on link "29" at bounding box center [671, 209] width 23 height 25
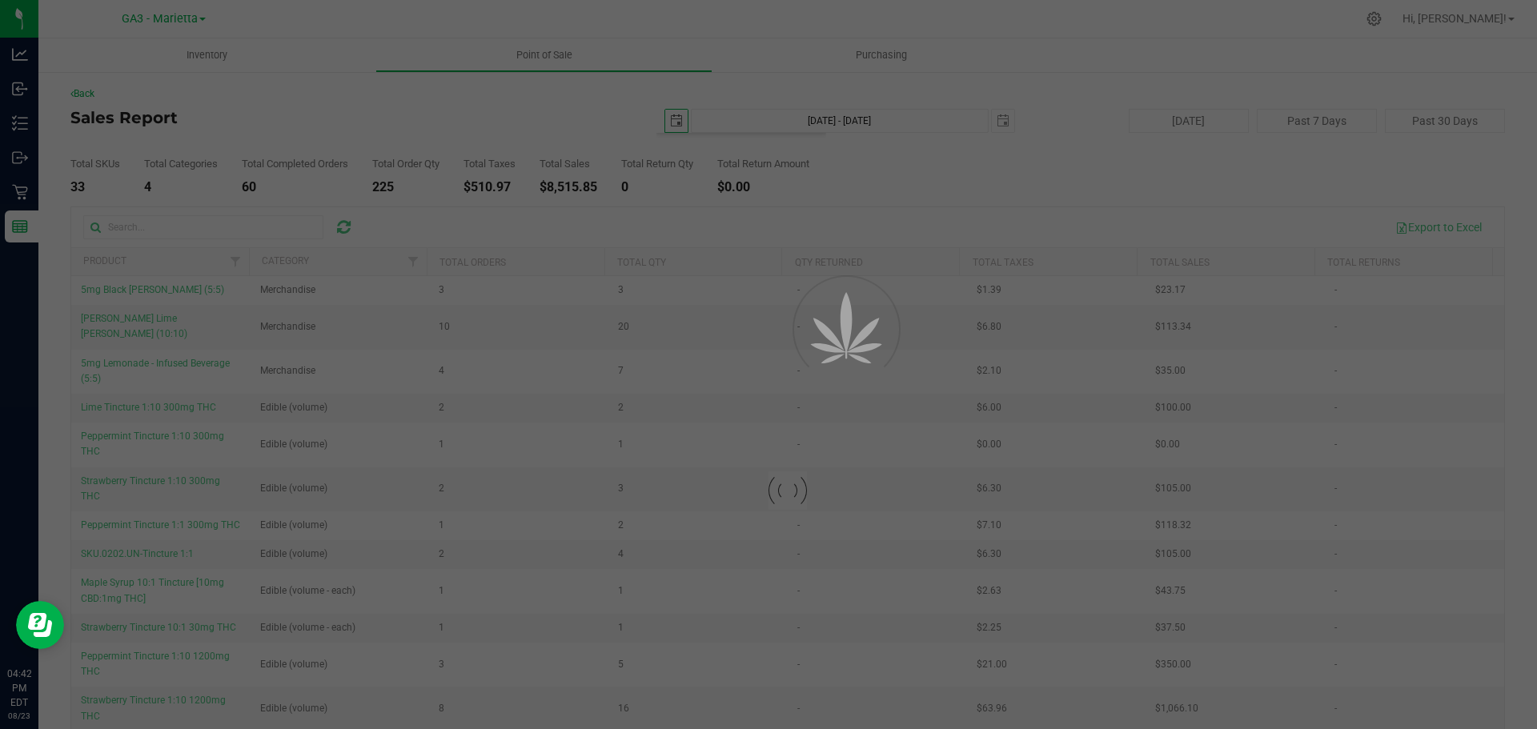
type input "[DATE] - [DATE]"
type input "[DATE]"
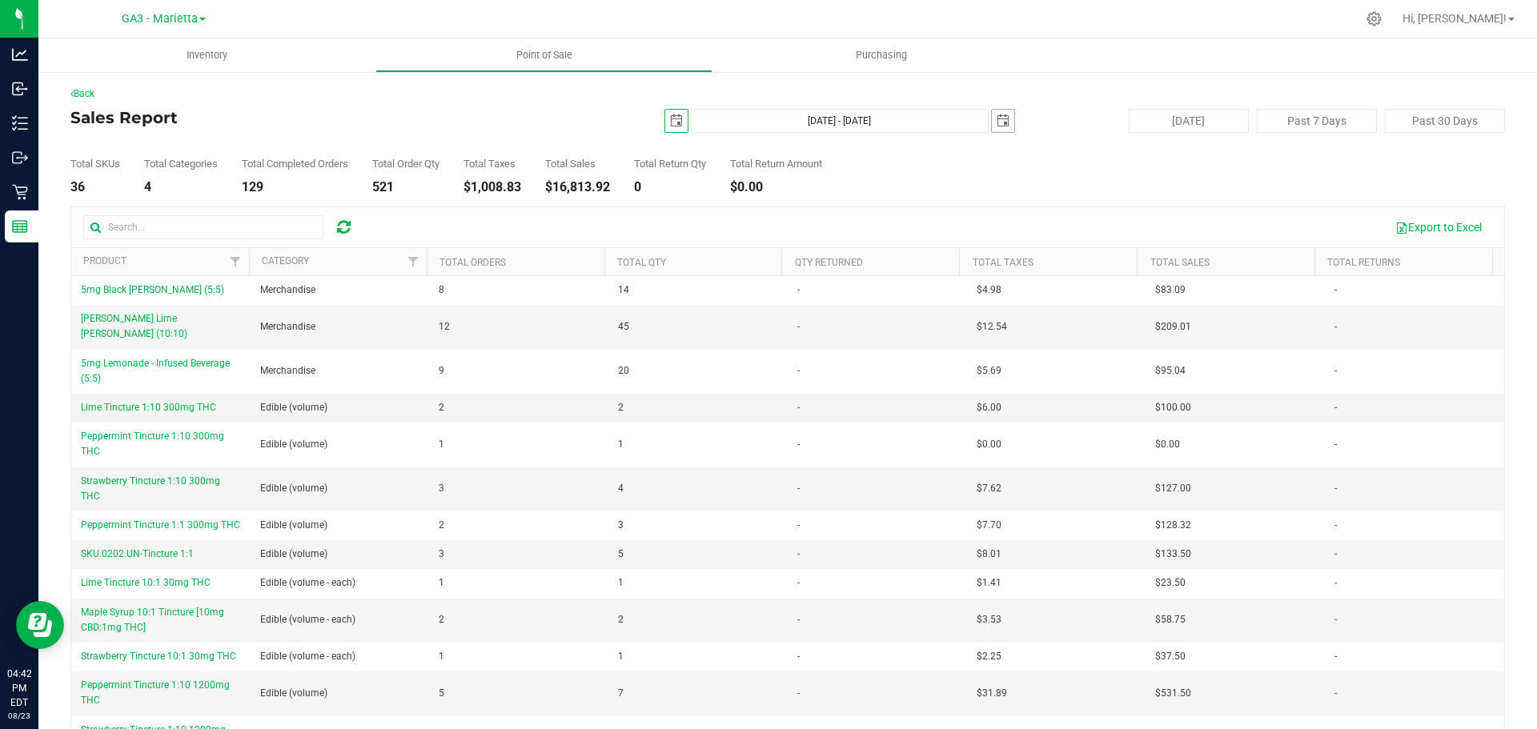
click at [993, 114] on span "select" at bounding box center [1003, 121] width 22 height 22
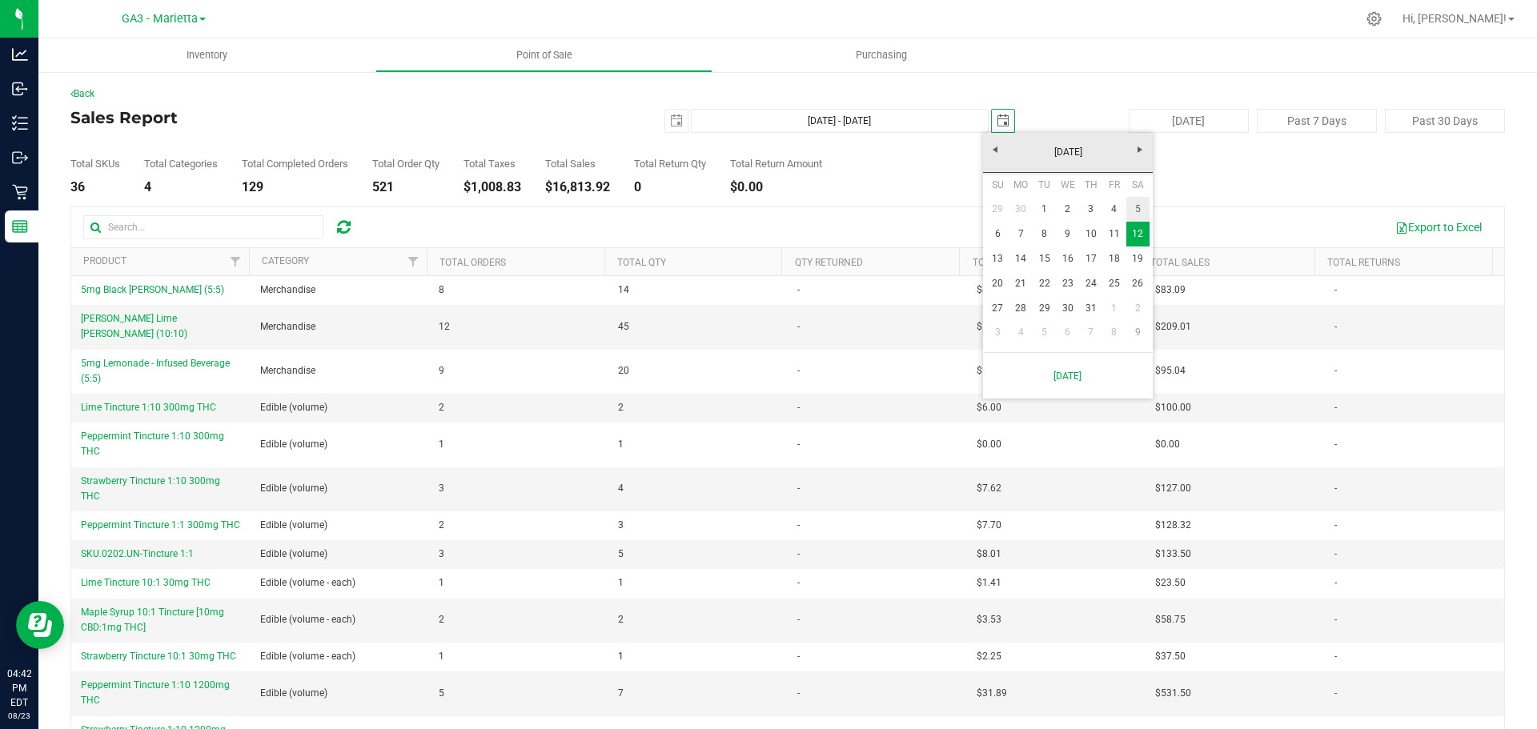
click at [1135, 208] on link "5" at bounding box center [1137, 209] width 23 height 25
type input "[DATE] - [DATE]"
type input "[DATE]"
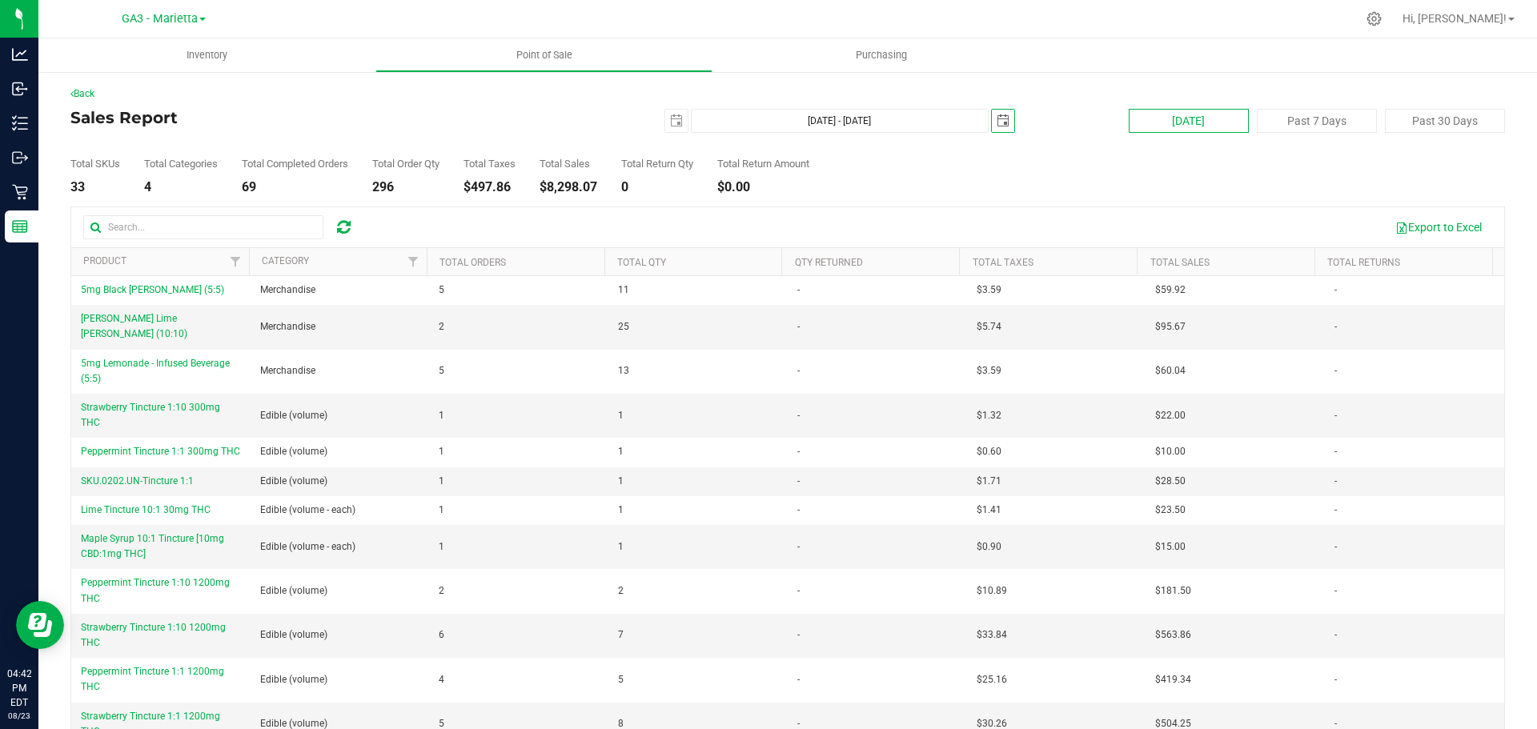
click at [1206, 129] on button "[DATE]" at bounding box center [1189, 121] width 120 height 24
type input "[DATE] - [DATE]"
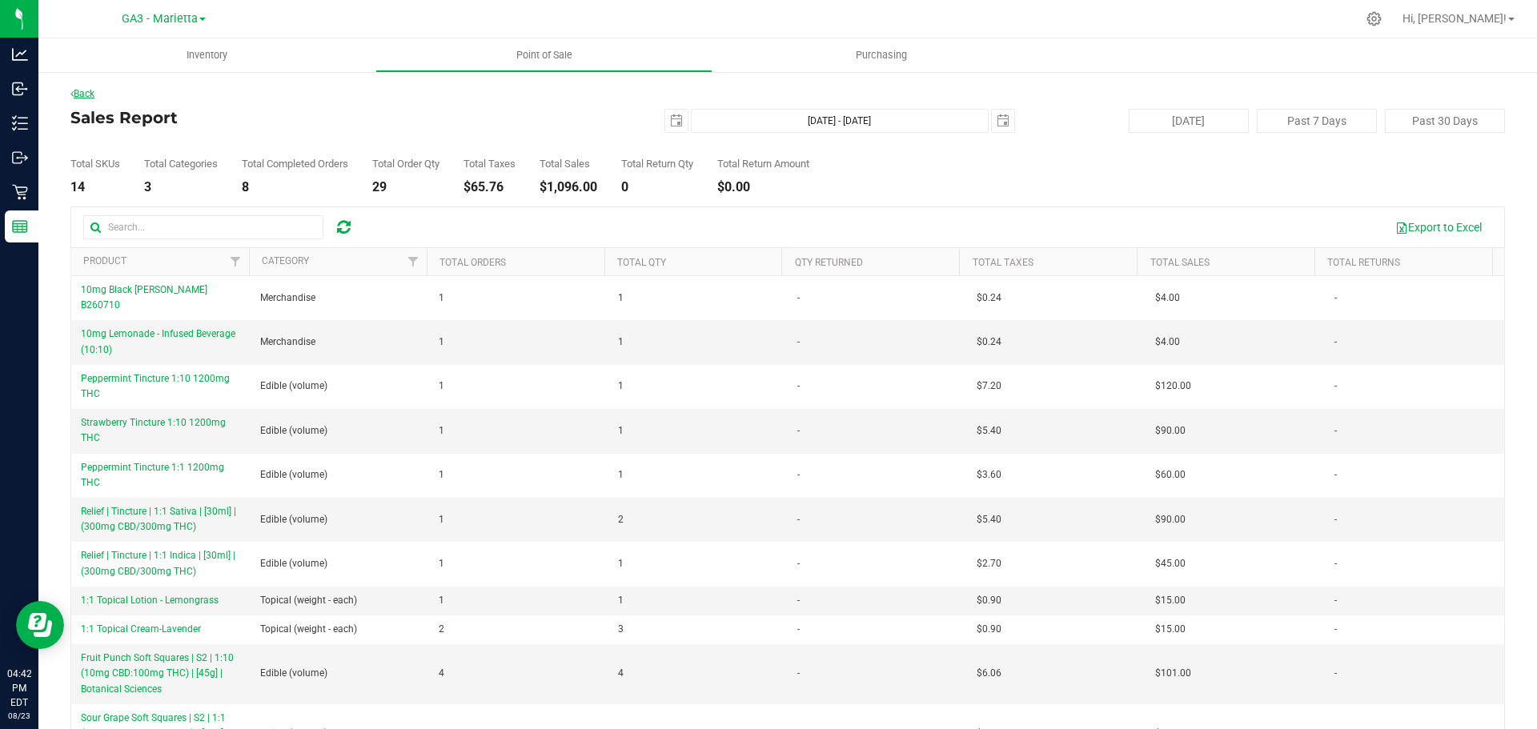
click at [80, 93] on link "Back" at bounding box center [82, 93] width 24 height 11
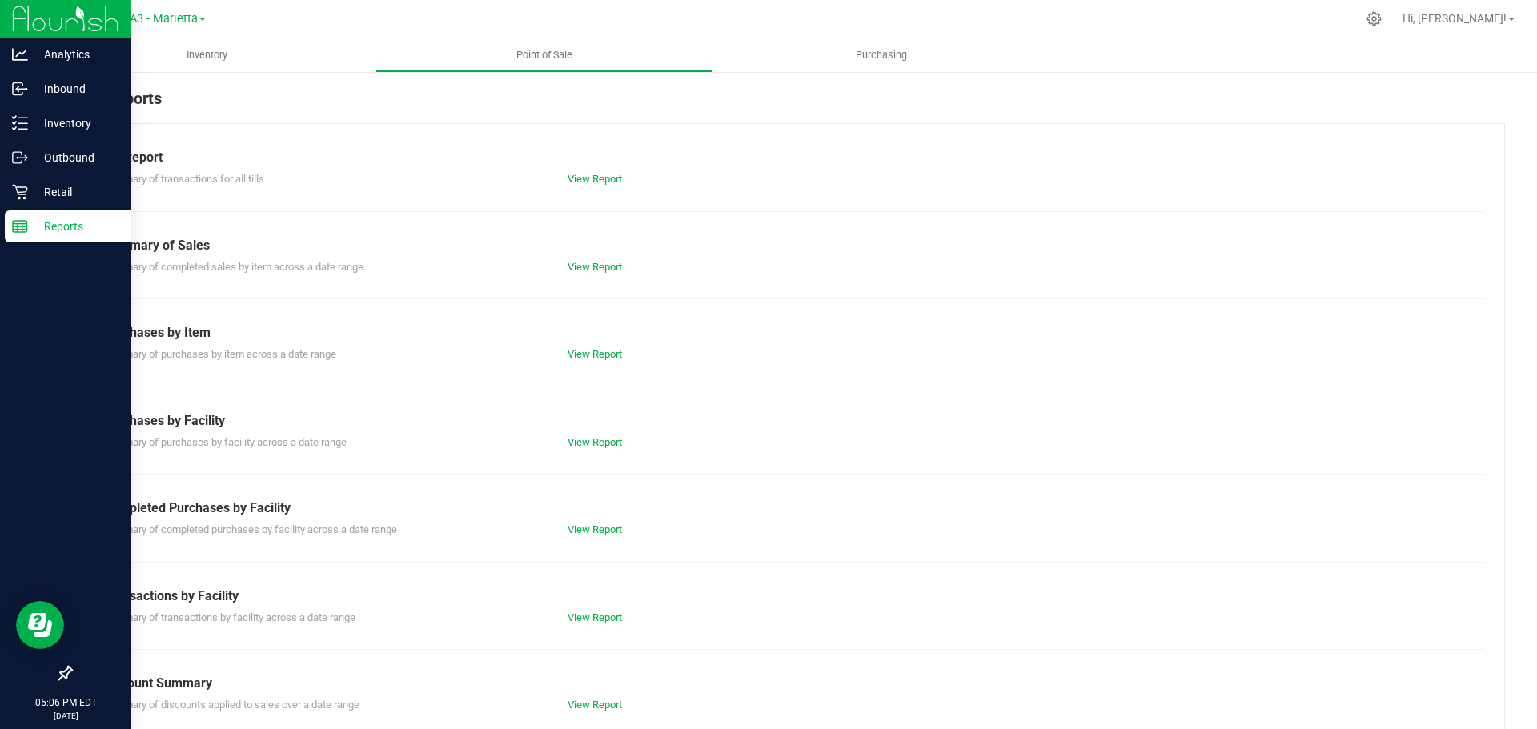
click at [58, 236] on div "Reports" at bounding box center [68, 227] width 126 height 32
